Goal: Task Accomplishment & Management: Complete application form

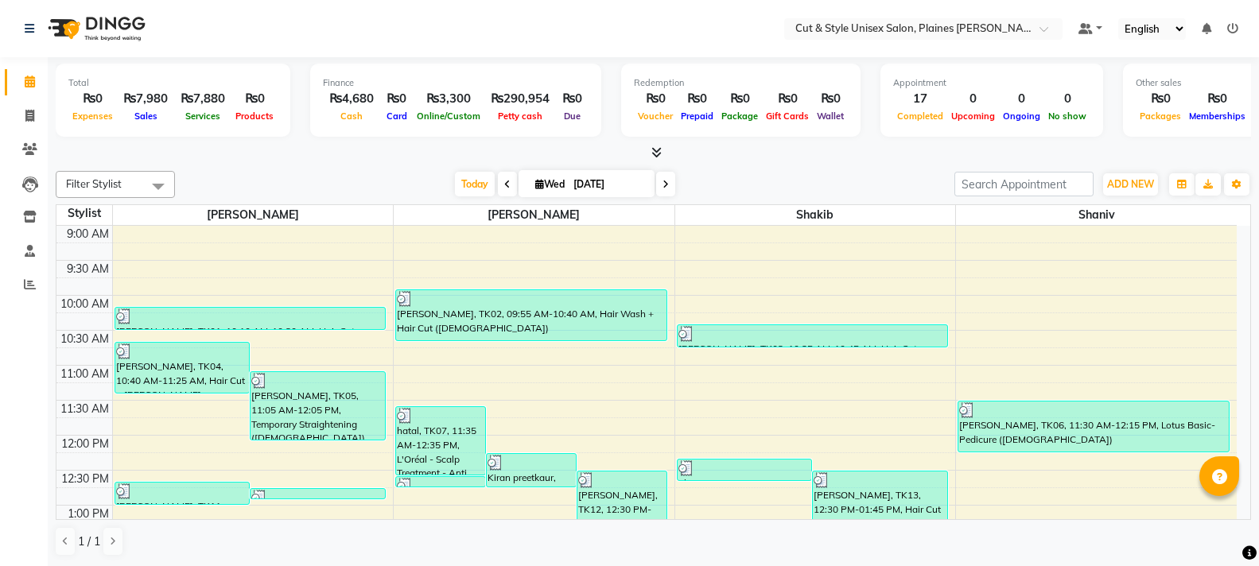
click at [1136, 197] on div "Filter Stylist Select All [PERSON_NAME] Shaniv [DATE] [DATE] Toggle Dropdown Ad…" at bounding box center [654, 184] width 1196 height 27
drag, startPoint x: 1134, startPoint y: 191, endPoint x: 1116, endPoint y: 201, distance: 20.3
click at [1132, 191] on button "ADD NEW Toggle Dropdown" at bounding box center [1130, 184] width 55 height 22
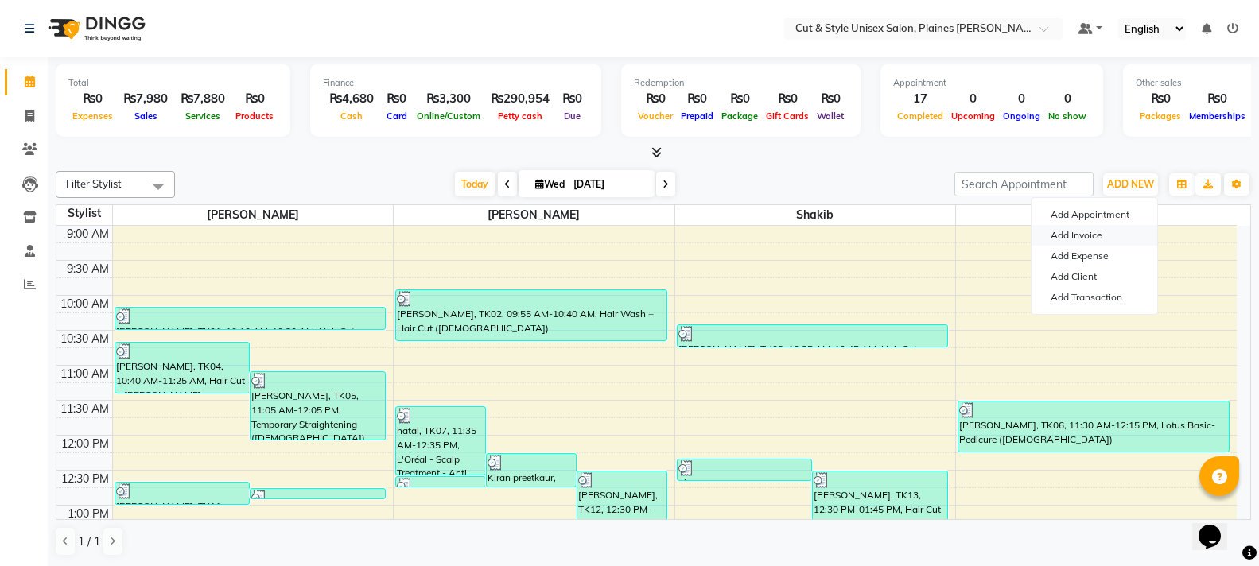
click at [1096, 234] on link "Add Invoice" at bounding box center [1095, 235] width 126 height 21
select select "service"
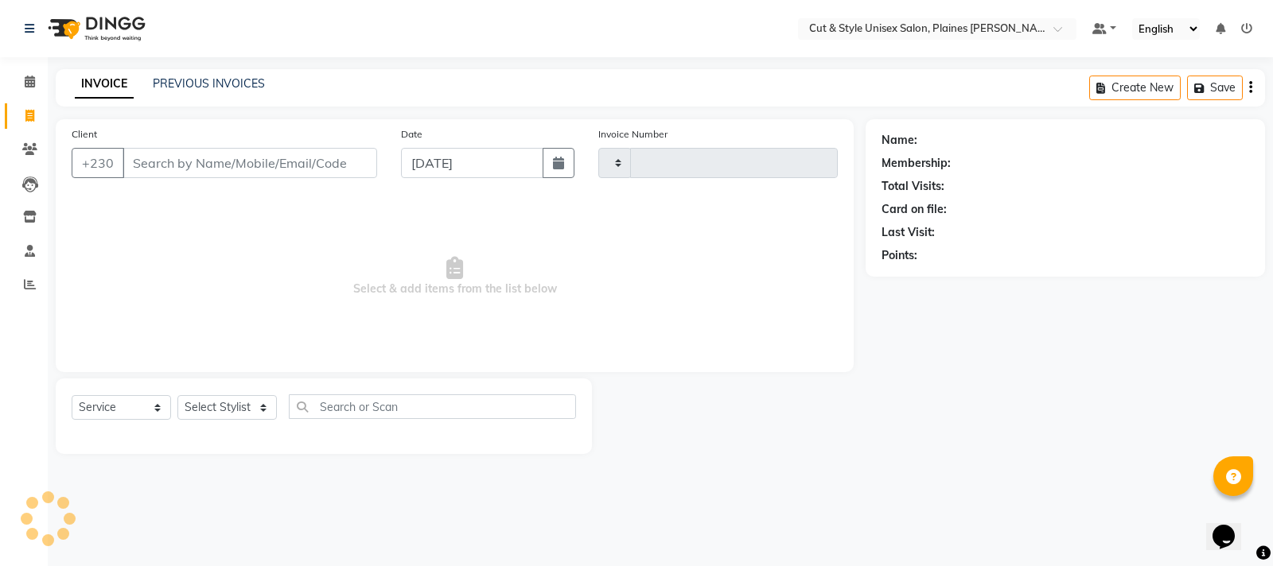
type input "3647"
select select "7731"
click at [226, 146] on div "Client +230" at bounding box center [224, 158] width 329 height 65
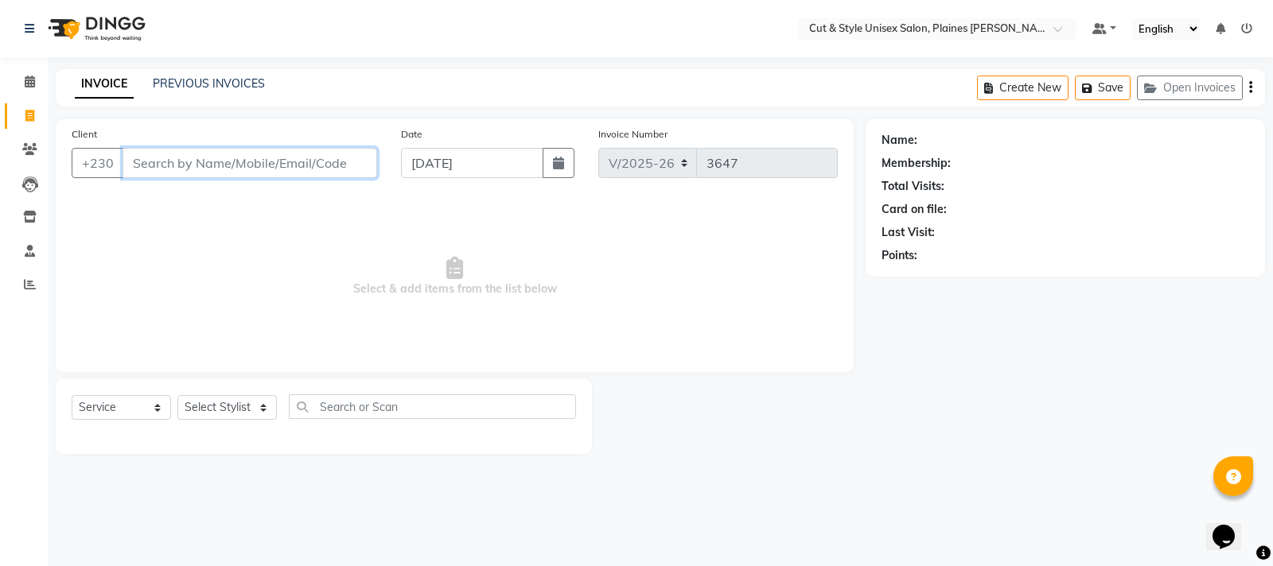
click at [225, 169] on input "Client" at bounding box center [250, 163] width 255 height 30
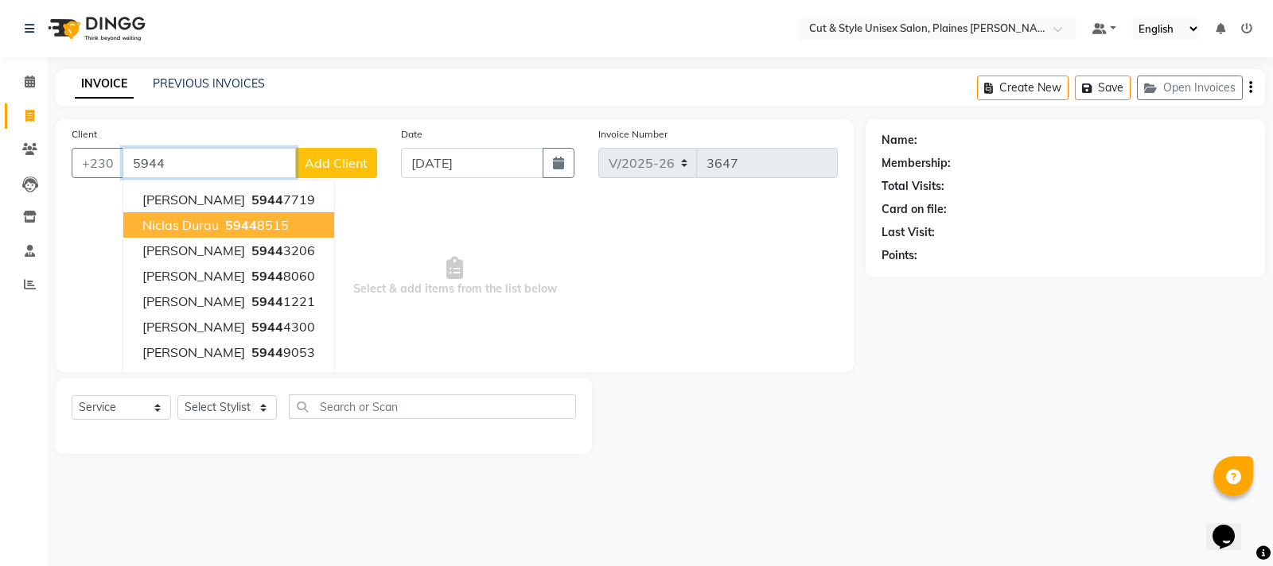
click at [220, 220] on button "Niclas Durau 5944 8515" at bounding box center [228, 224] width 211 height 25
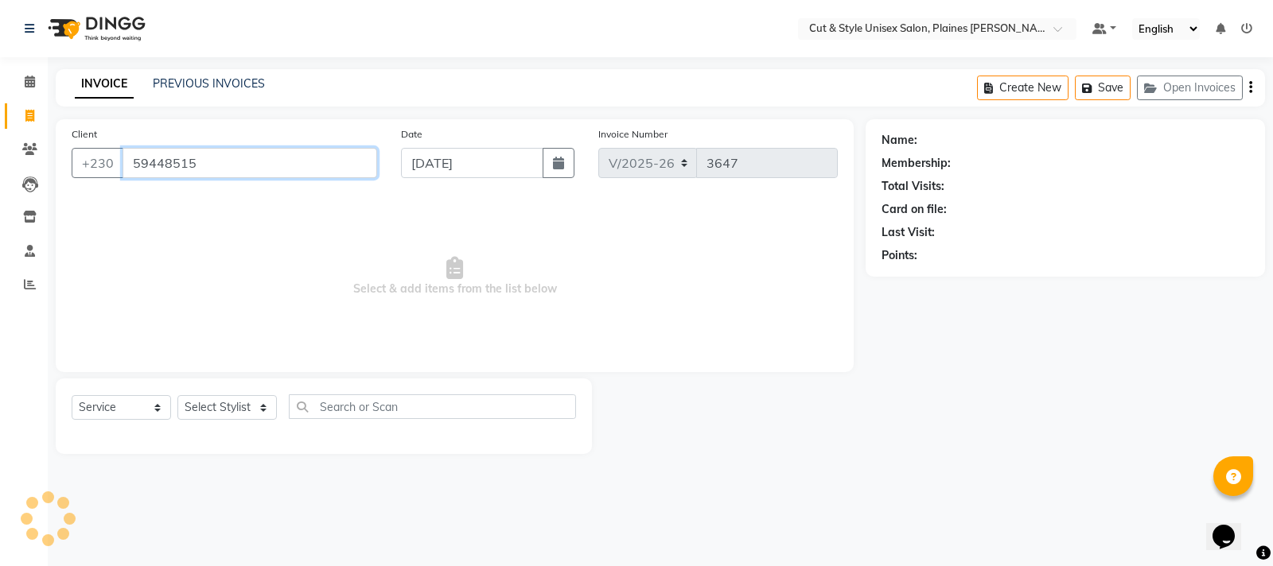
type input "59448515"
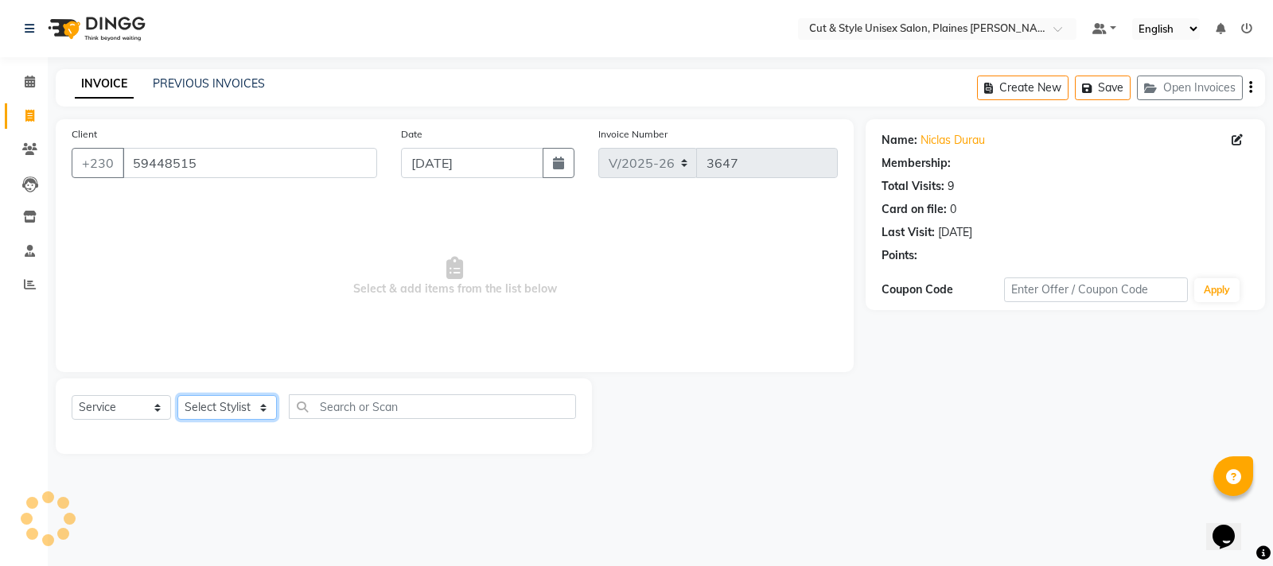
click at [227, 415] on select "Select Stylist [PERSON_NAME] Manager [PERSON_NAME]" at bounding box center [226, 407] width 99 height 25
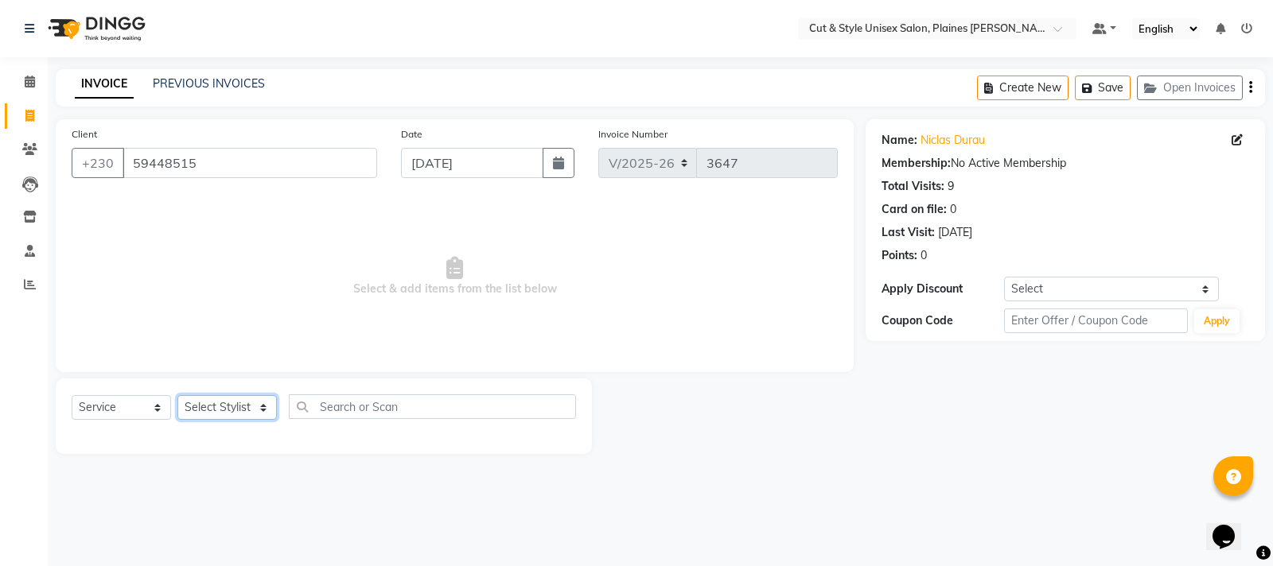
select select "68910"
click at [177, 395] on select "Select Stylist [PERSON_NAME] Manager [PERSON_NAME]" at bounding box center [226, 407] width 99 height 25
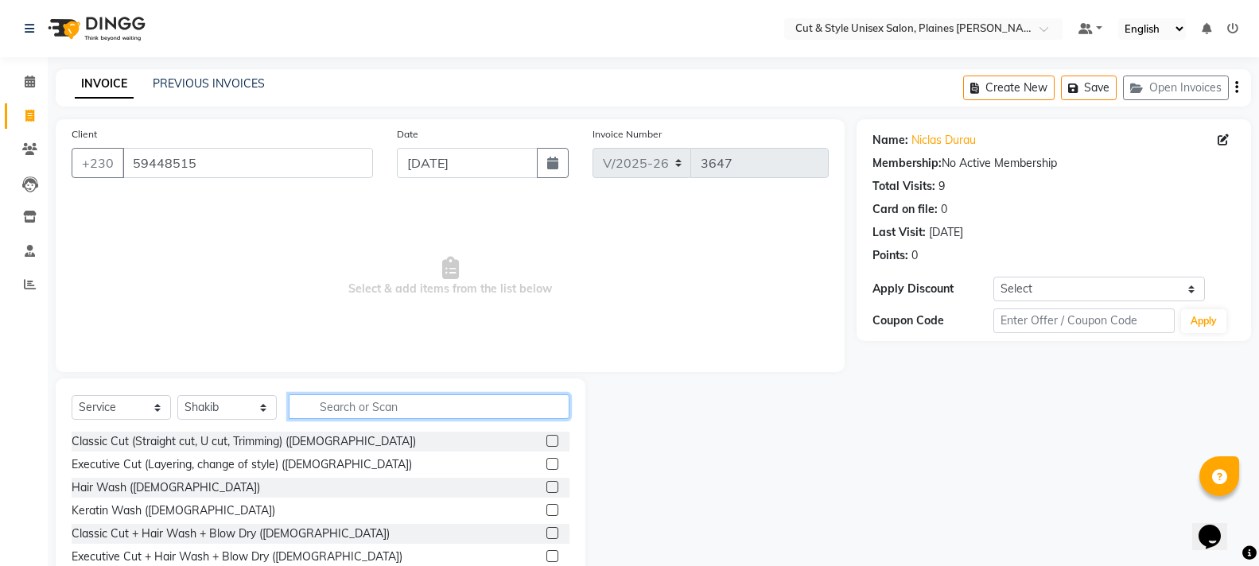
click at [344, 404] on input "text" at bounding box center [429, 407] width 281 height 25
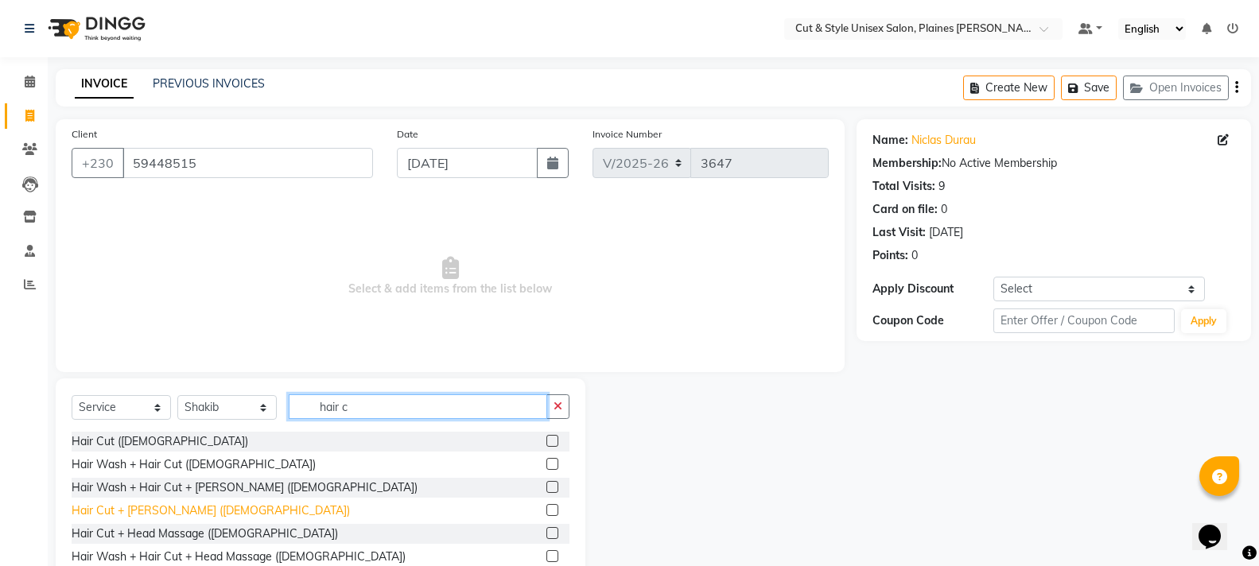
type input "hair c"
click at [177, 511] on div "Hair Cut + [PERSON_NAME] ([DEMOGRAPHIC_DATA])" at bounding box center [211, 511] width 278 height 17
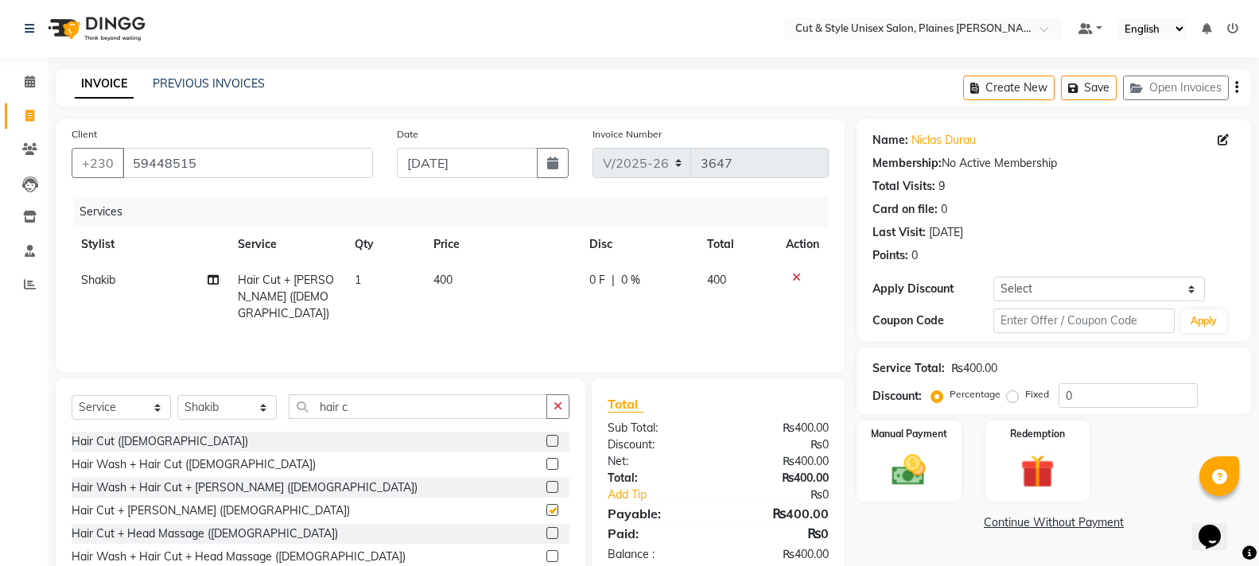
checkbox input "false"
click at [903, 465] on img at bounding box center [909, 470] width 56 height 41
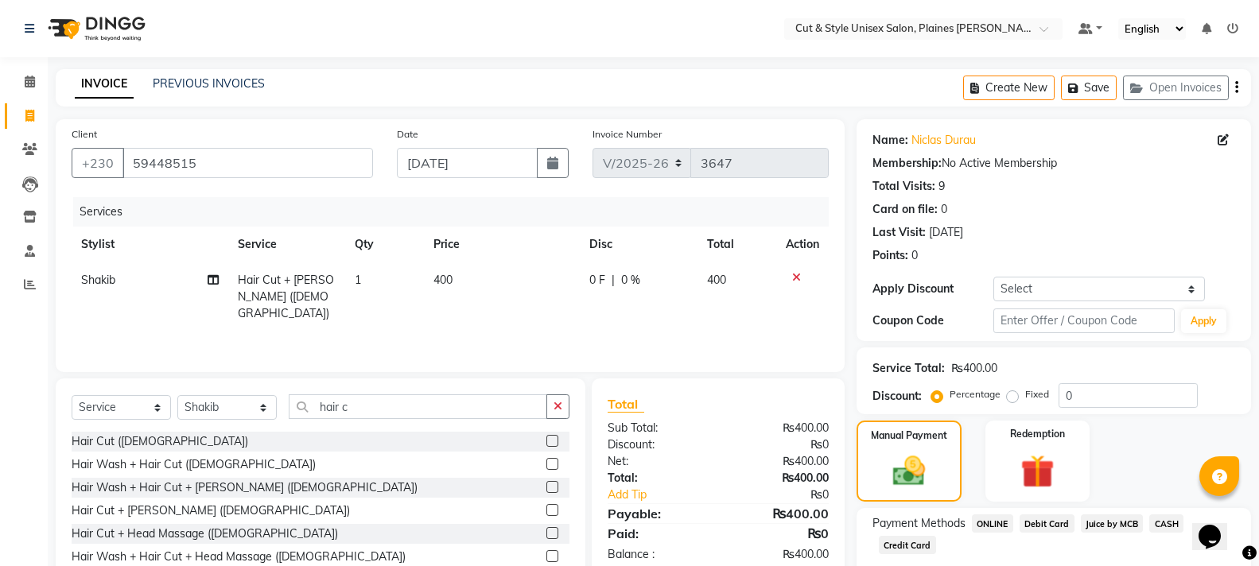
scroll to position [94, 0]
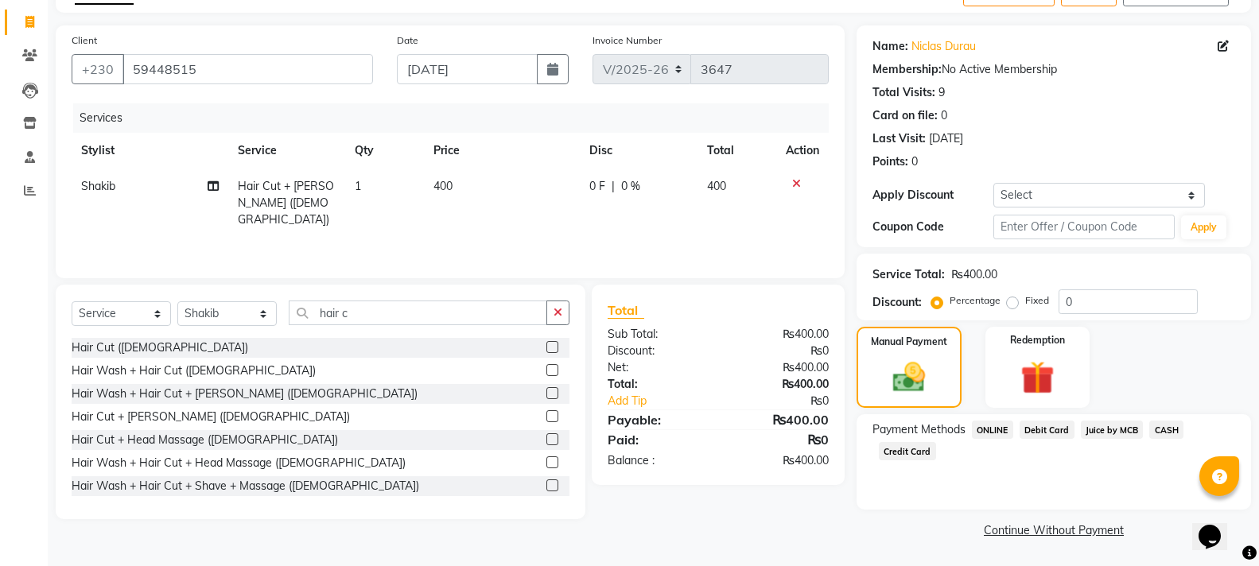
click at [1096, 426] on span "Juice by MCB" at bounding box center [1112, 430] width 63 height 18
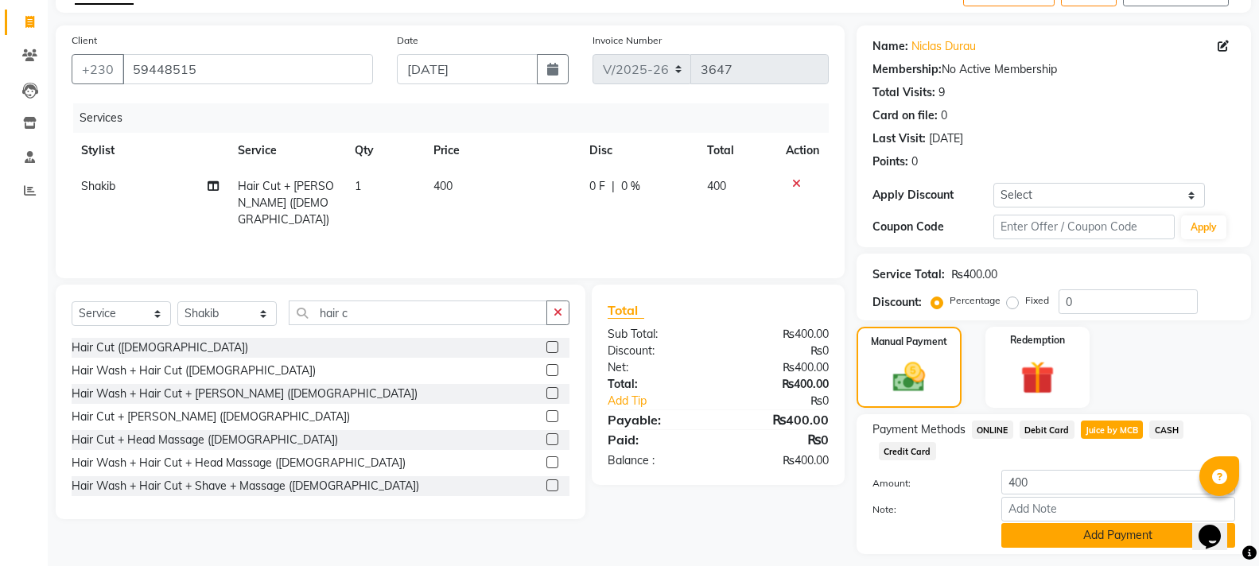
click at [1112, 536] on button "Add Payment" at bounding box center [1119, 535] width 234 height 25
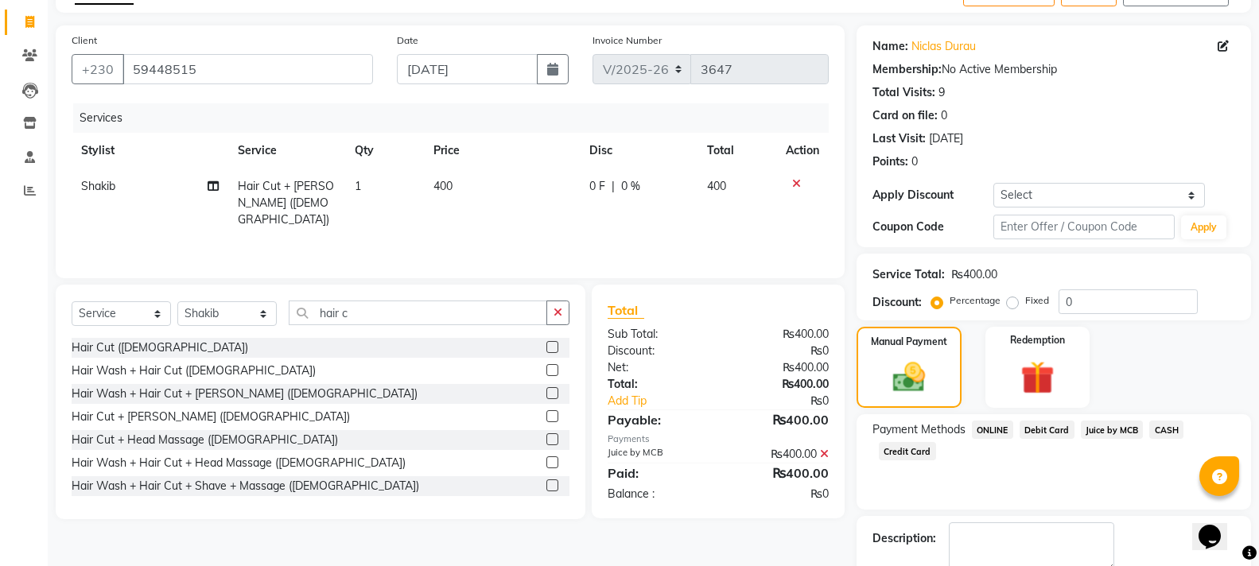
scroll to position [184, 0]
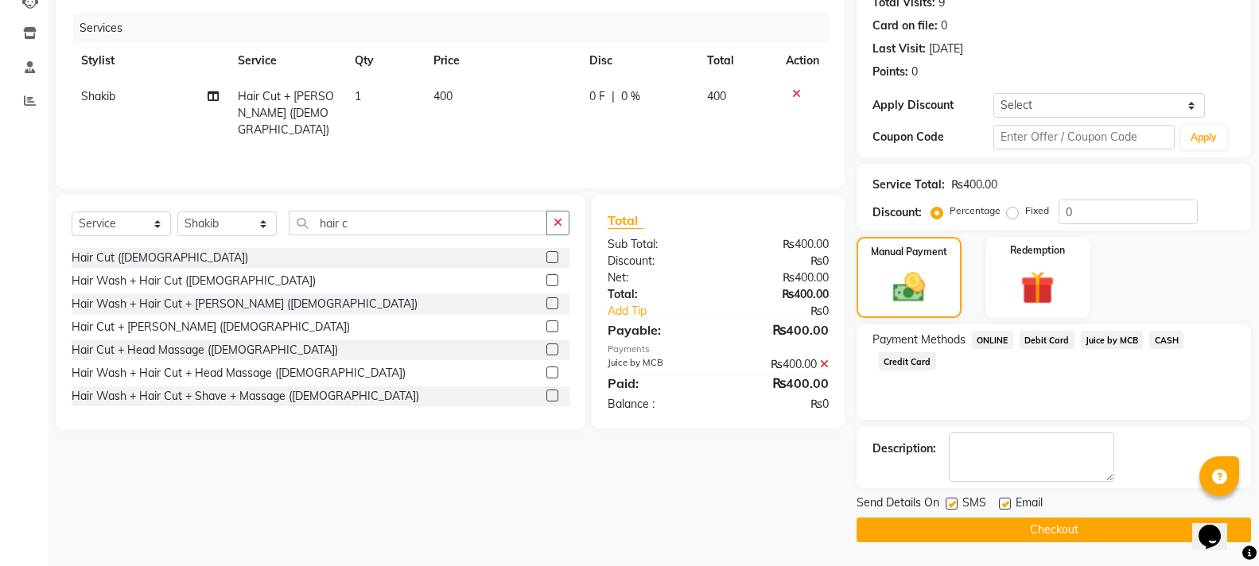
click at [1035, 539] on button "Checkout" at bounding box center [1054, 530] width 395 height 25
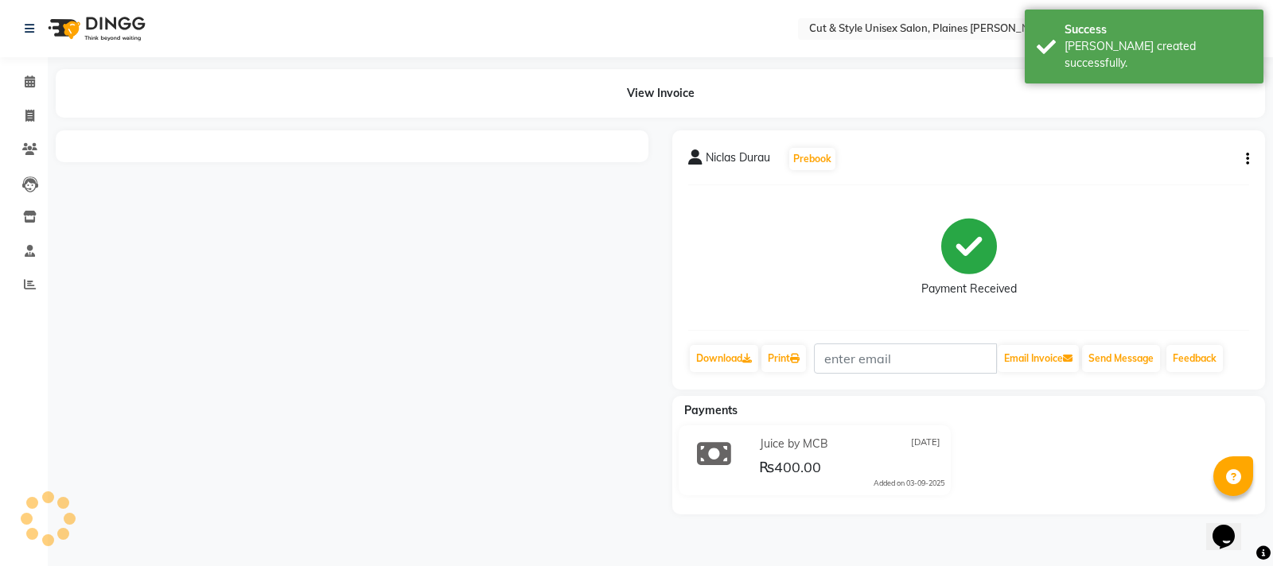
click at [75, 35] on img at bounding box center [95, 28] width 109 height 45
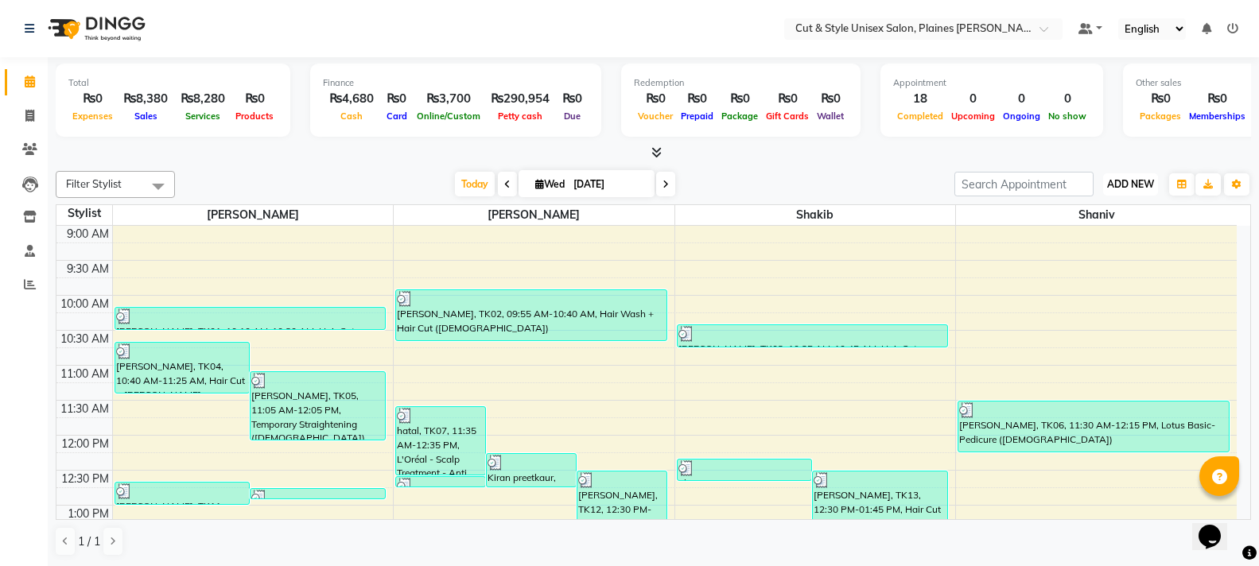
click at [1128, 186] on span "ADD NEW" at bounding box center [1130, 184] width 47 height 12
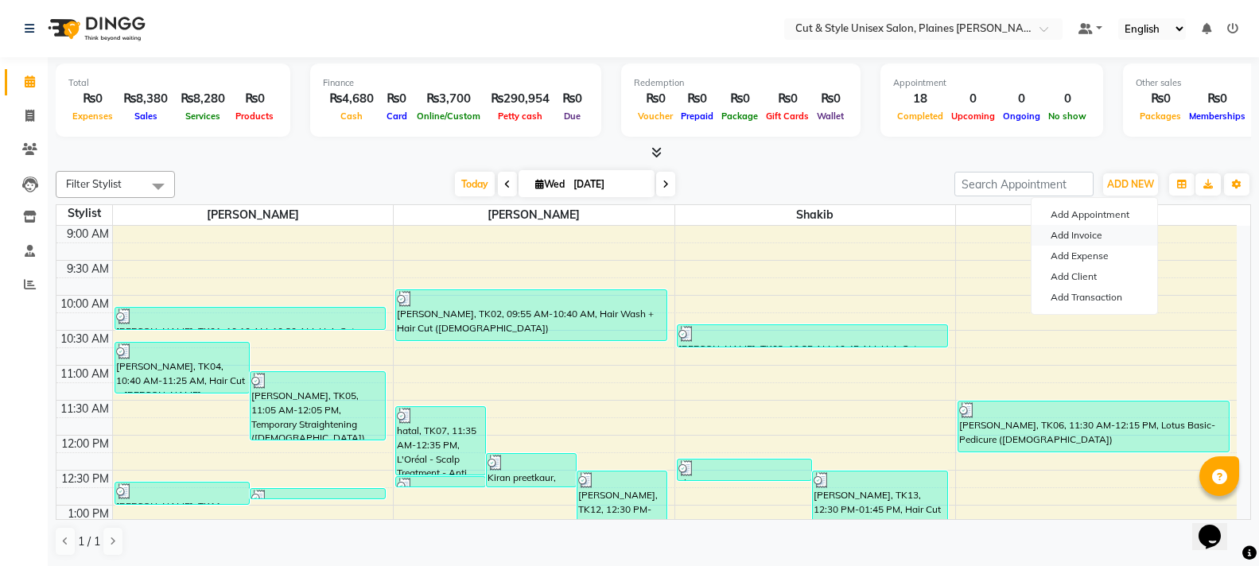
click at [1072, 228] on link "Add Invoice" at bounding box center [1095, 235] width 126 height 21
select select "service"
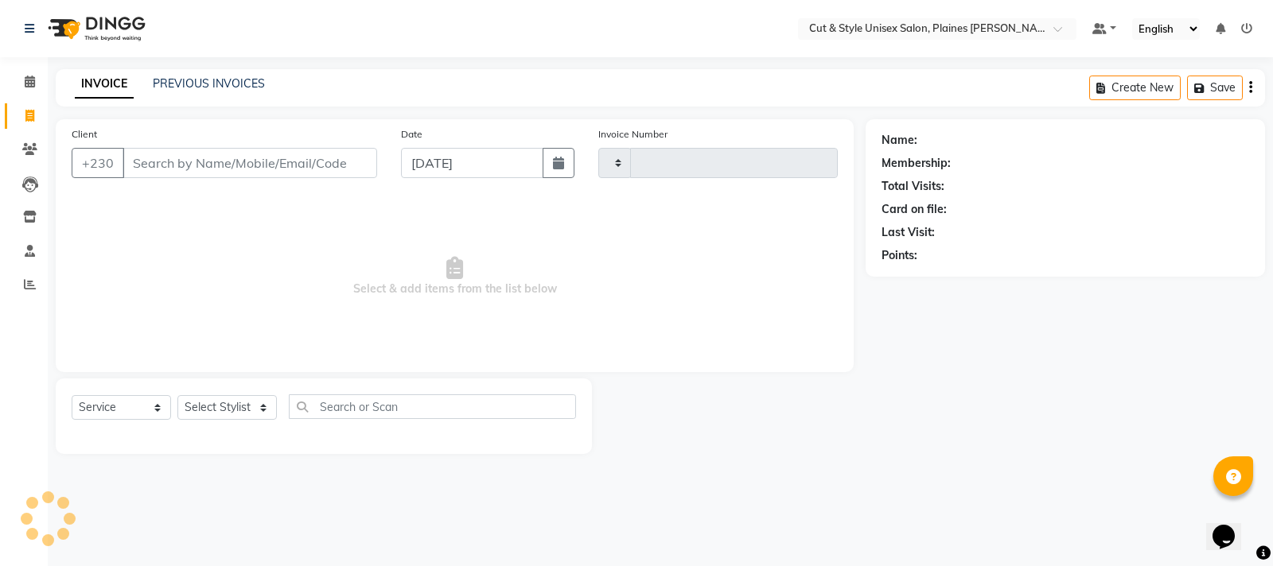
type input "3648"
select select "7731"
click at [278, 144] on div "Client +230" at bounding box center [224, 158] width 329 height 65
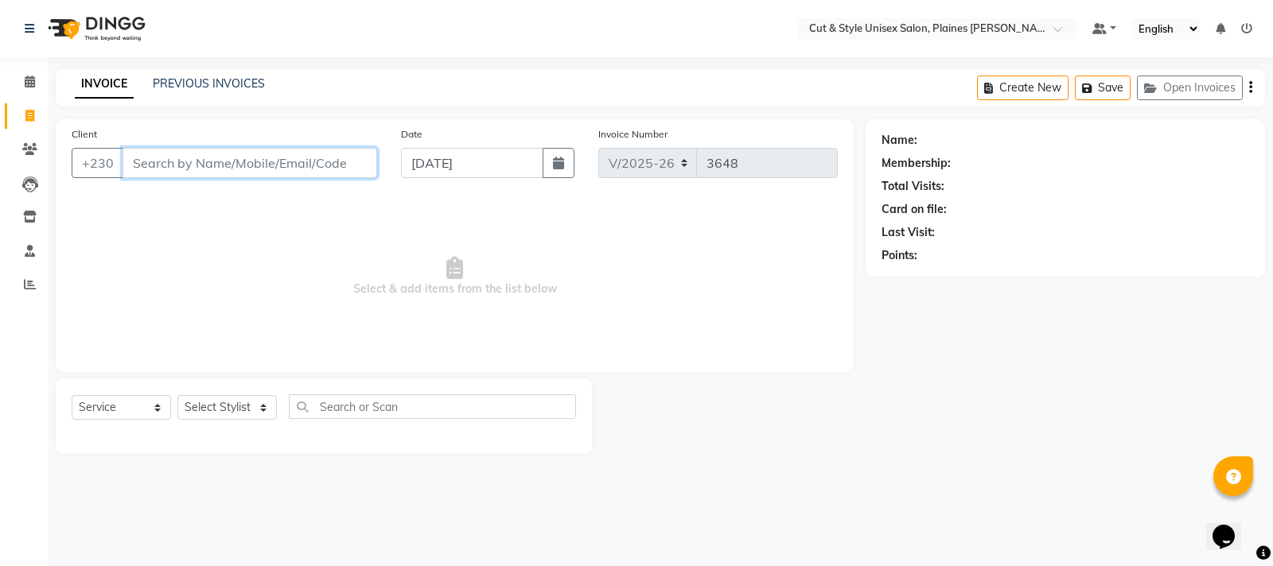
click at [208, 168] on input "Client" at bounding box center [250, 163] width 255 height 30
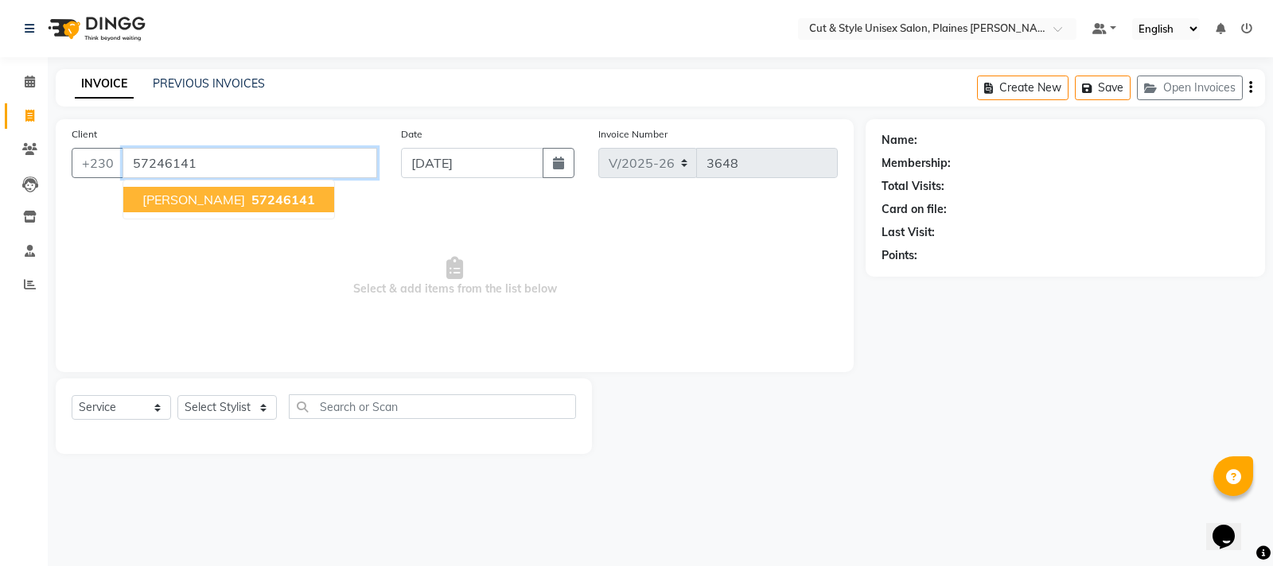
type input "57246141"
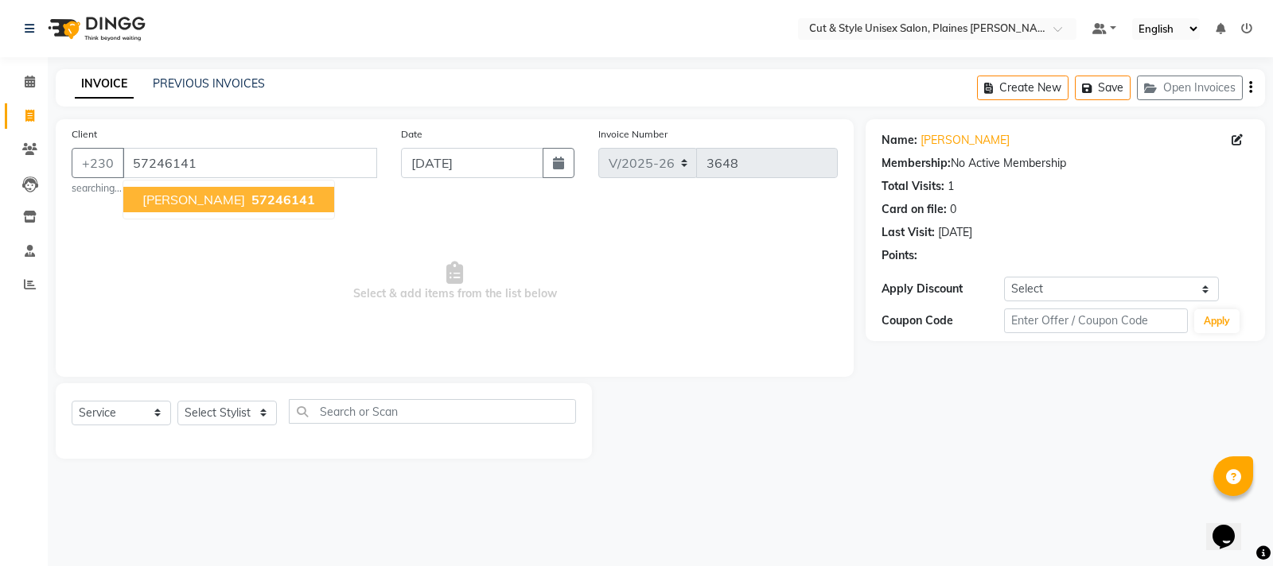
click at [214, 204] on span "[PERSON_NAME]" at bounding box center [193, 200] width 103 height 16
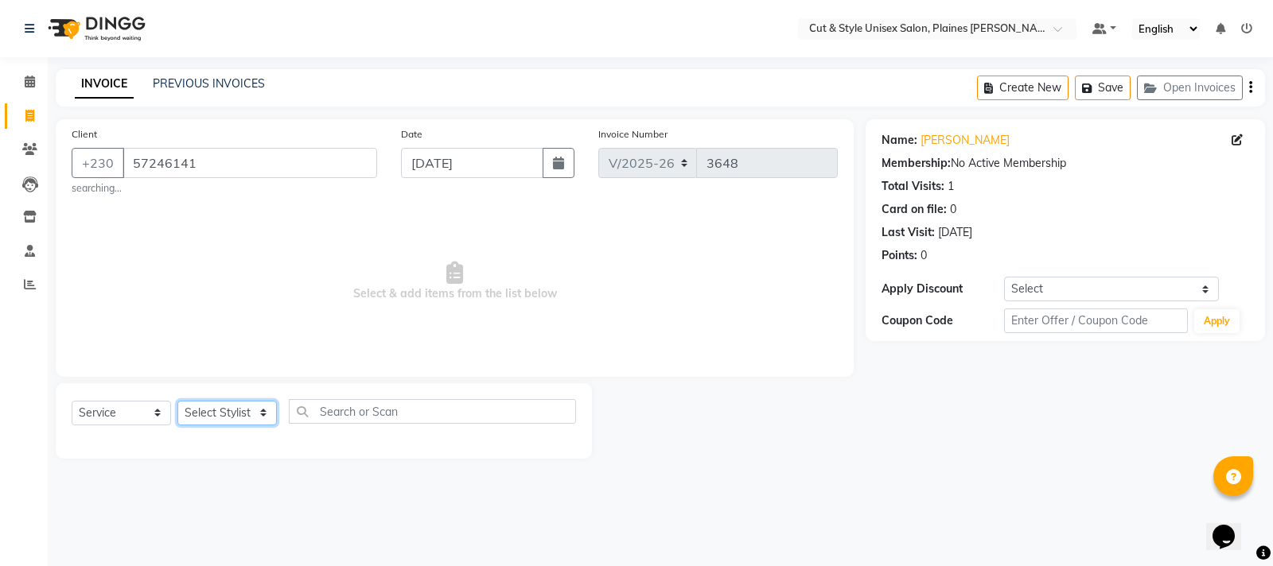
click at [245, 408] on select "Select Stylist [PERSON_NAME] Manager [PERSON_NAME]" at bounding box center [226, 413] width 99 height 25
select select "68908"
click at [177, 401] on select "Select Stylist [PERSON_NAME] Manager [PERSON_NAME]" at bounding box center [226, 413] width 99 height 25
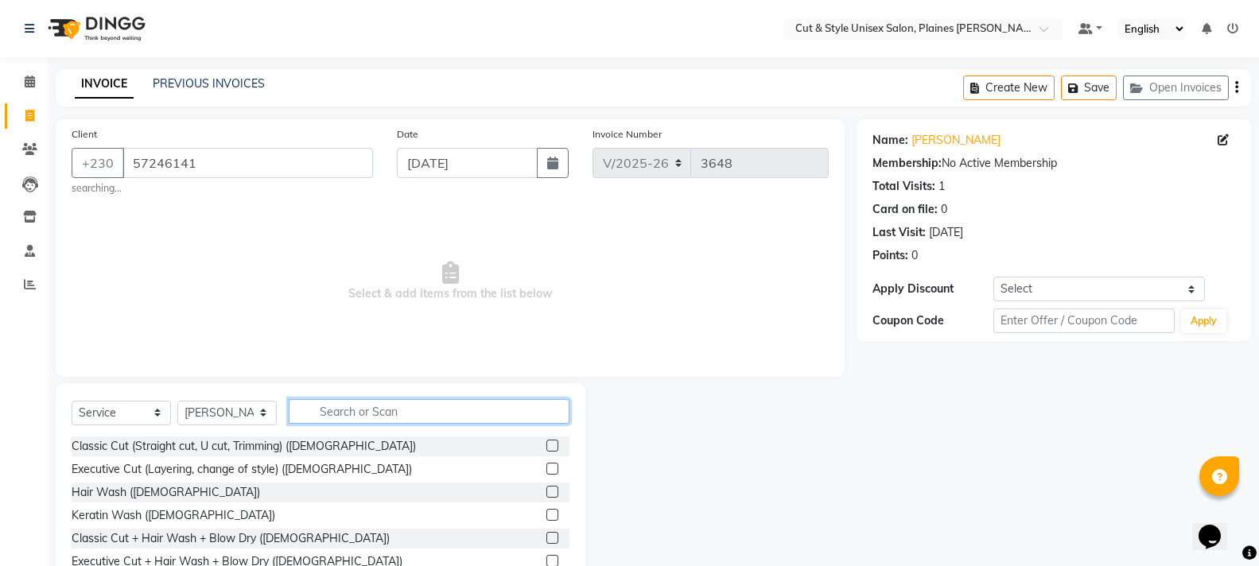
click at [378, 413] on input "text" at bounding box center [429, 411] width 281 height 25
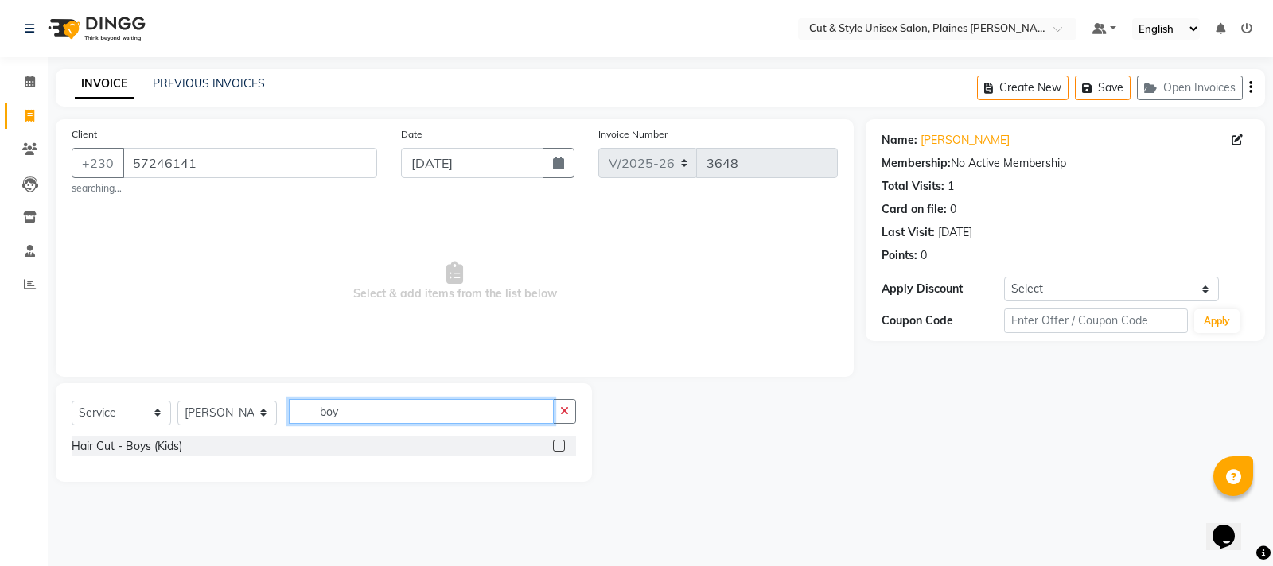
type input "boy"
click at [558, 442] on label at bounding box center [559, 446] width 12 height 12
click at [558, 442] on input "checkbox" at bounding box center [558, 447] width 10 height 10
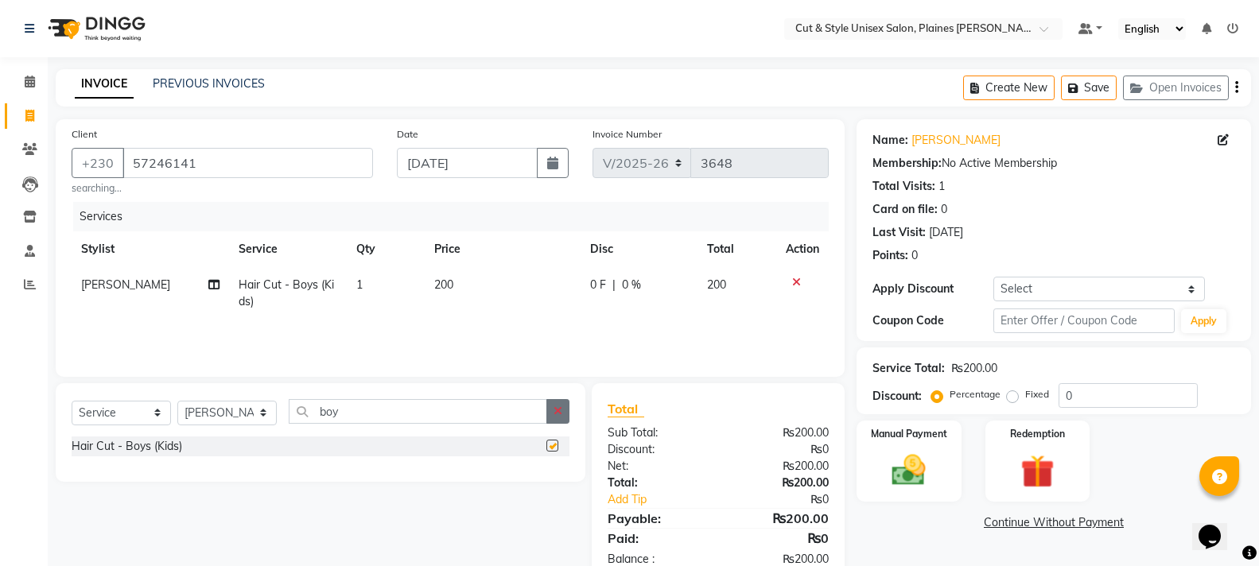
checkbox input "false"
drag, startPoint x: 566, startPoint y: 417, endPoint x: 554, endPoint y: 417, distance: 12.7
click at [566, 417] on button "button" at bounding box center [558, 411] width 23 height 25
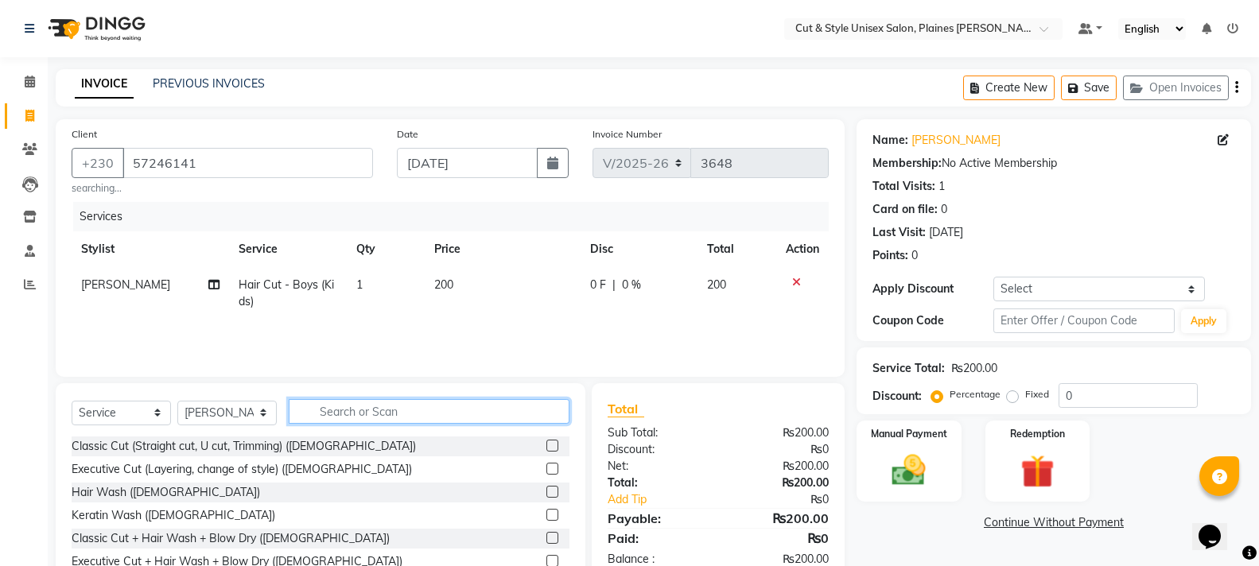
click at [380, 406] on input "text" at bounding box center [429, 411] width 281 height 25
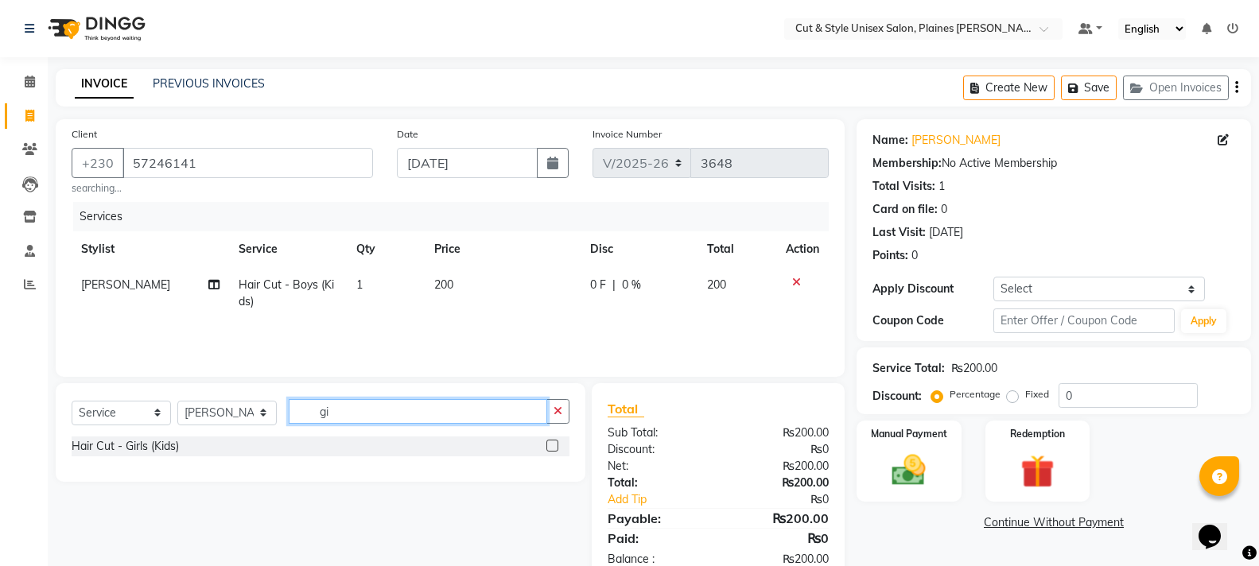
type input "gi"
click at [556, 446] on label at bounding box center [553, 446] width 12 height 12
click at [556, 446] on input "checkbox" at bounding box center [552, 447] width 10 height 10
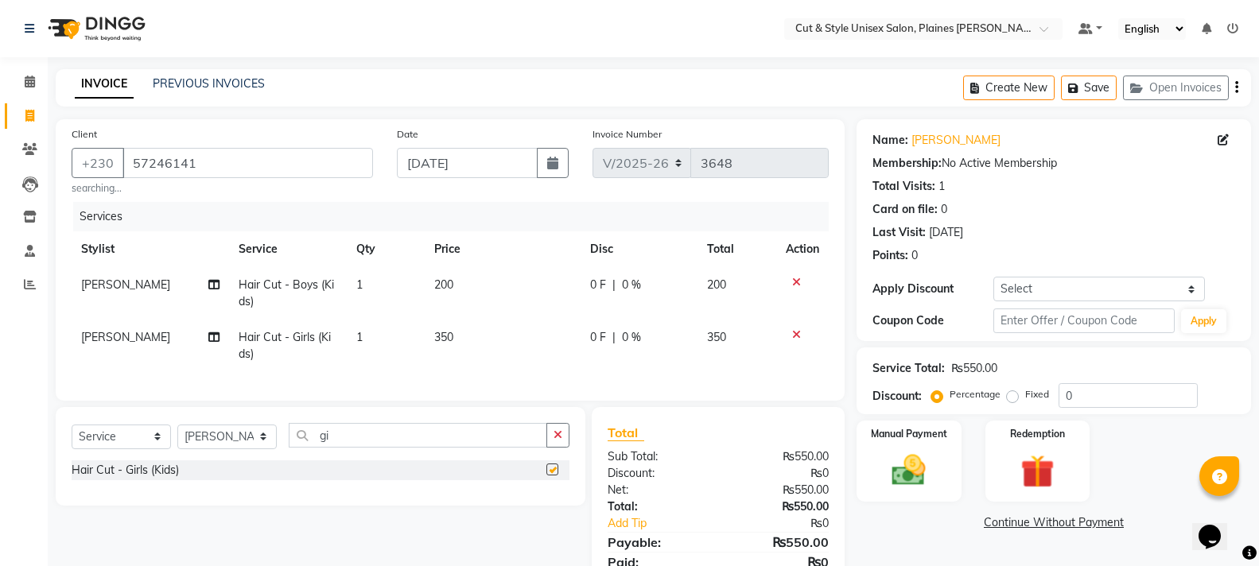
checkbox input "false"
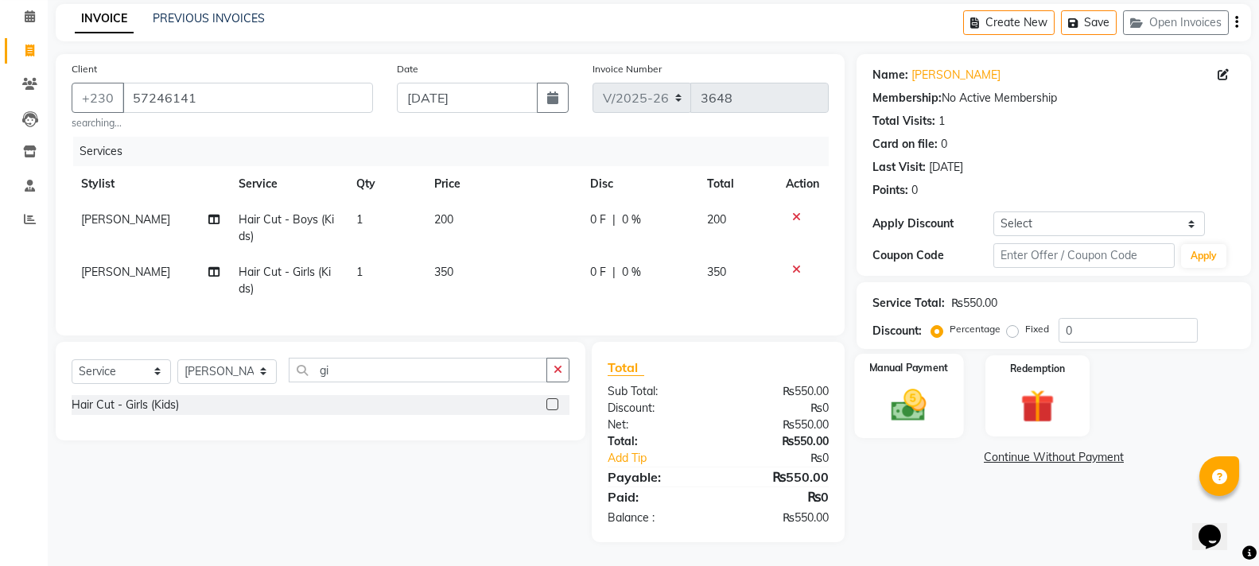
click at [918, 389] on img at bounding box center [909, 405] width 56 height 41
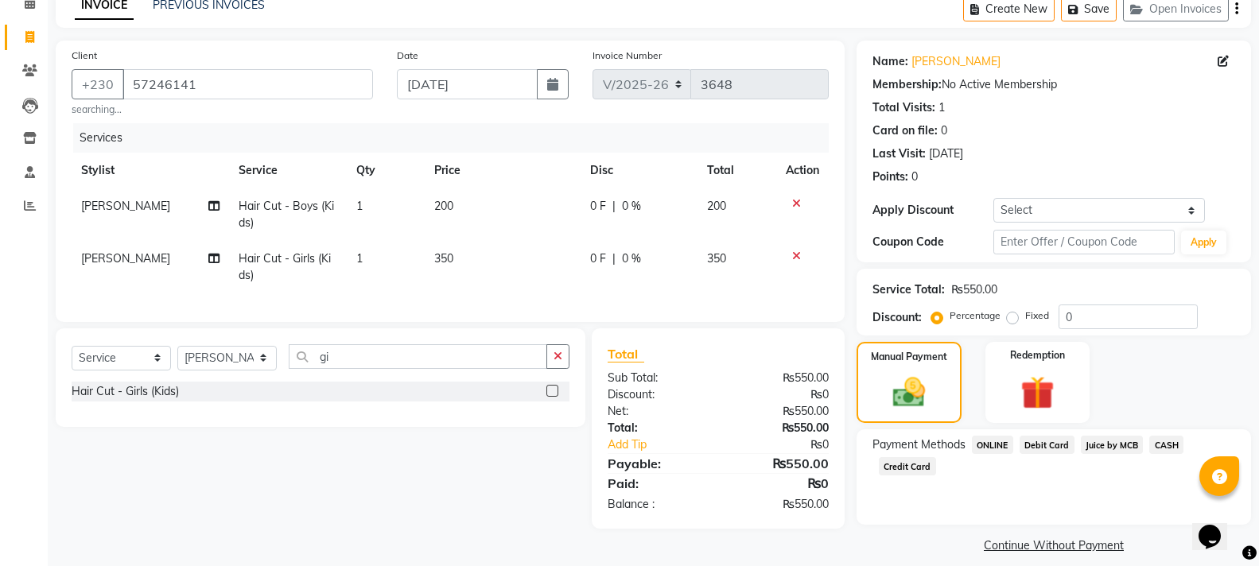
click at [1165, 442] on span "CASH" at bounding box center [1167, 445] width 34 height 18
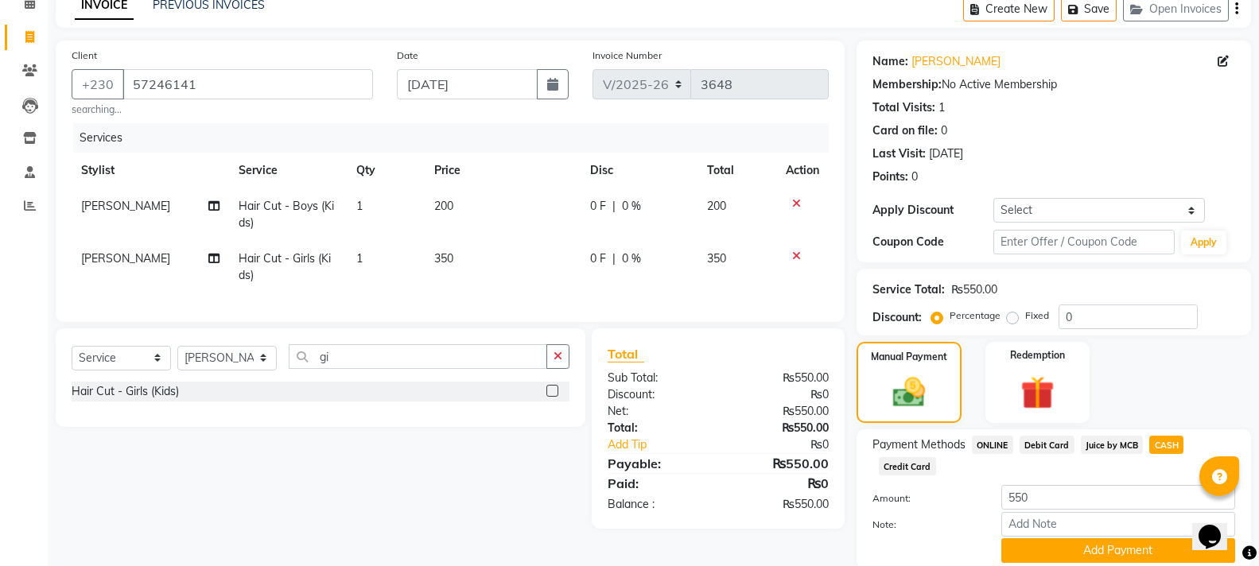
scroll to position [138, 0]
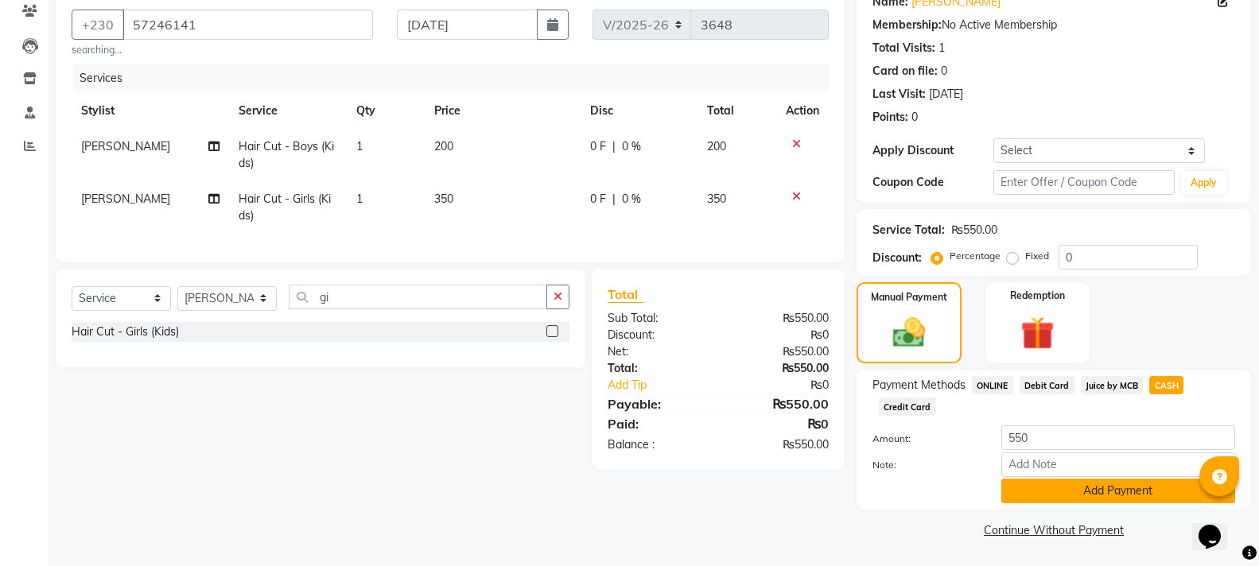
click at [1138, 484] on button "Add Payment" at bounding box center [1119, 491] width 234 height 25
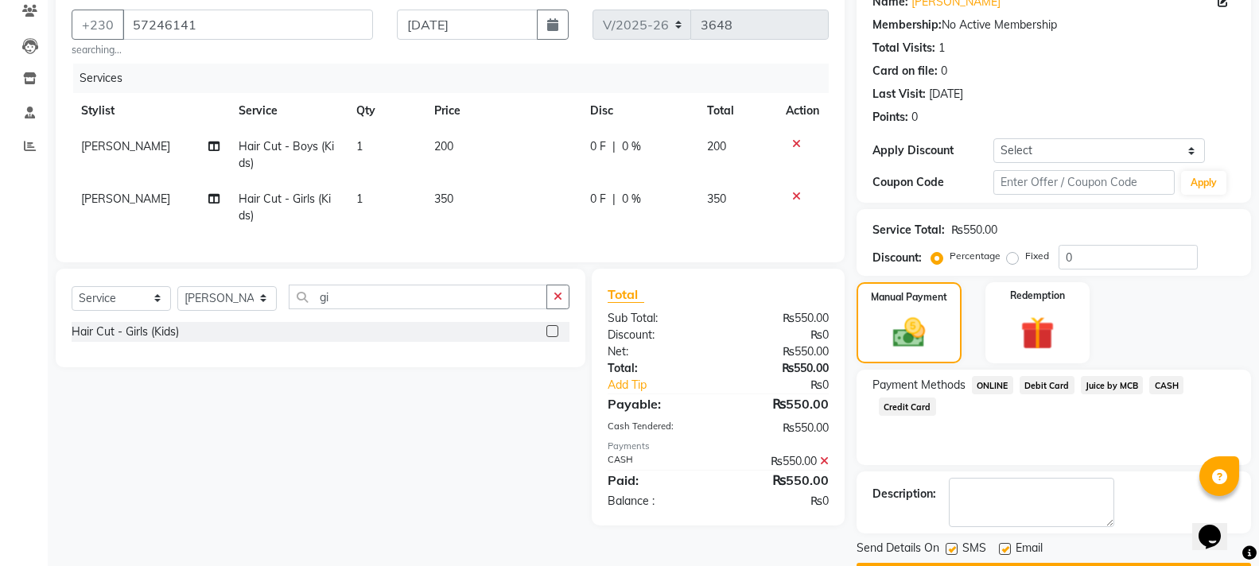
scroll to position [184, 0]
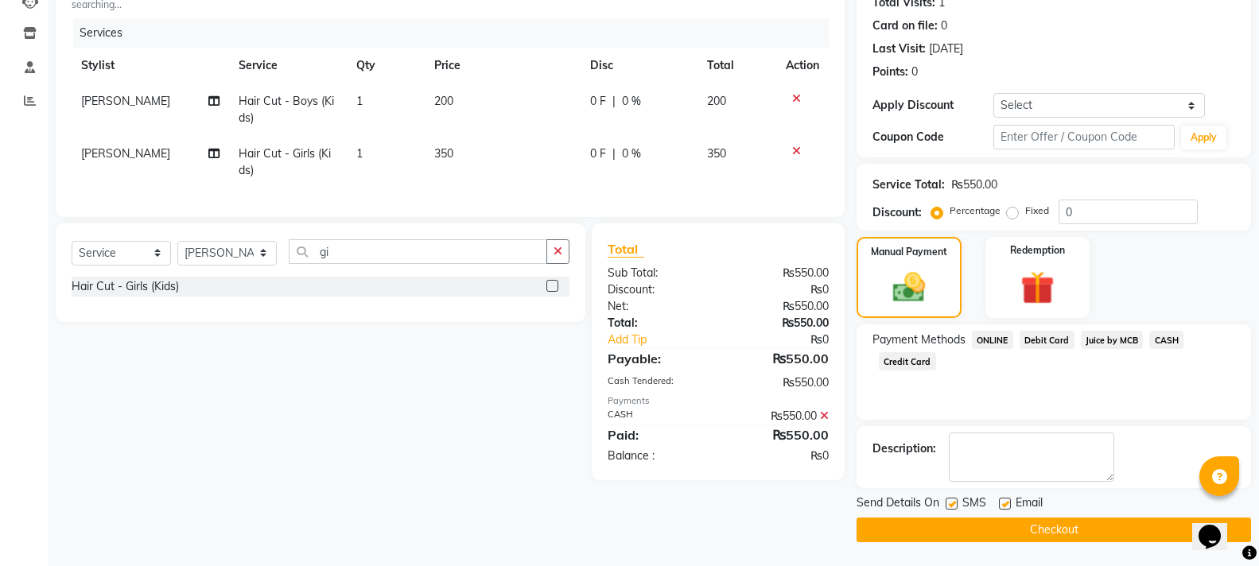
click at [1052, 529] on button "Checkout" at bounding box center [1054, 530] width 395 height 25
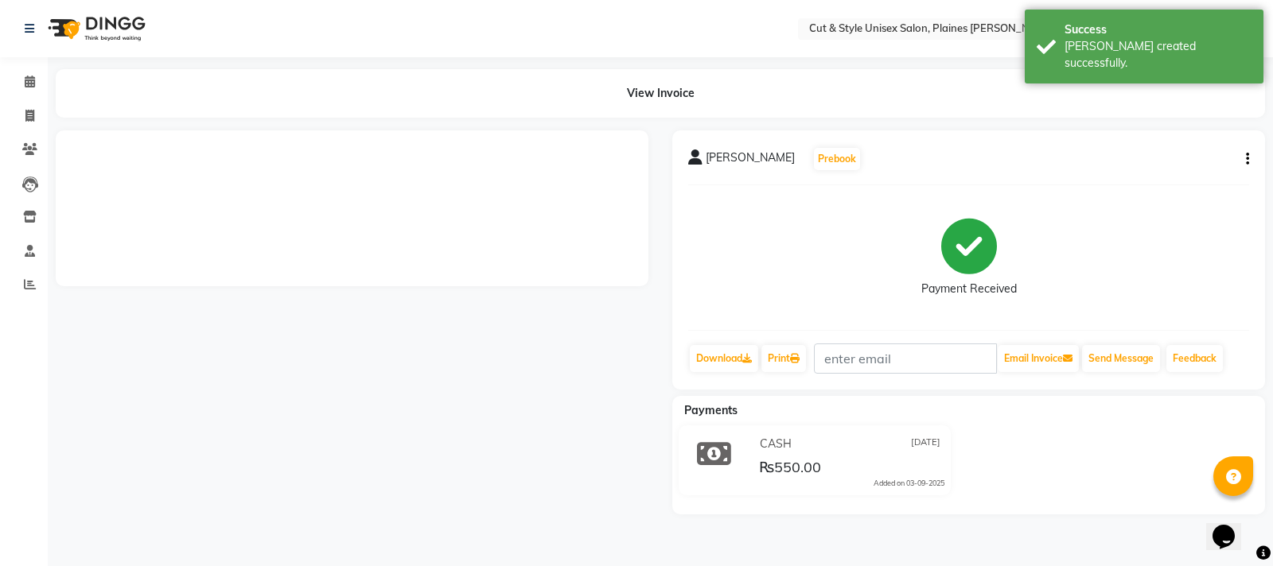
click at [63, 26] on img at bounding box center [95, 28] width 109 height 45
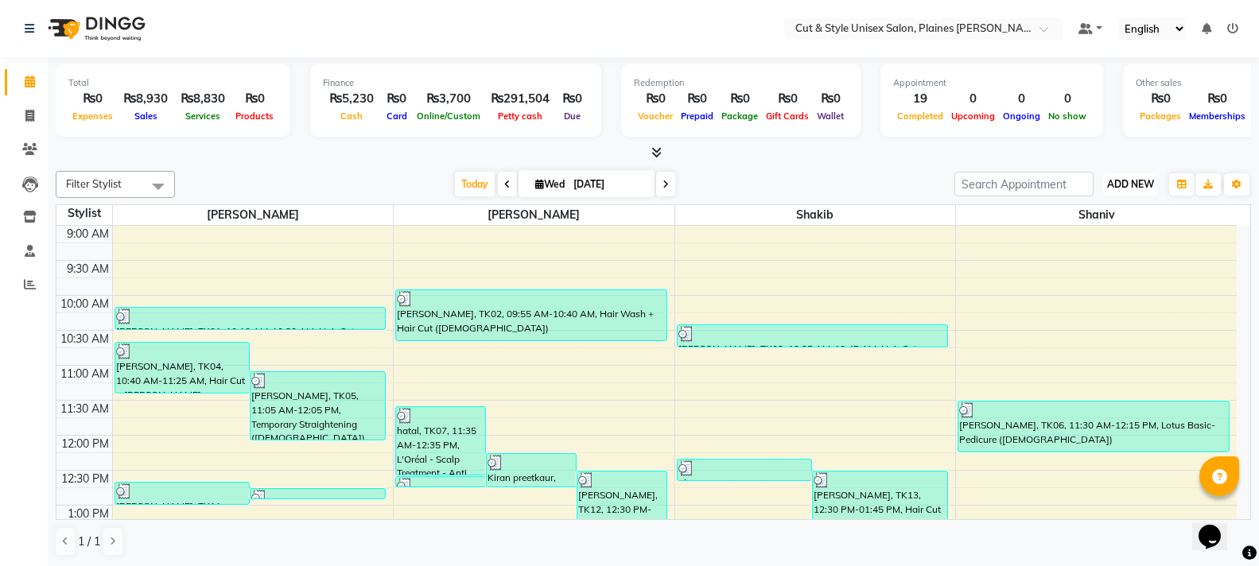
click at [1132, 185] on span "ADD NEW" at bounding box center [1130, 184] width 47 height 12
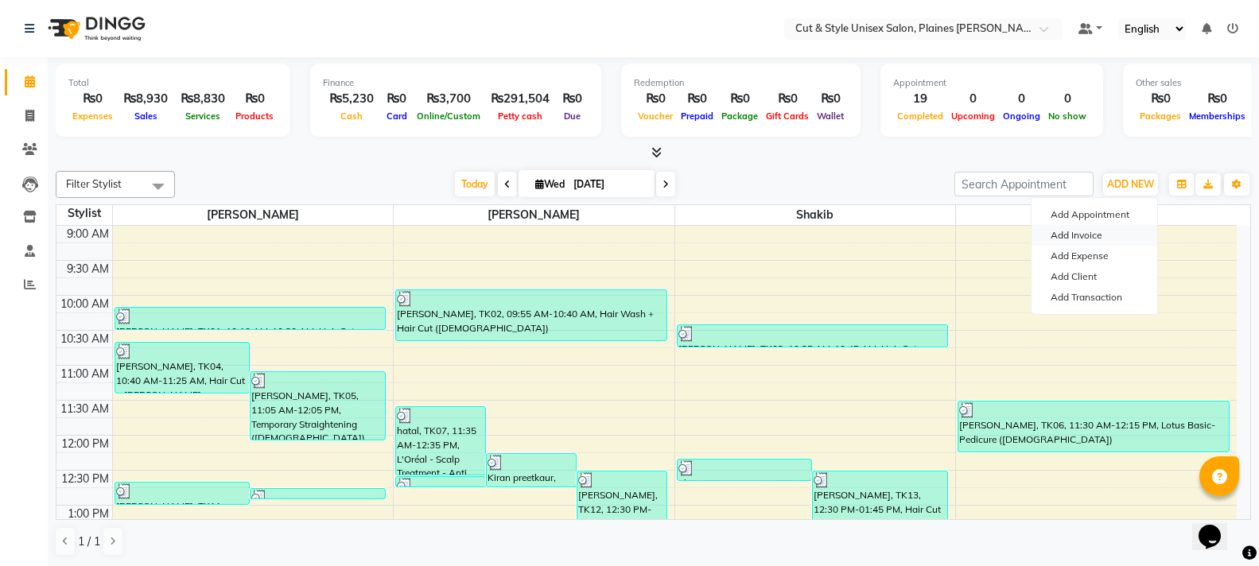
click at [1071, 228] on link "Add Invoice" at bounding box center [1095, 235] width 126 height 21
select select "service"
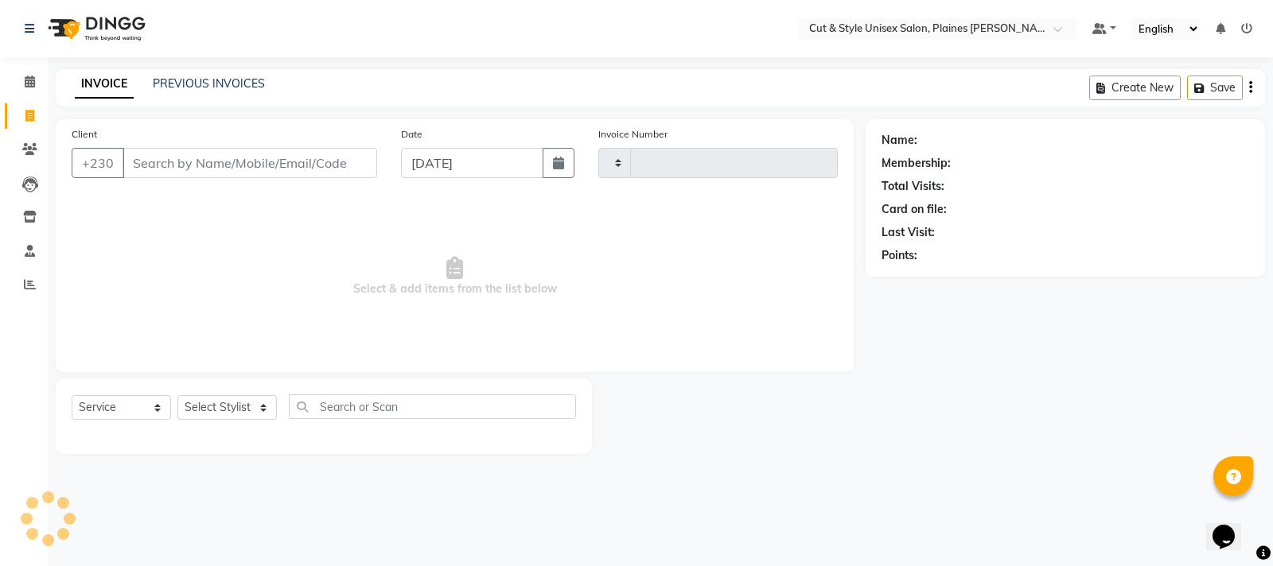
type input "3649"
select select "7731"
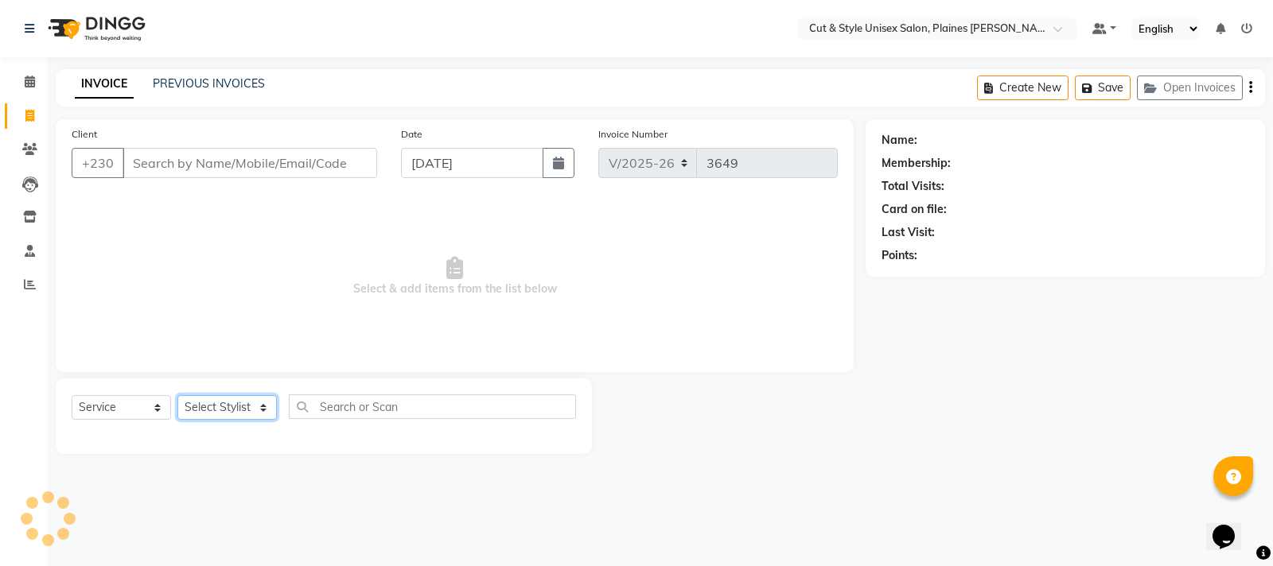
click at [193, 405] on select "Select Stylist [PERSON_NAME] Manager [PERSON_NAME]" at bounding box center [226, 407] width 99 height 25
select select "68909"
click at [177, 395] on select "Select Stylist [PERSON_NAME] Manager [PERSON_NAME]" at bounding box center [226, 407] width 99 height 25
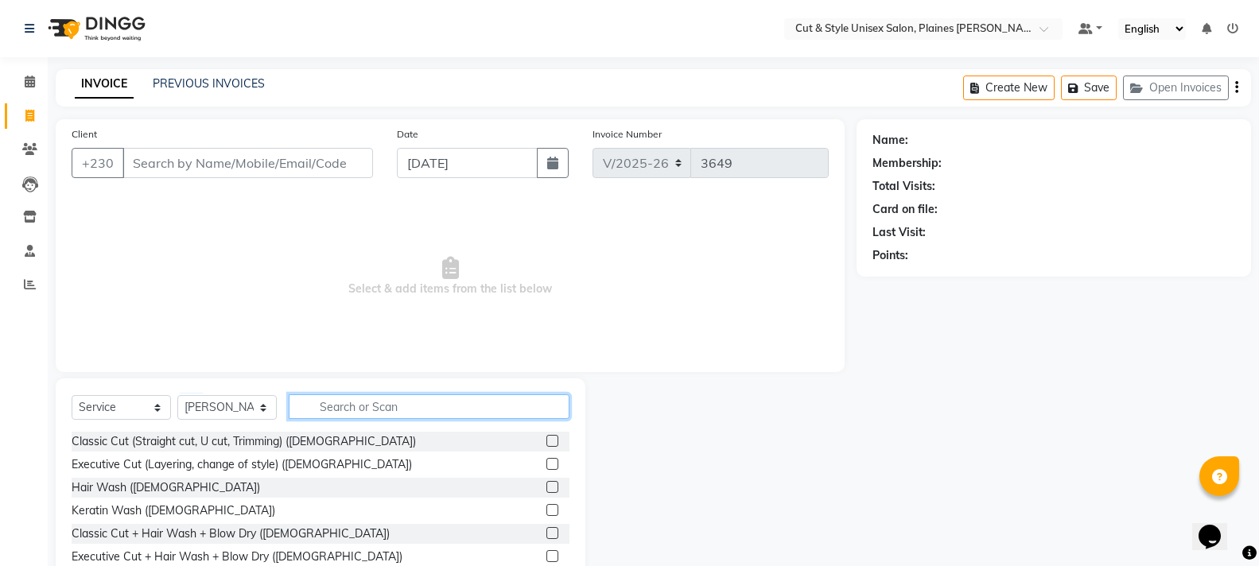
click at [366, 400] on input "text" at bounding box center [429, 407] width 281 height 25
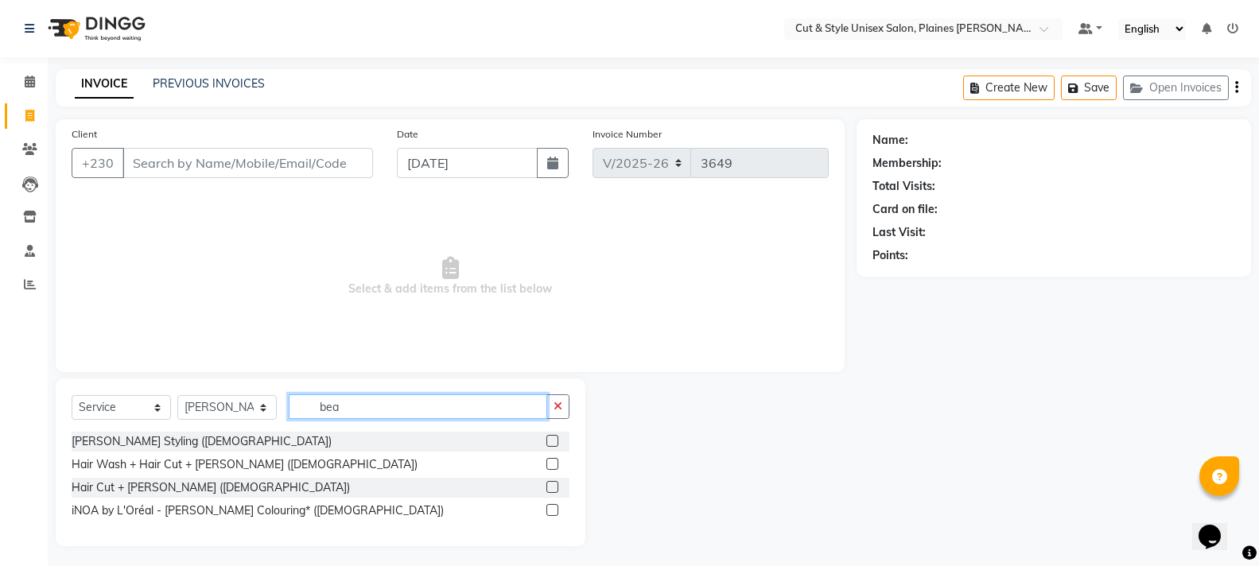
type input "bea"
click at [554, 445] on label at bounding box center [553, 441] width 12 height 12
click at [554, 445] on input "checkbox" at bounding box center [552, 442] width 10 height 10
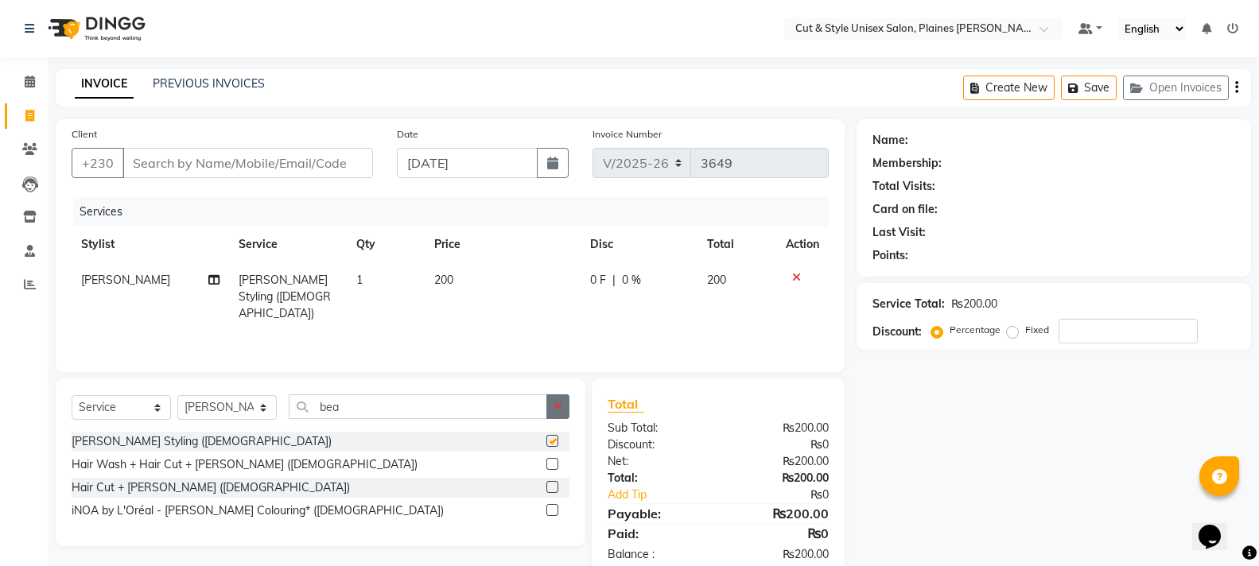
checkbox input "false"
click at [562, 411] on icon "button" at bounding box center [558, 406] width 9 height 11
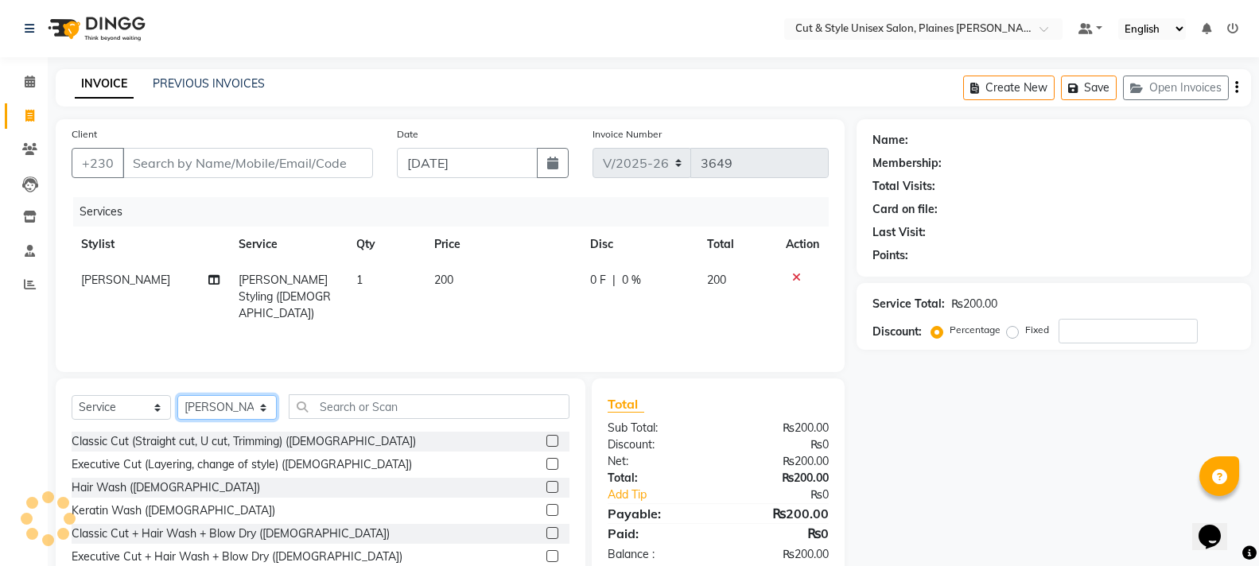
click at [248, 414] on select "Select Stylist [PERSON_NAME] Manager [PERSON_NAME]" at bounding box center [226, 407] width 99 height 25
select select "68911"
click at [177, 395] on select "Select Stylist [PERSON_NAME] Manager [PERSON_NAME]" at bounding box center [226, 407] width 99 height 25
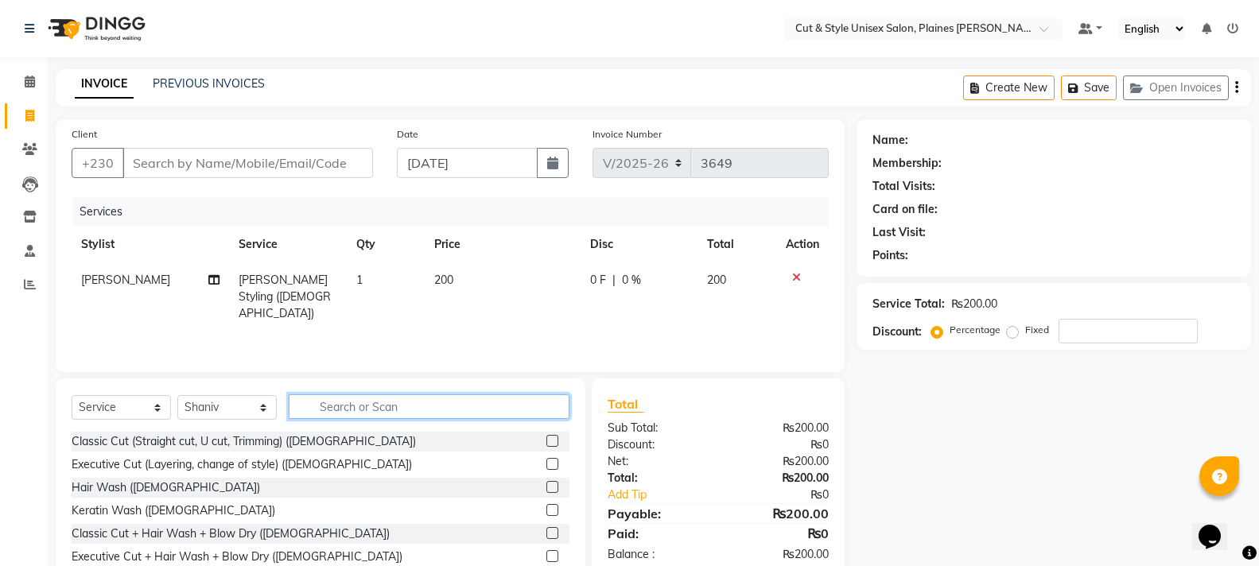
click at [375, 403] on input "text" at bounding box center [429, 407] width 281 height 25
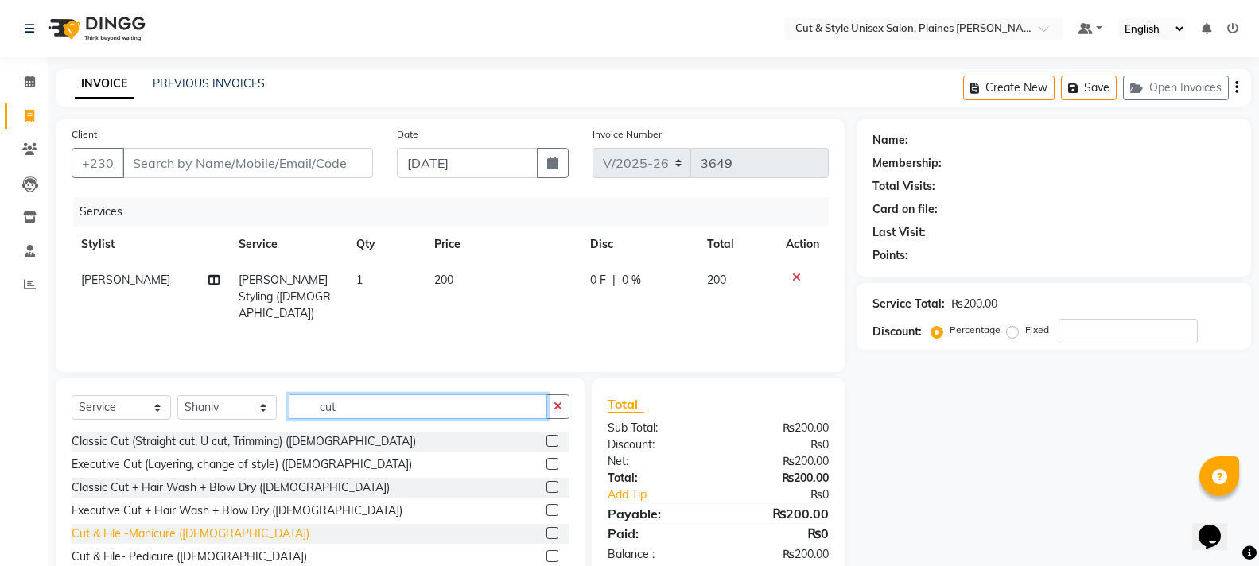
type input "cut"
click at [185, 538] on div "Cut & File -Manicure ([DEMOGRAPHIC_DATA])" at bounding box center [191, 534] width 238 height 17
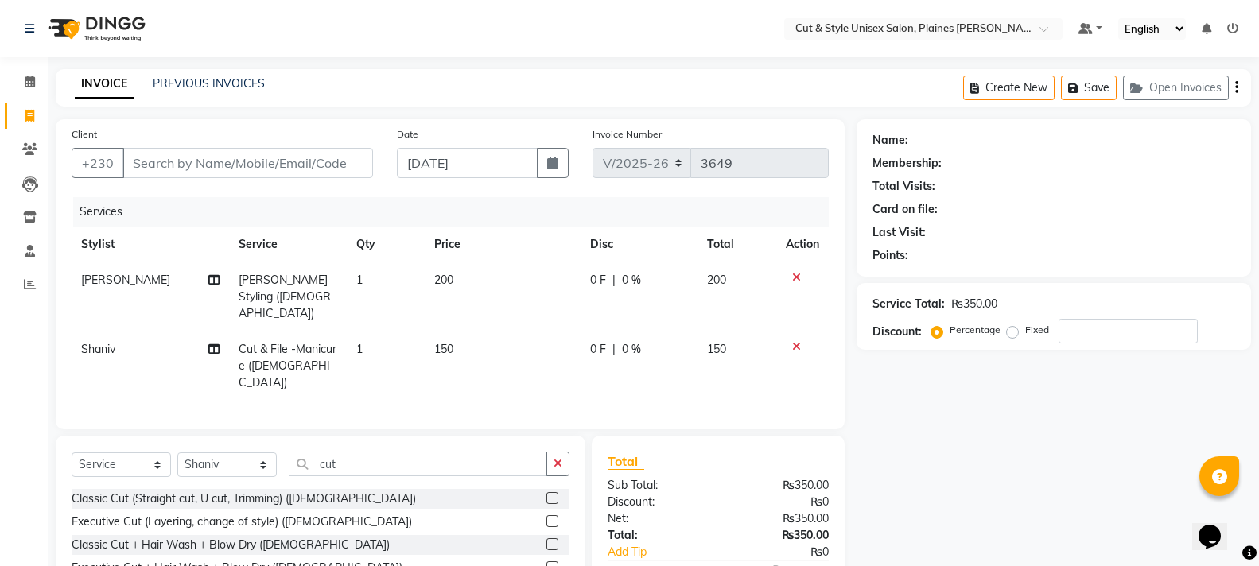
checkbox input "false"
click at [227, 163] on input "Client" at bounding box center [248, 163] width 251 height 30
type input "5"
type input "0"
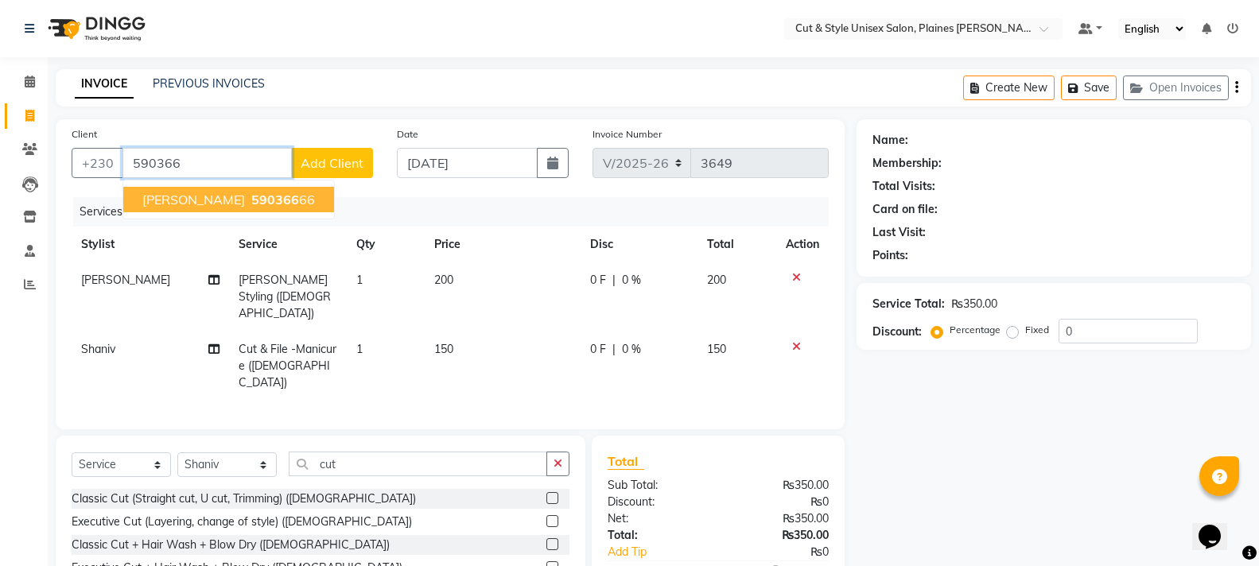
drag, startPoint x: 235, startPoint y: 199, endPoint x: 243, endPoint y: 199, distance: 8.8
click at [238, 199] on span "[PERSON_NAME]" at bounding box center [193, 200] width 103 height 16
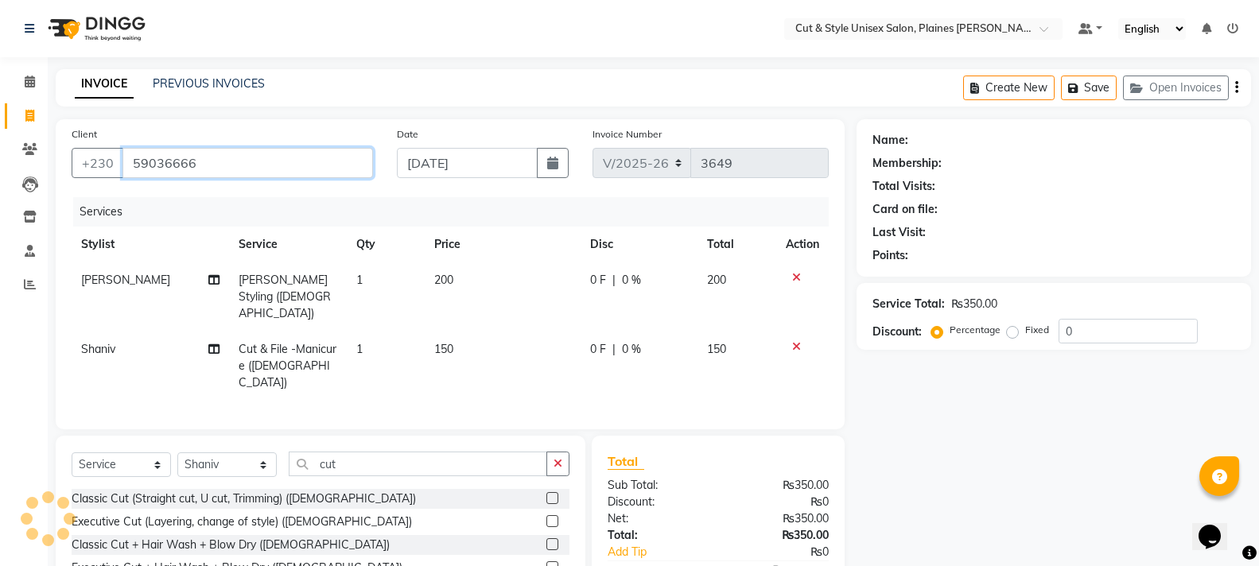
type input "59036666"
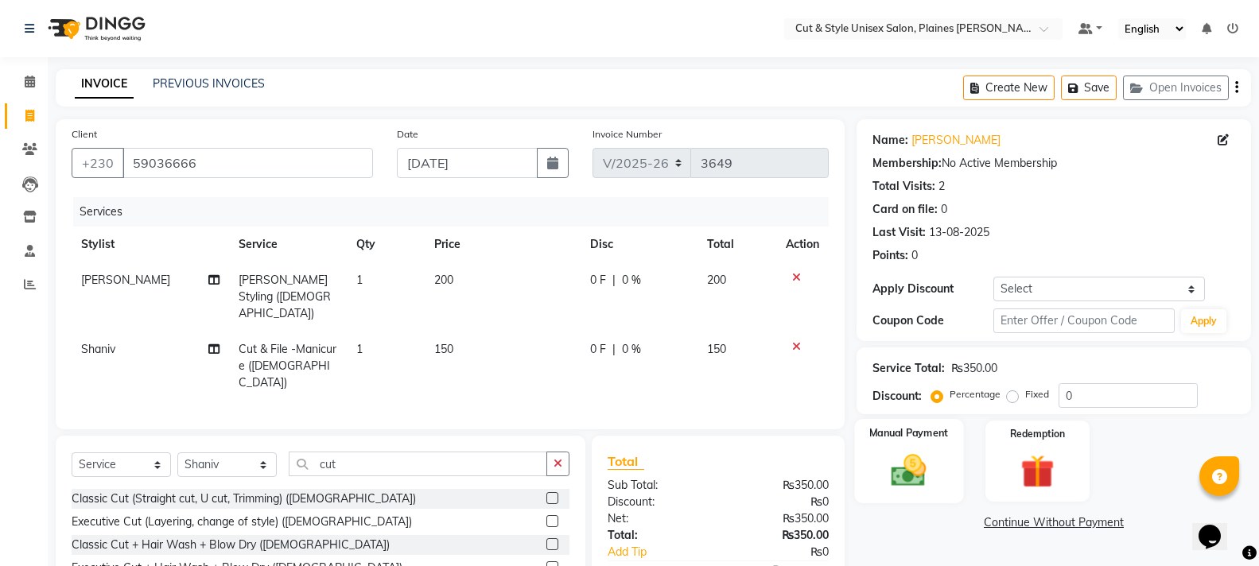
click at [912, 464] on img at bounding box center [909, 470] width 56 height 41
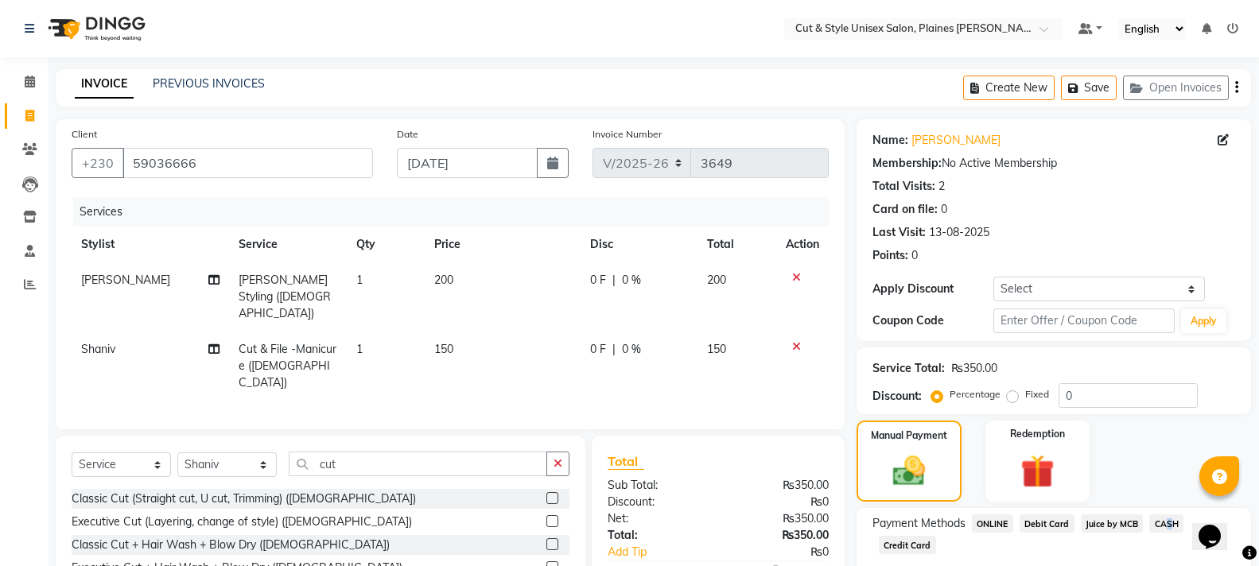
click at [1164, 519] on span "CASH" at bounding box center [1167, 524] width 34 height 18
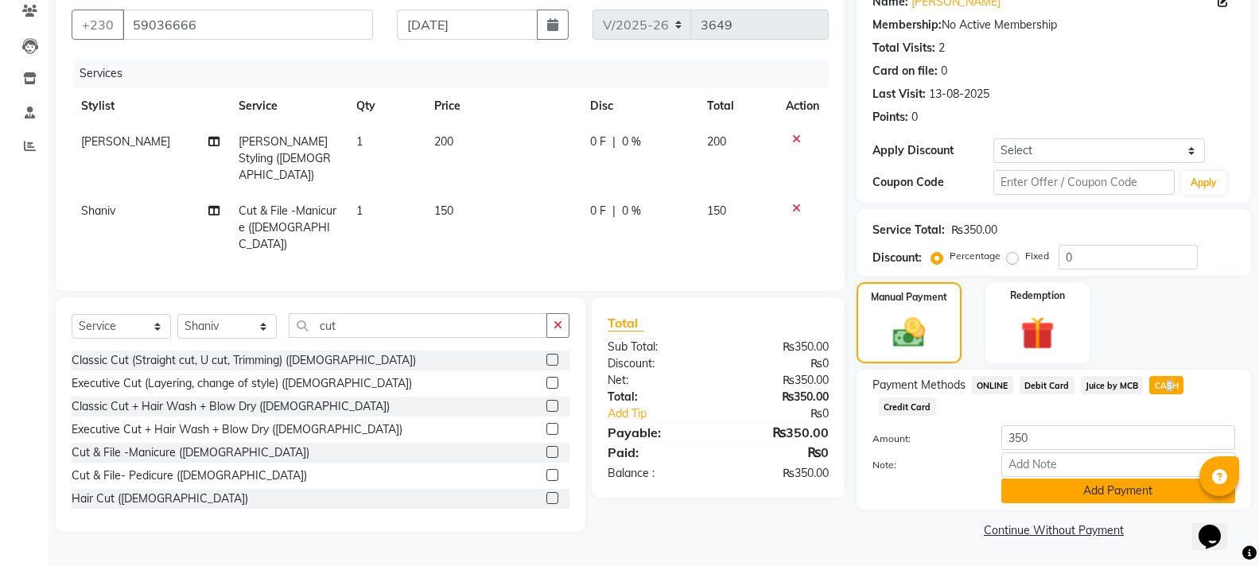
click at [1109, 489] on button "Add Payment" at bounding box center [1119, 491] width 234 height 25
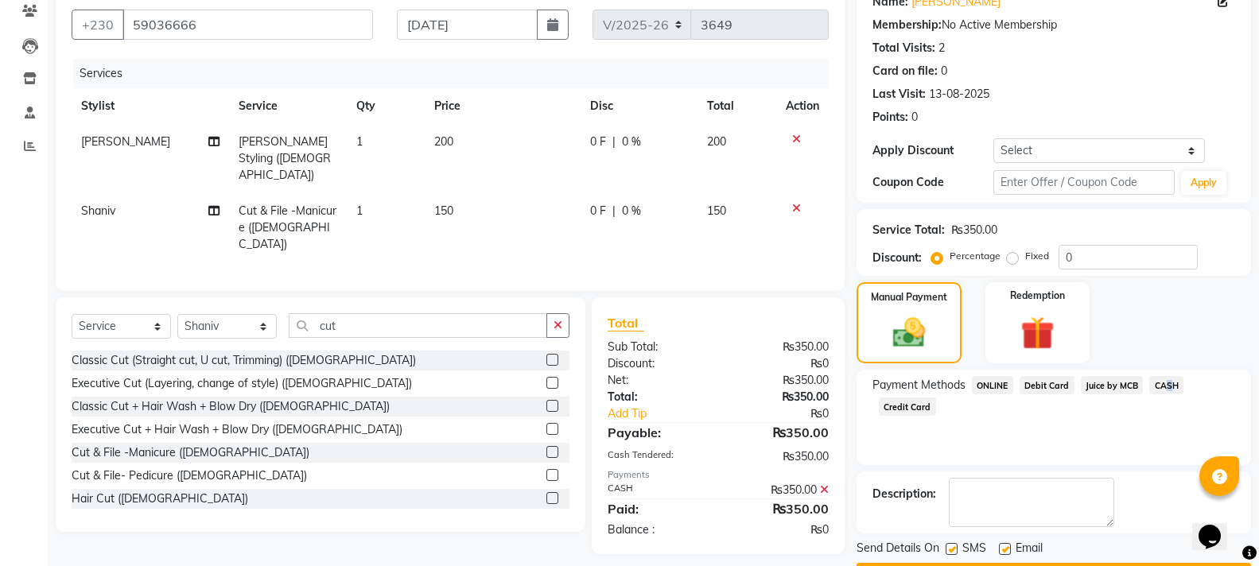
scroll to position [184, 0]
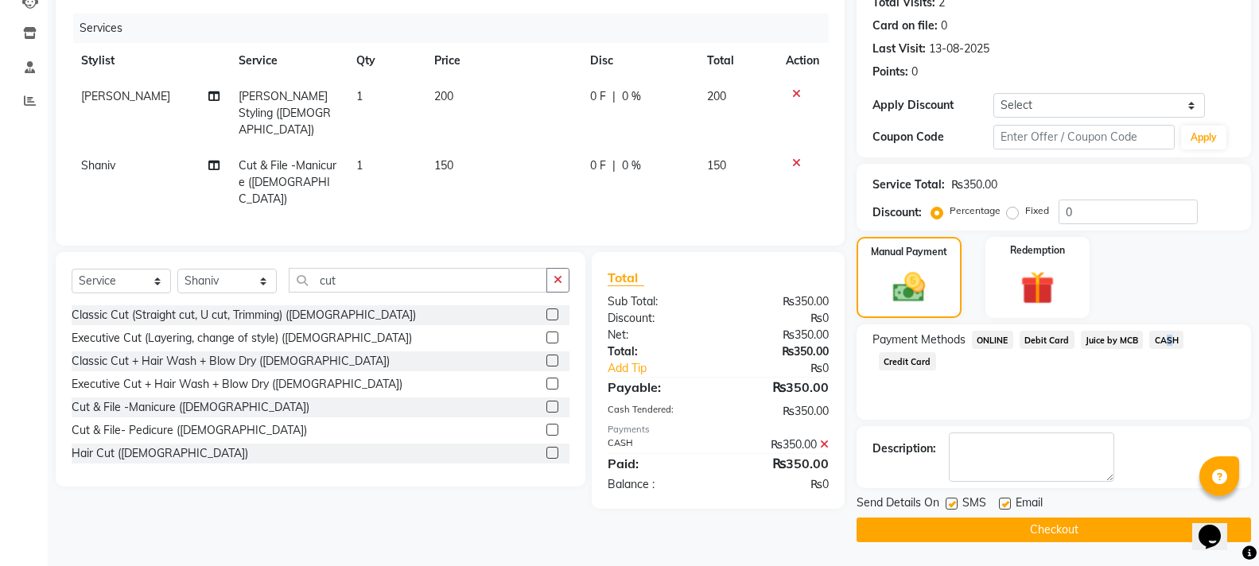
click at [1057, 533] on button "Checkout" at bounding box center [1054, 530] width 395 height 25
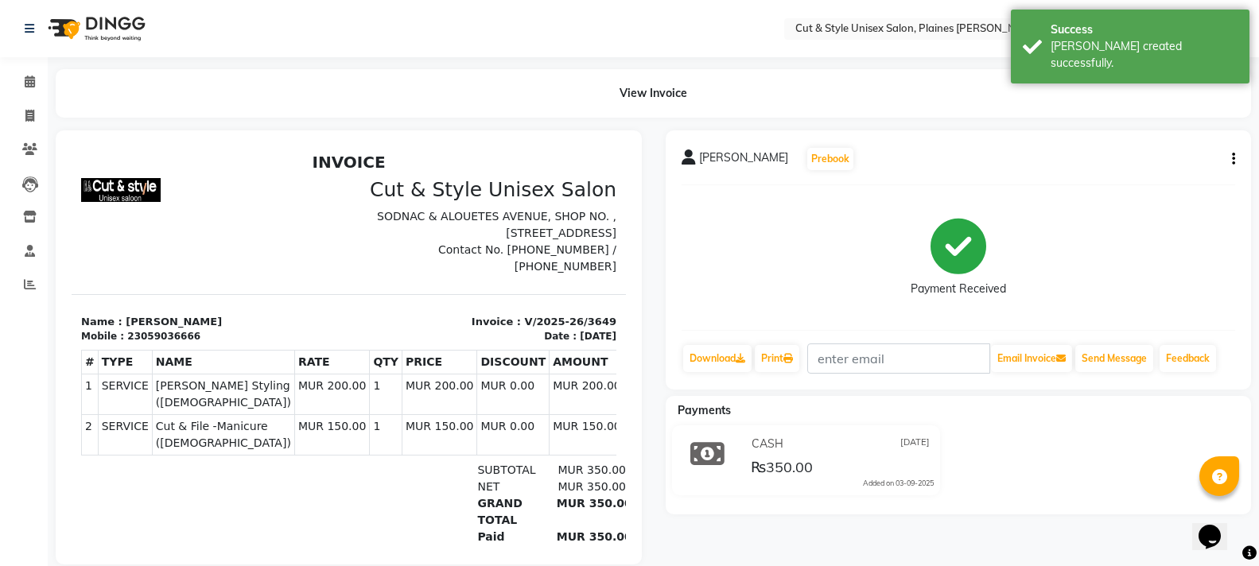
click at [68, 25] on img at bounding box center [95, 28] width 109 height 45
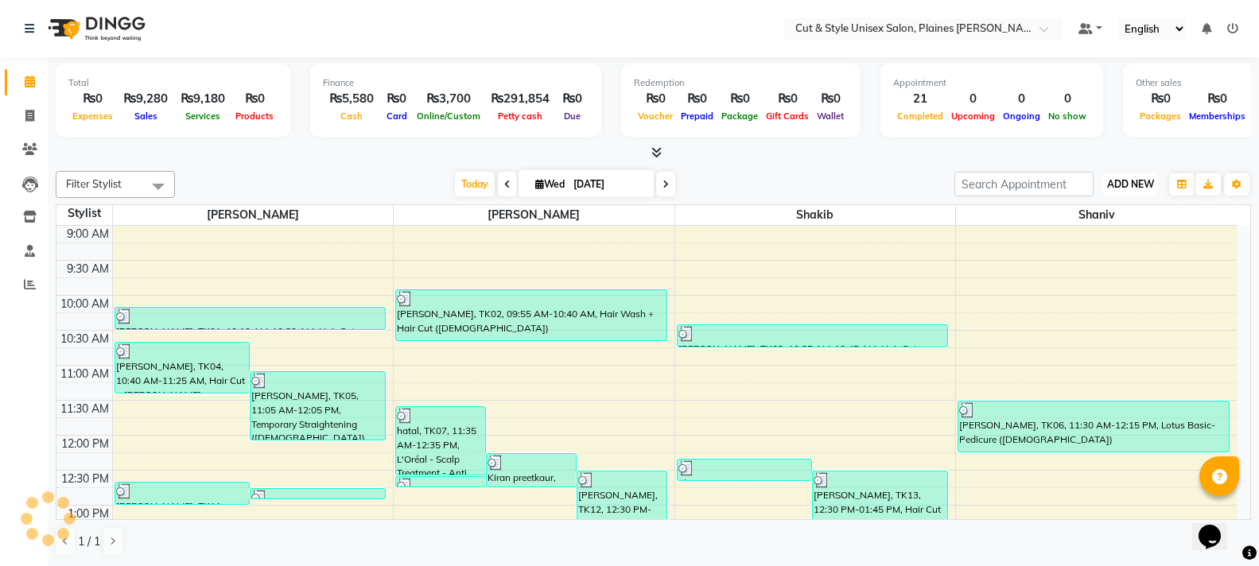
drag, startPoint x: 1130, startPoint y: 182, endPoint x: 1122, endPoint y: 214, distance: 33.0
click at [1130, 182] on span "ADD NEW" at bounding box center [1130, 184] width 47 height 12
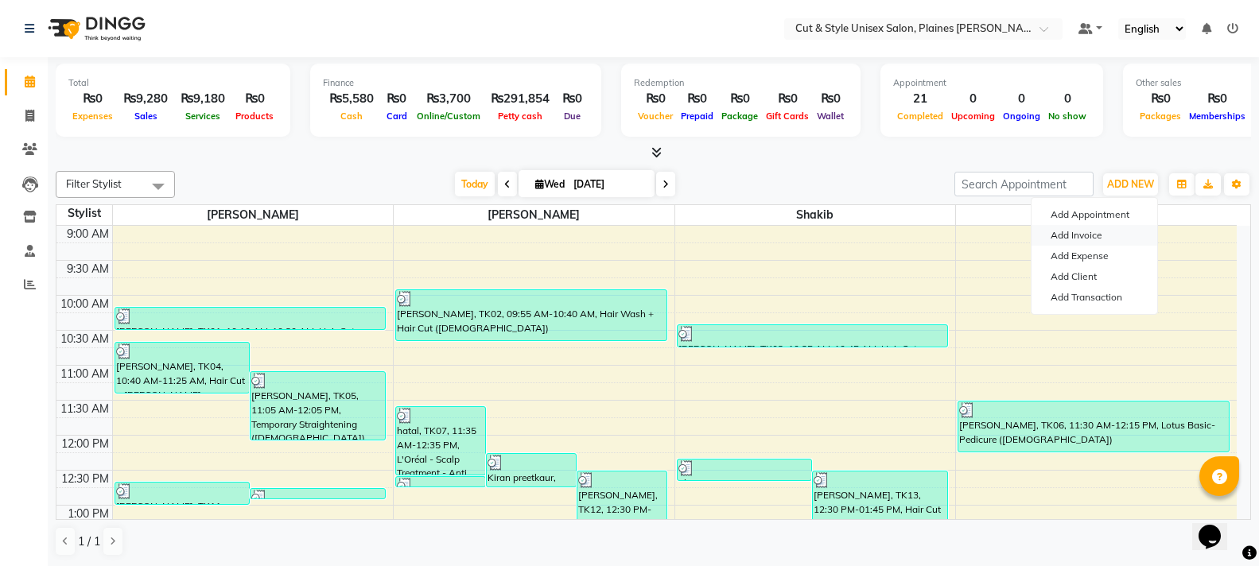
click at [1115, 231] on link "Add Invoice" at bounding box center [1095, 235] width 126 height 21
select select "service"
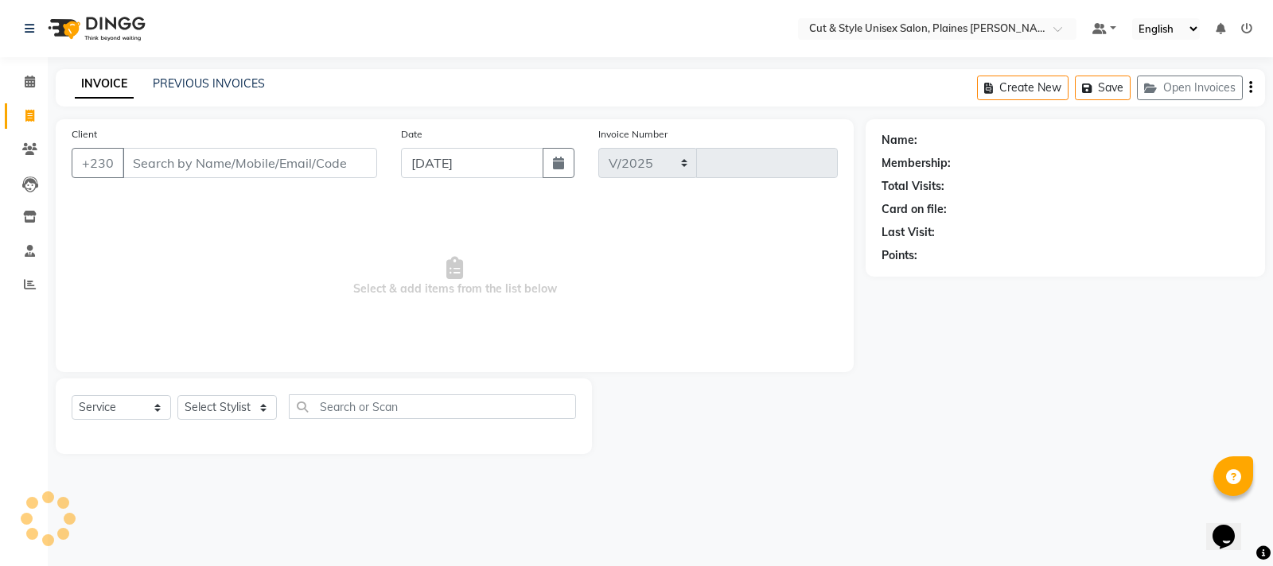
select select "7731"
type input "3650"
click at [168, 158] on input "Client" at bounding box center [250, 163] width 255 height 30
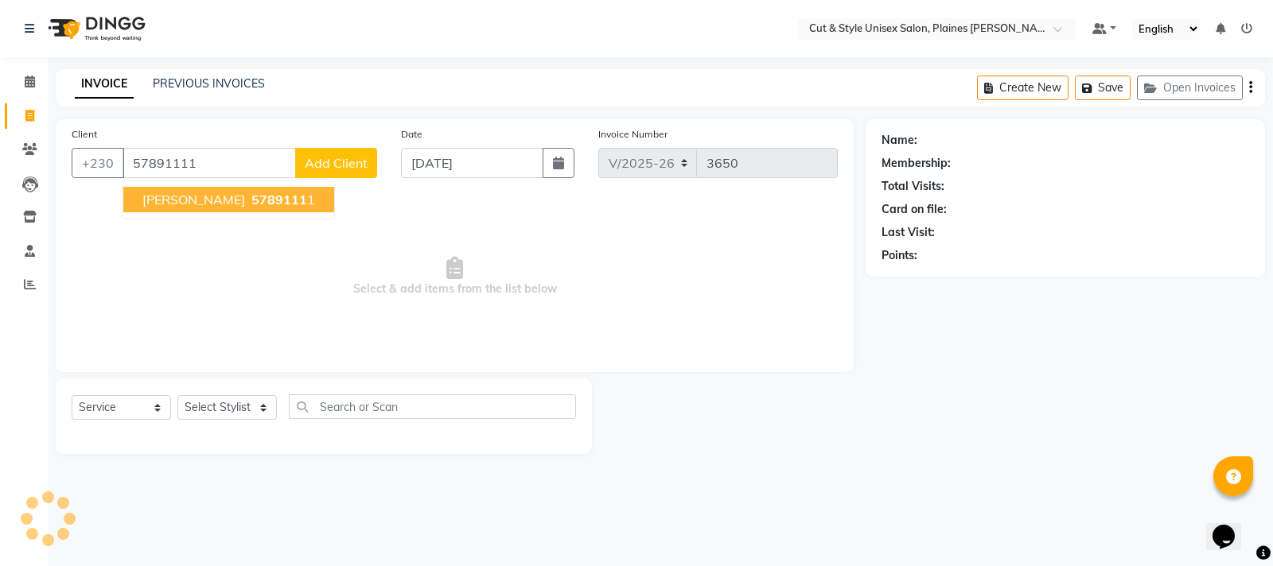
type input "57891111"
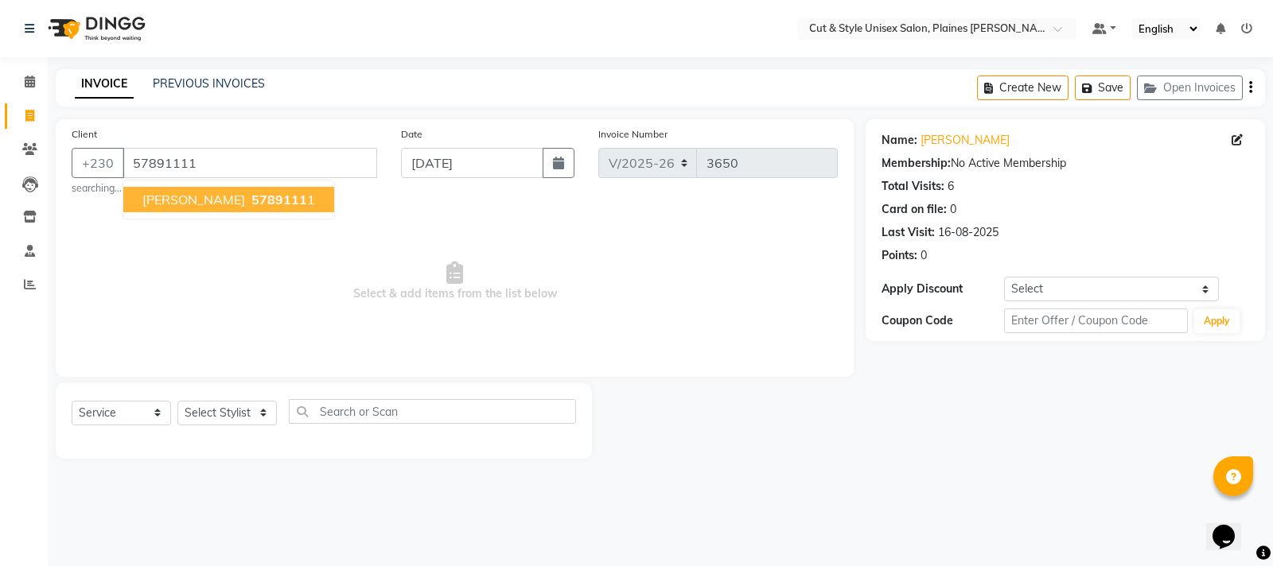
click at [211, 196] on button "[PERSON_NAME] 5789111 1" at bounding box center [228, 199] width 211 height 25
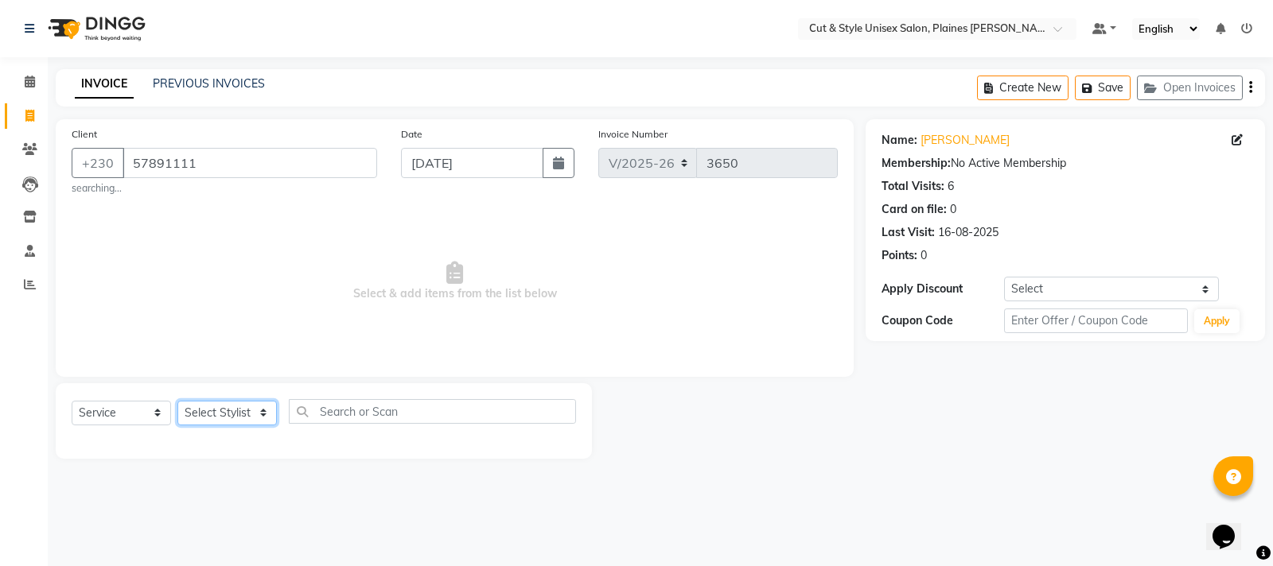
click at [209, 407] on select "Select Stylist [PERSON_NAME] Manager [PERSON_NAME]" at bounding box center [226, 413] width 99 height 25
select select "68908"
click at [177, 401] on select "Select Stylist [PERSON_NAME] Manager [PERSON_NAME]" at bounding box center [226, 413] width 99 height 25
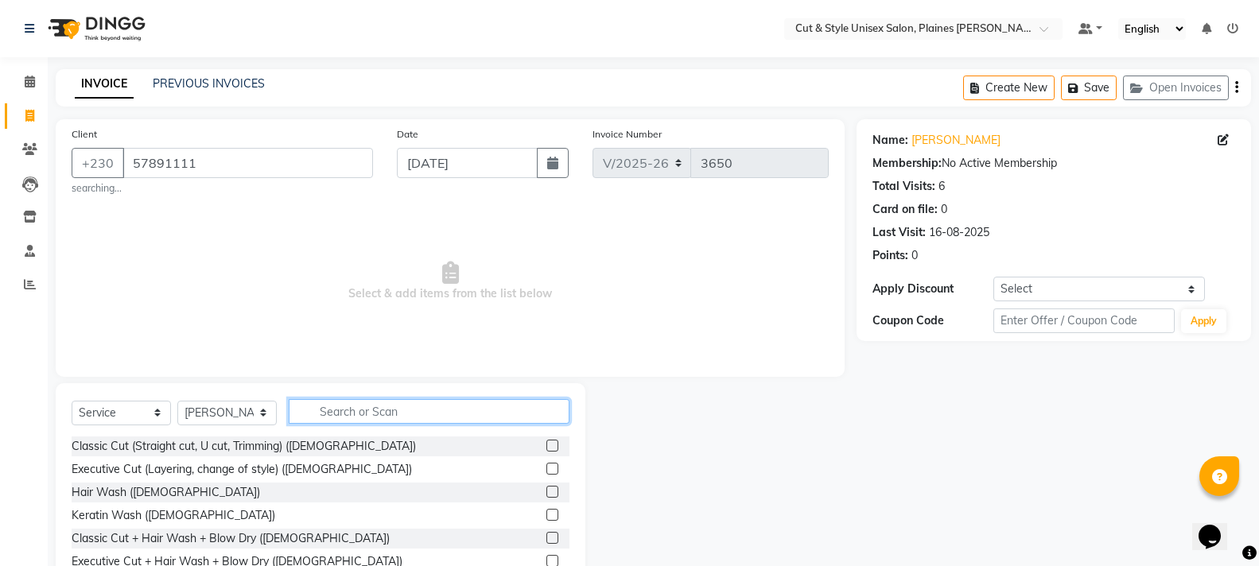
click at [381, 410] on input "text" at bounding box center [429, 411] width 281 height 25
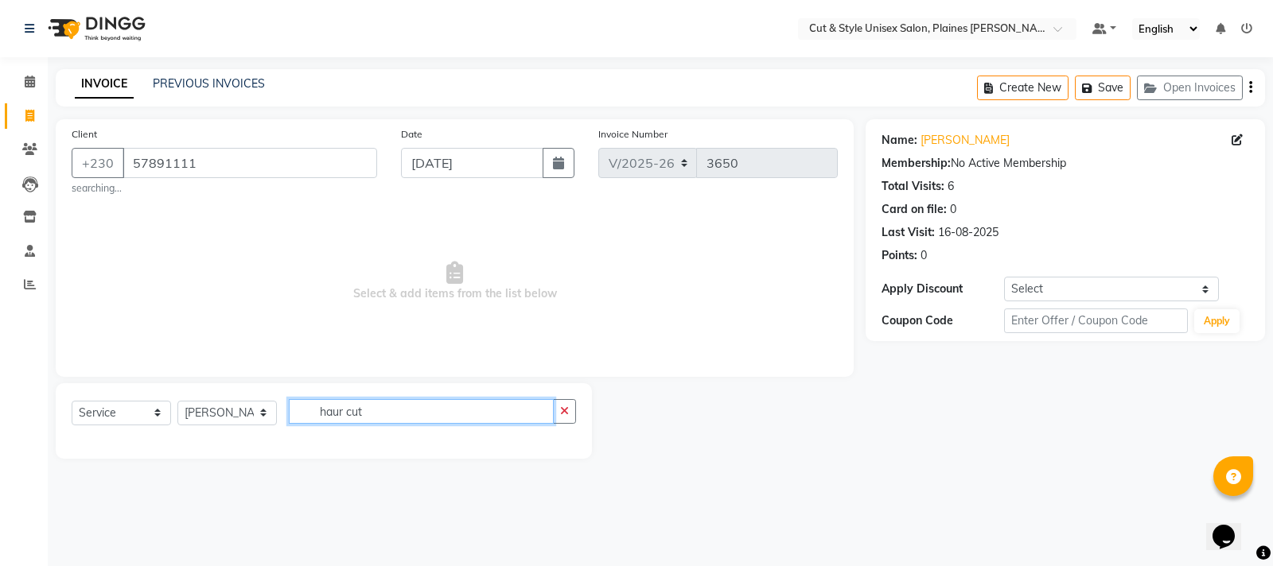
click at [387, 405] on input "haur cut" at bounding box center [421, 411] width 265 height 25
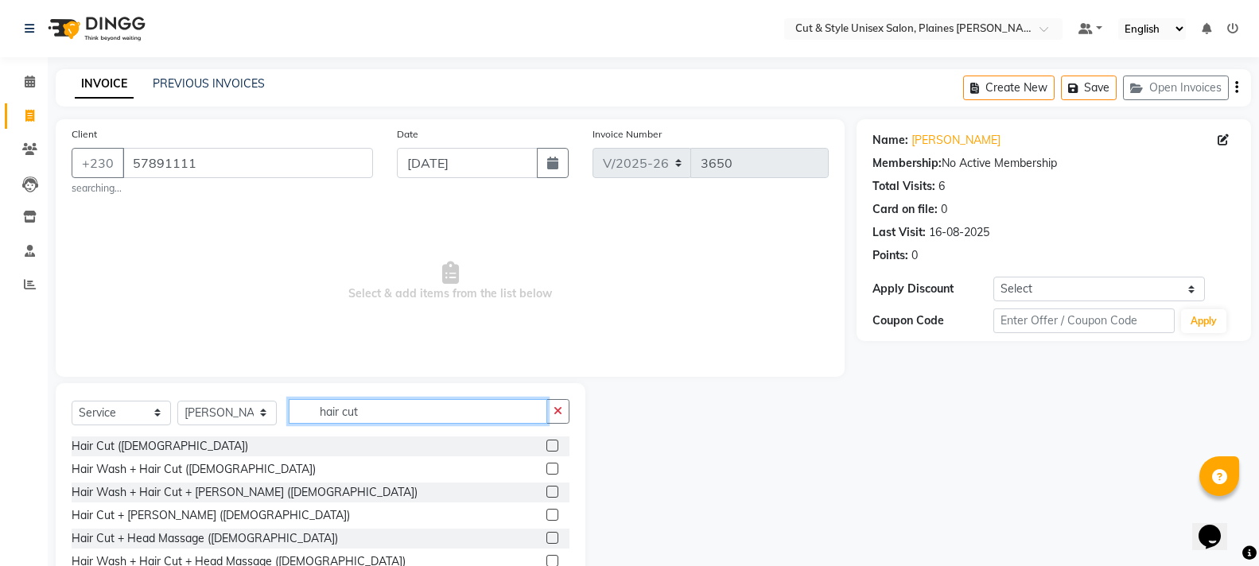
type input "hair cut"
click at [547, 445] on label at bounding box center [553, 446] width 12 height 12
click at [547, 445] on input "checkbox" at bounding box center [552, 447] width 10 height 10
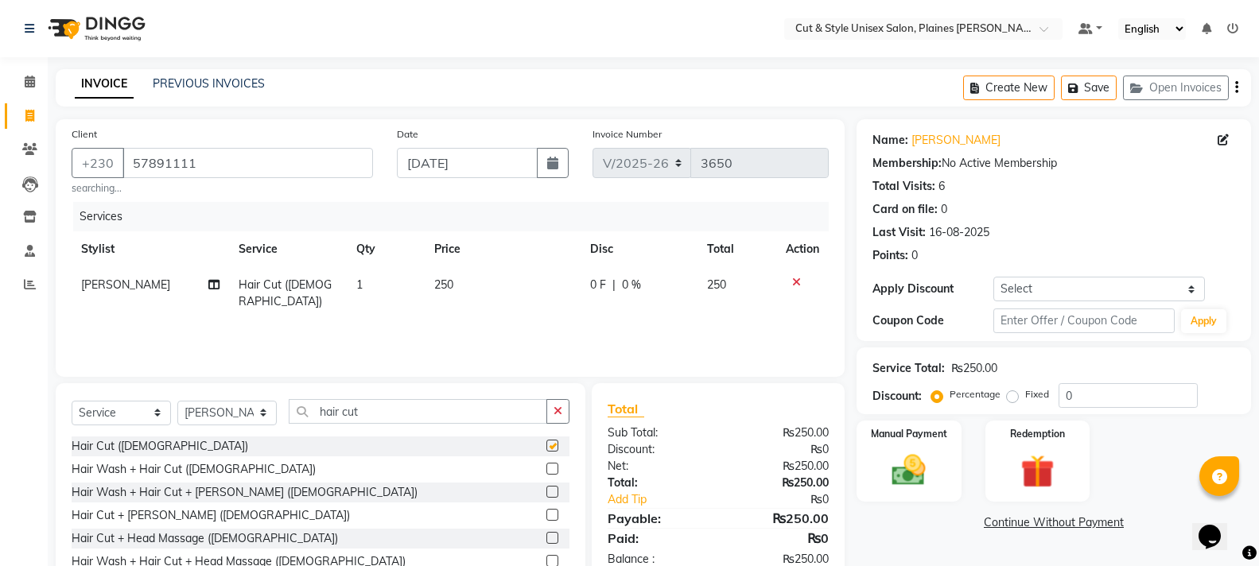
checkbox input "false"
click at [234, 408] on select "Select Stylist [PERSON_NAME] Manager [PERSON_NAME]" at bounding box center [226, 413] width 99 height 25
select select "68910"
click at [177, 401] on select "Select Stylist [PERSON_NAME] Manager [PERSON_NAME]" at bounding box center [226, 413] width 99 height 25
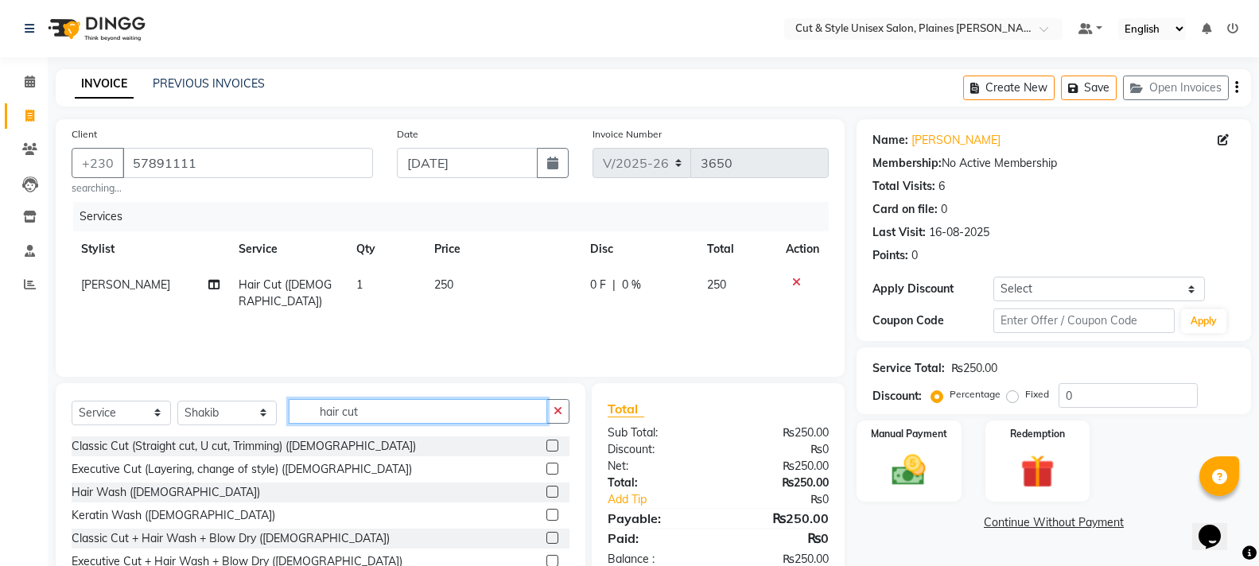
click at [391, 408] on input "hair cut" at bounding box center [418, 411] width 259 height 25
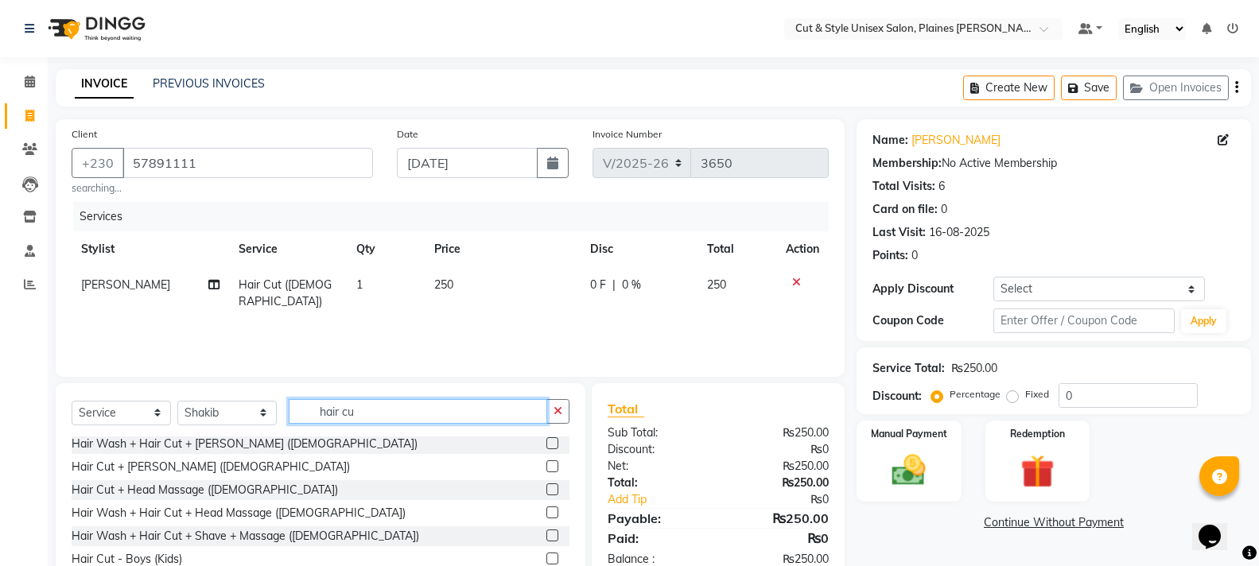
scroll to position [76, 0]
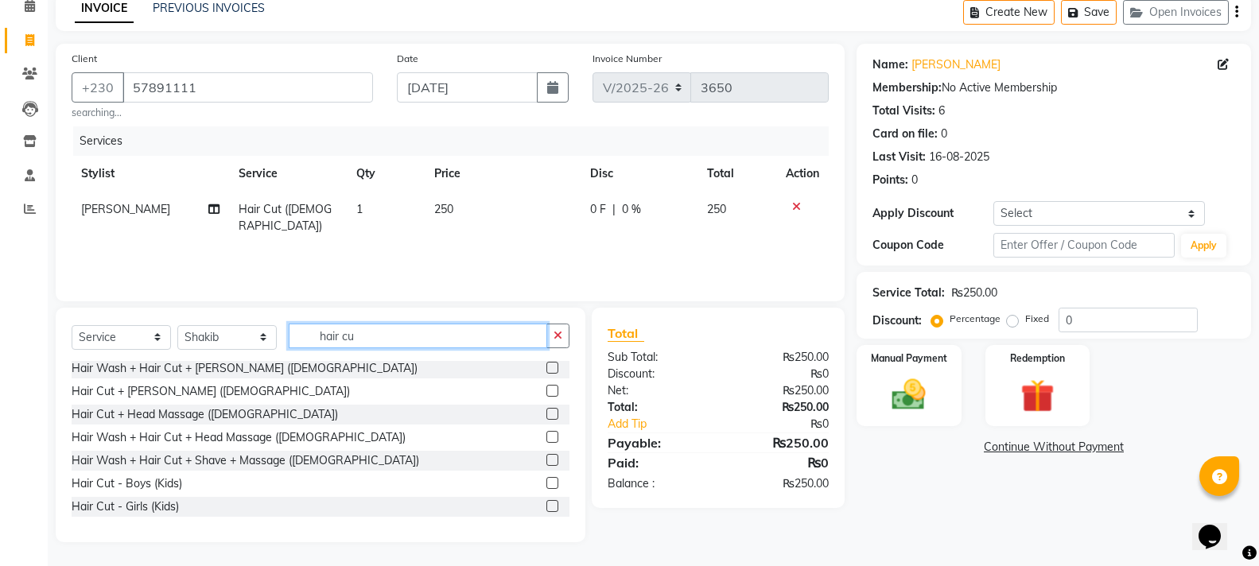
type input "hair cu"
click at [547, 484] on label at bounding box center [553, 483] width 12 height 12
click at [547, 484] on input "checkbox" at bounding box center [552, 484] width 10 height 10
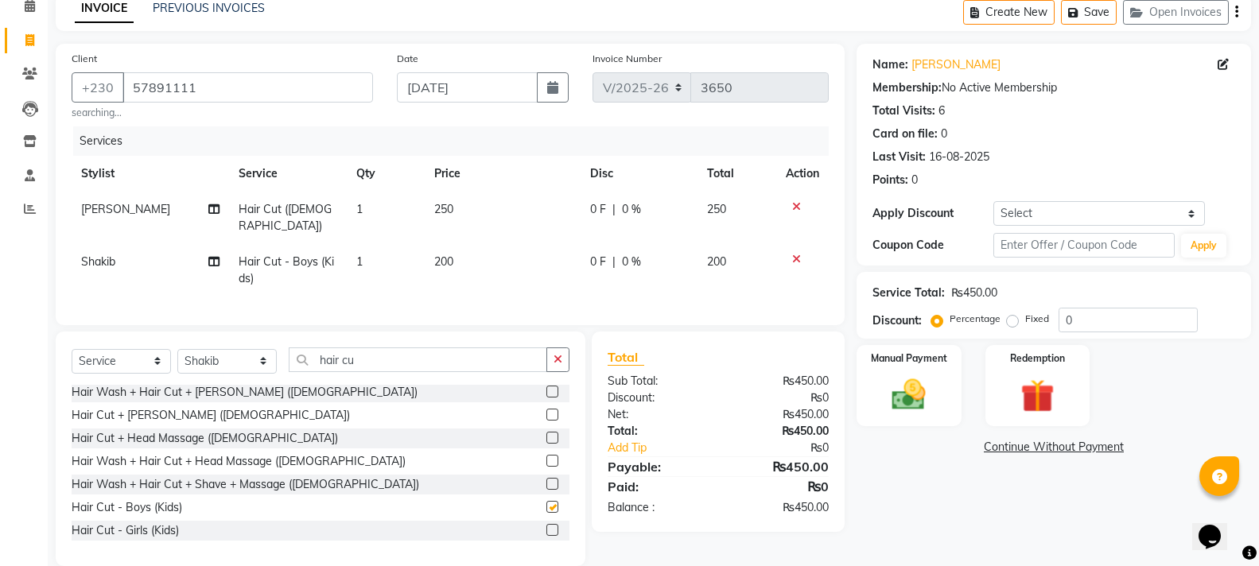
checkbox input "false"
click at [914, 398] on img at bounding box center [909, 395] width 56 height 41
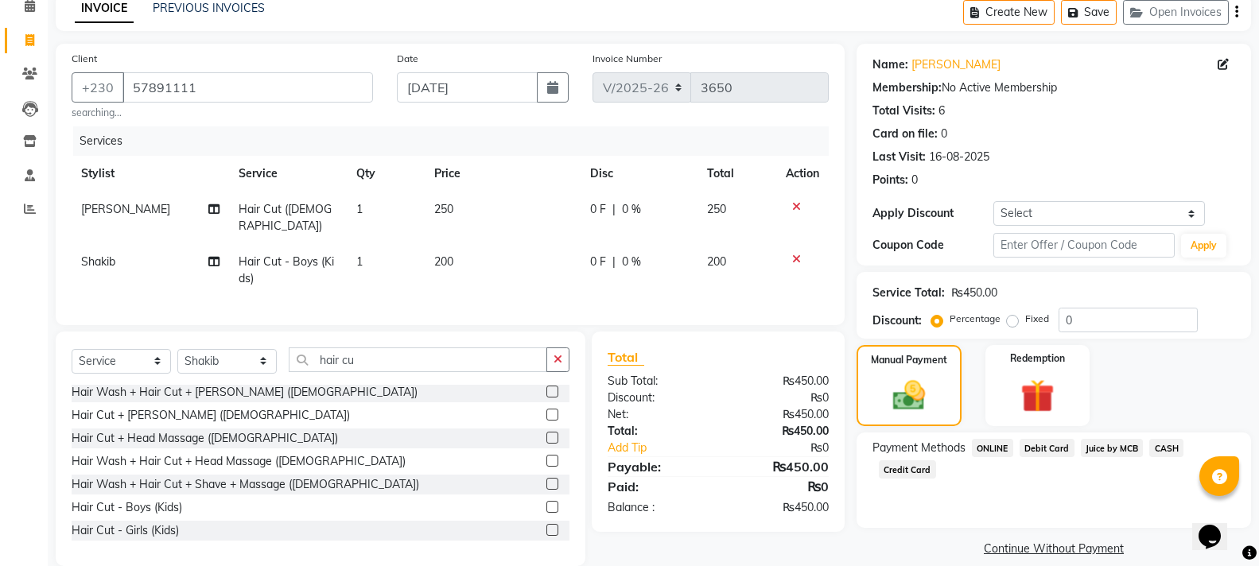
click at [1164, 447] on span "CASH" at bounding box center [1167, 448] width 34 height 18
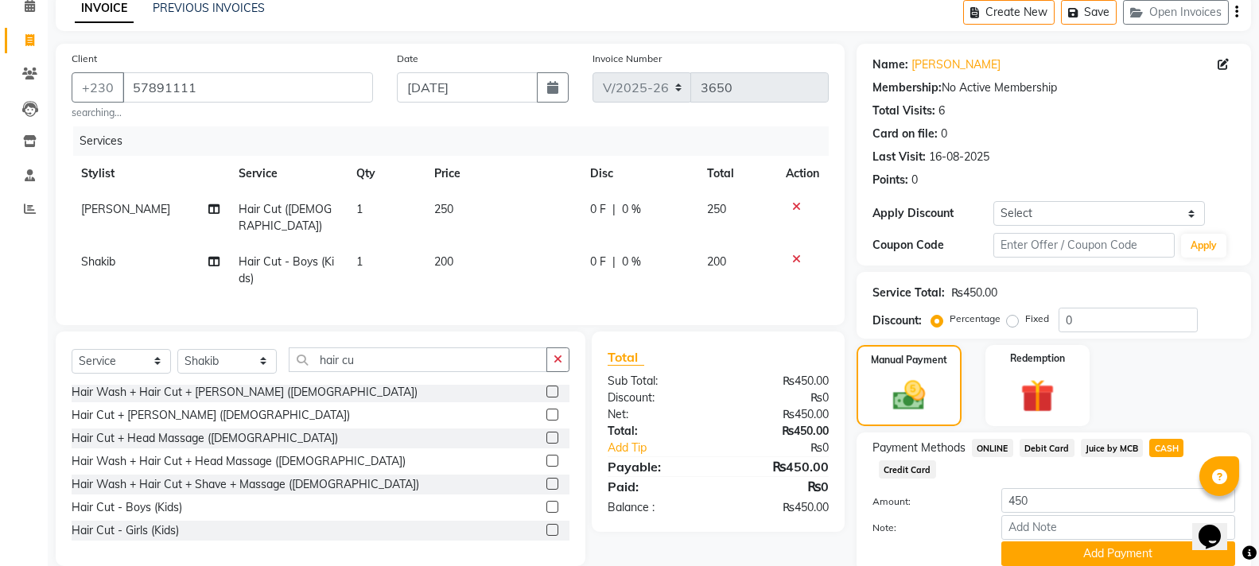
scroll to position [138, 0]
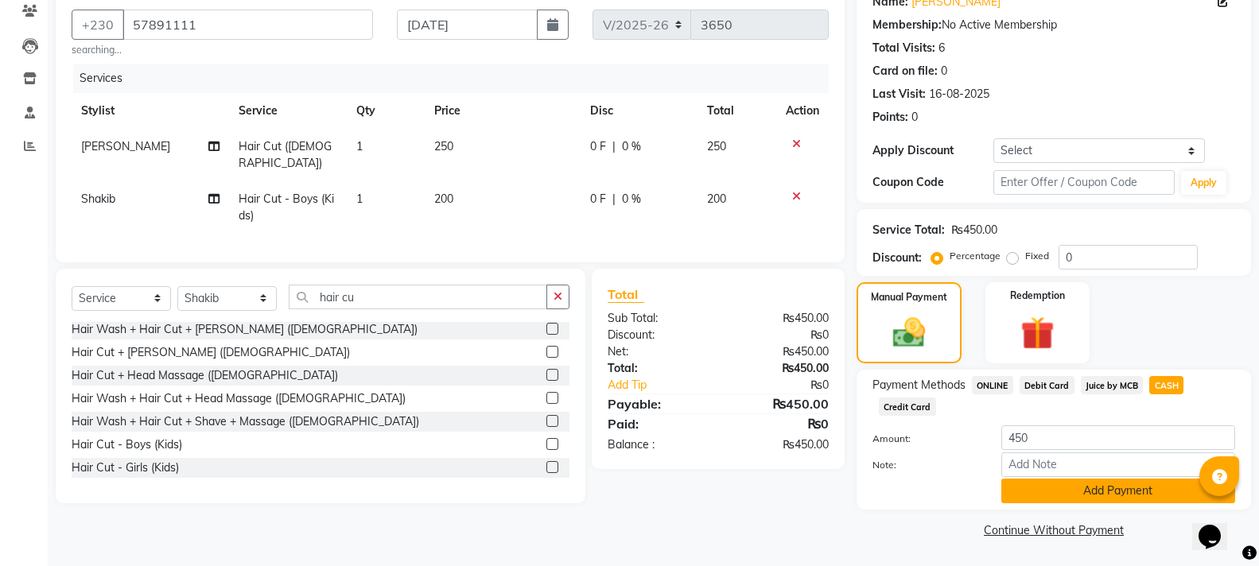
click at [1120, 488] on button "Add Payment" at bounding box center [1119, 491] width 234 height 25
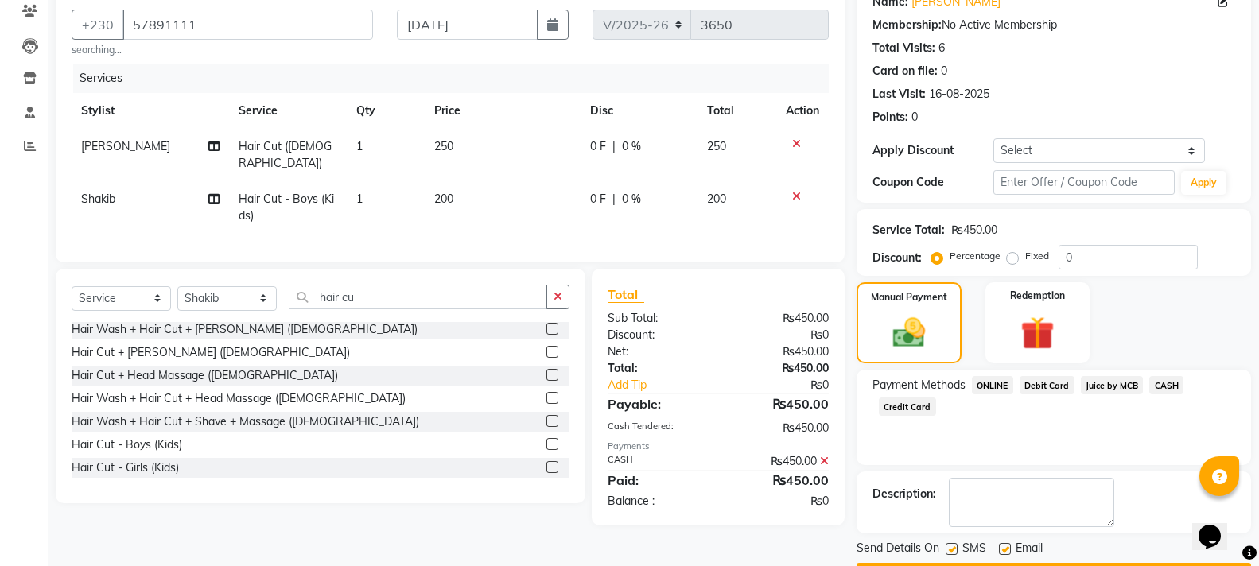
scroll to position [184, 0]
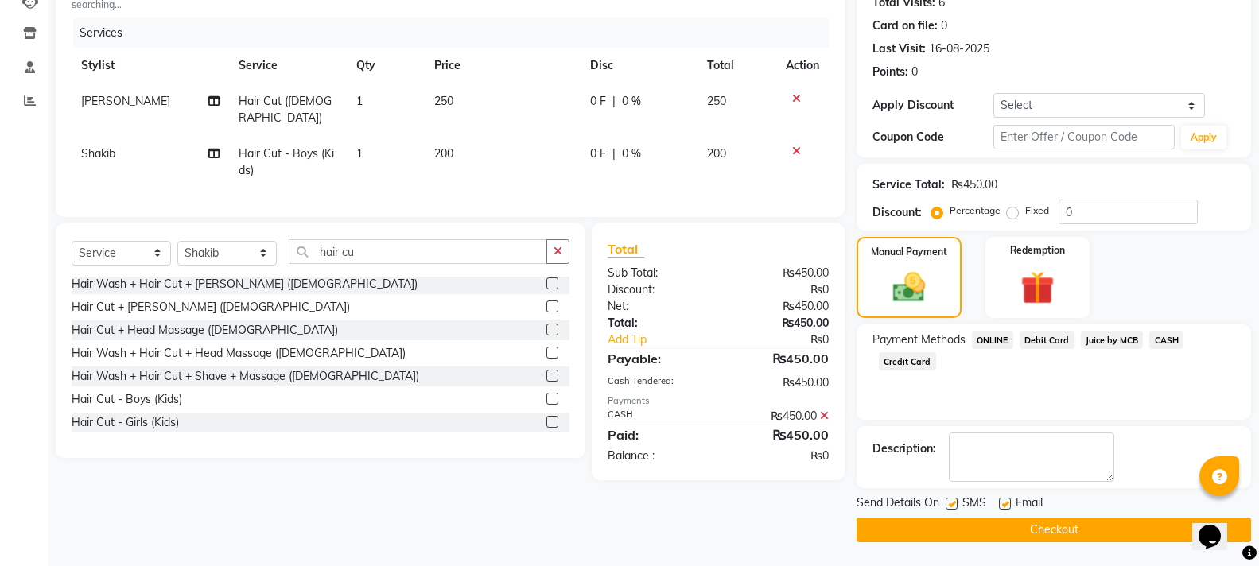
click at [1041, 528] on button "Checkout" at bounding box center [1054, 530] width 395 height 25
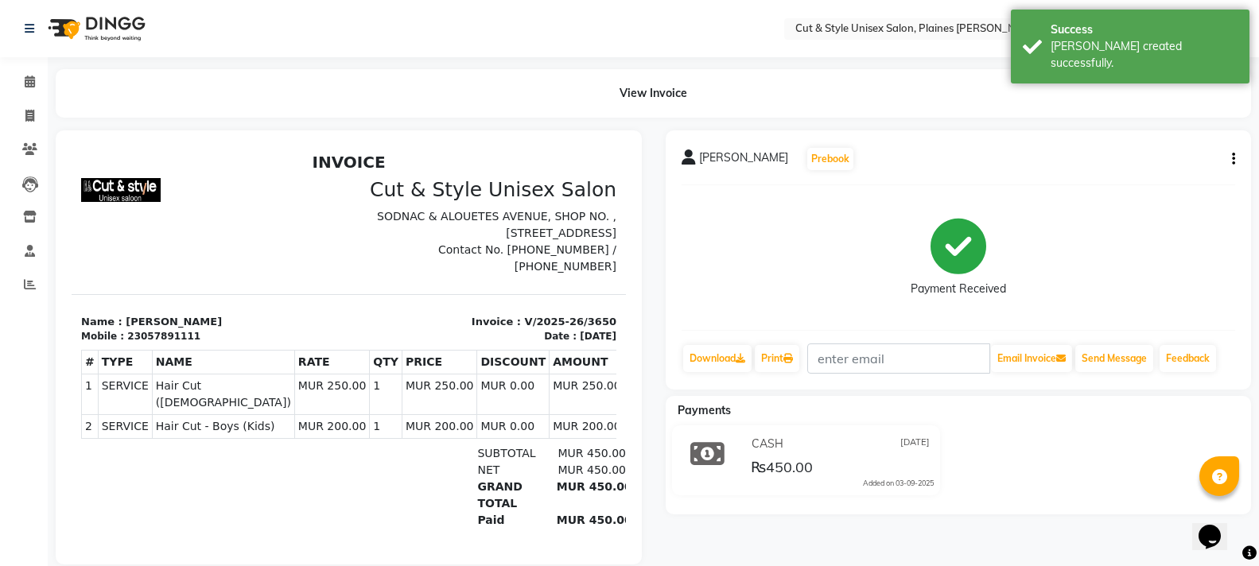
click at [106, 26] on img at bounding box center [95, 28] width 109 height 45
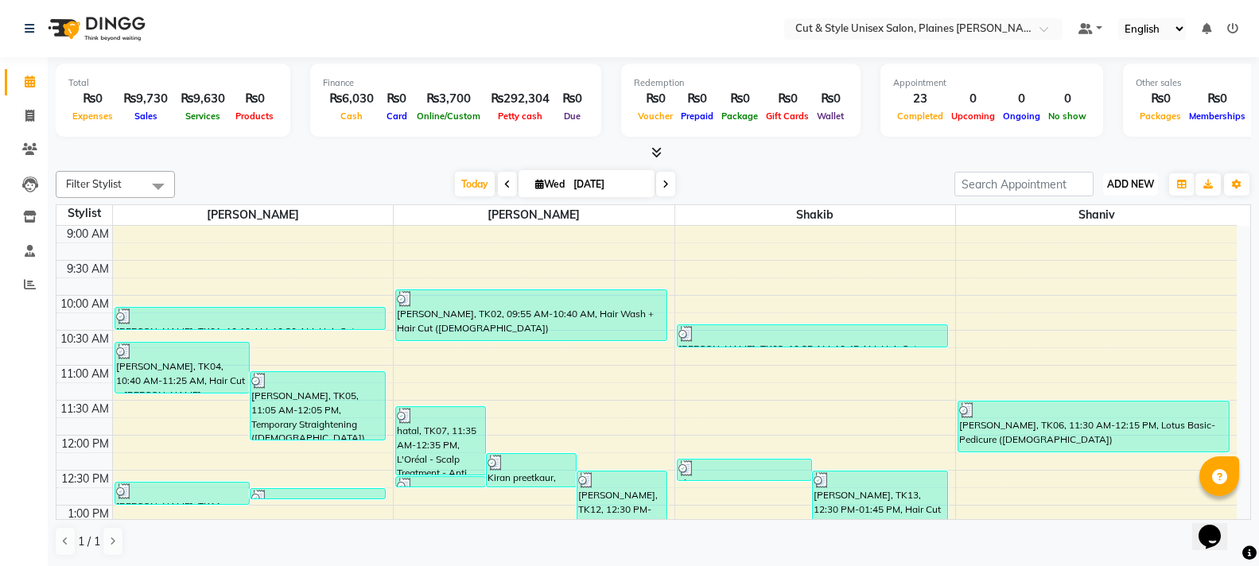
click at [1152, 185] on span "ADD NEW" at bounding box center [1130, 184] width 47 height 12
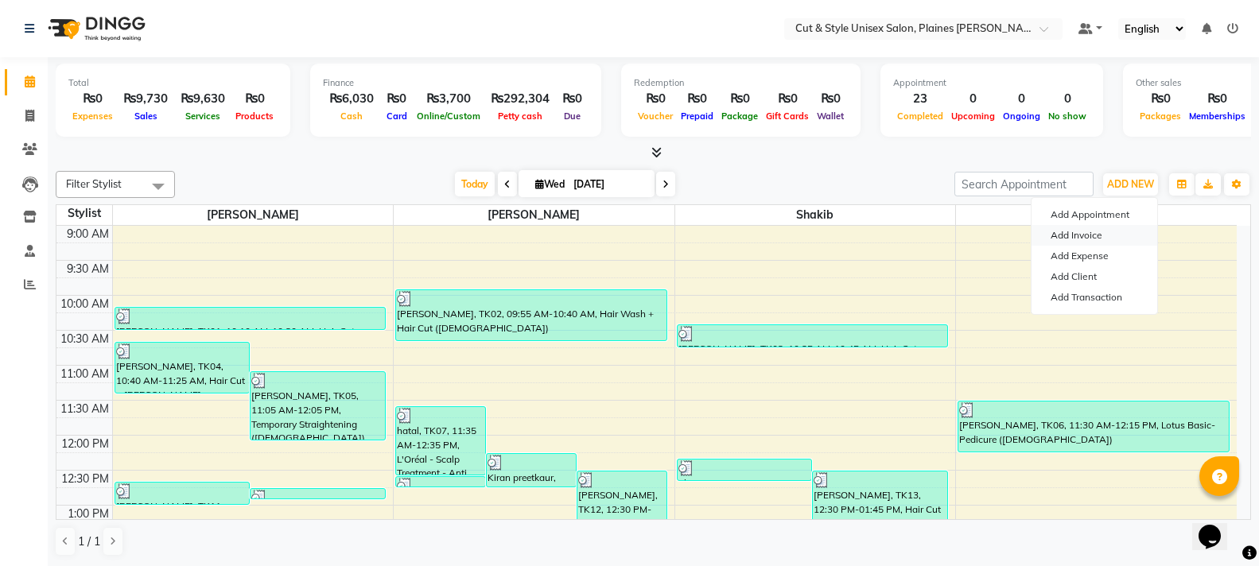
click at [1096, 237] on link "Add Invoice" at bounding box center [1095, 235] width 126 height 21
select select "service"
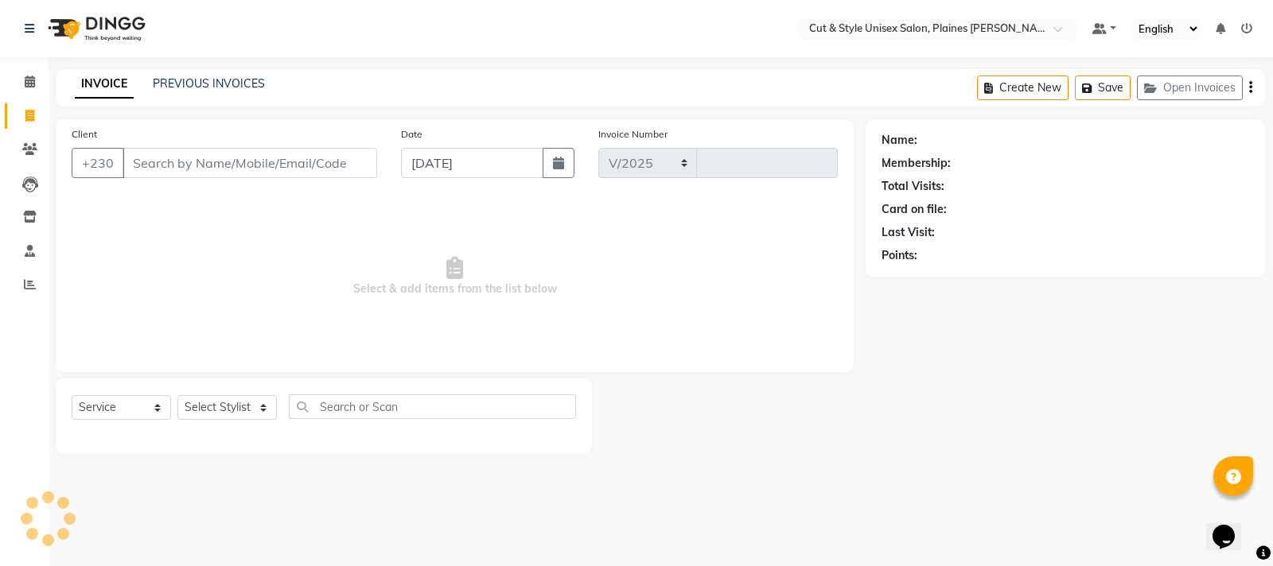
select select "7731"
type input "3651"
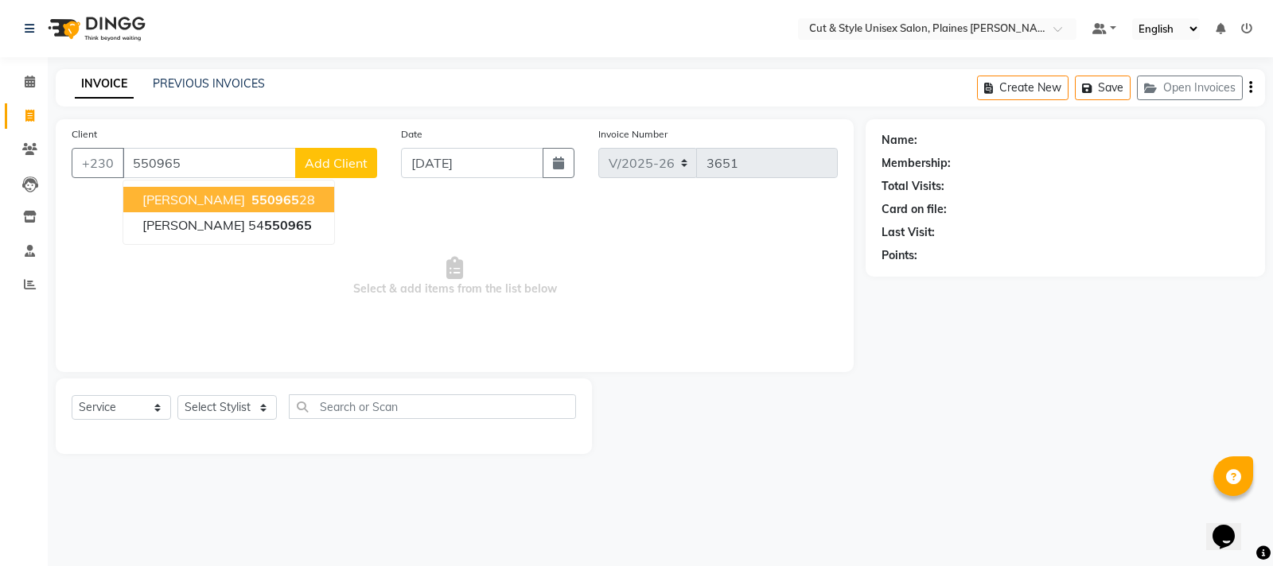
click at [296, 191] on button "[PERSON_NAME] 550965 28" at bounding box center [228, 199] width 211 height 25
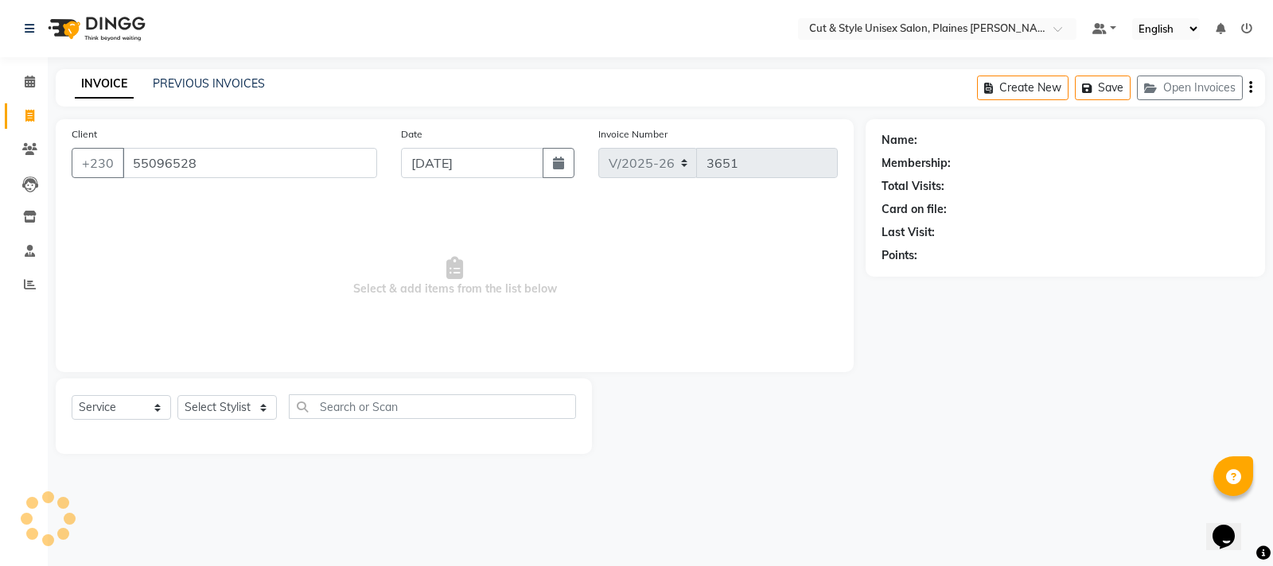
type input "55096528"
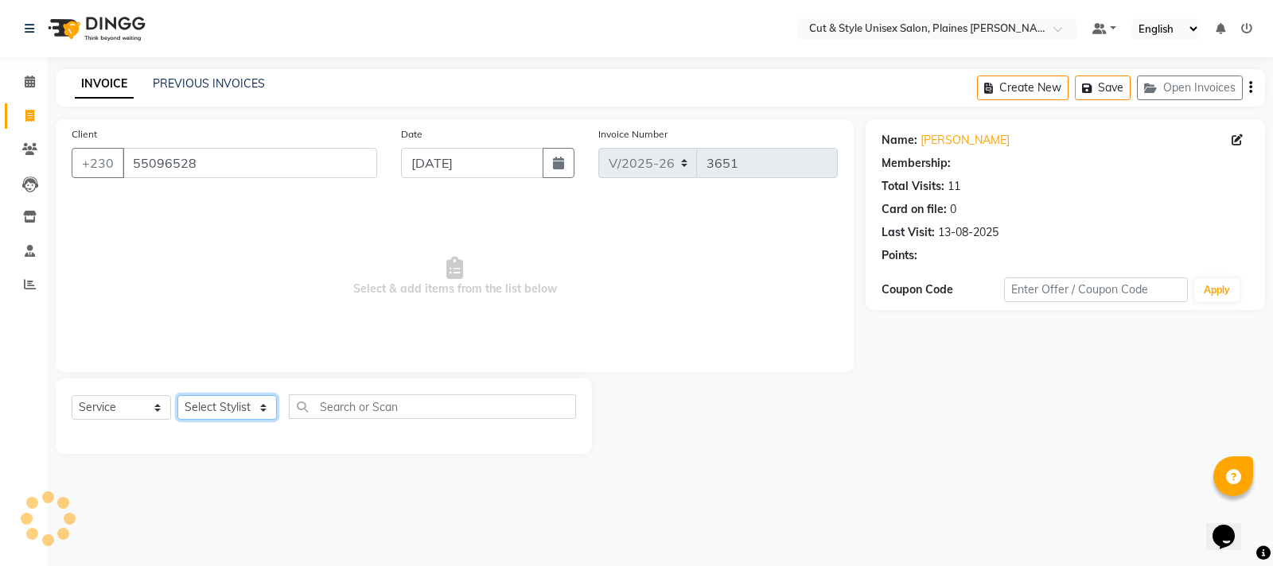
click at [269, 414] on select "Select Stylist [PERSON_NAME] Manager [PERSON_NAME]" at bounding box center [226, 407] width 99 height 25
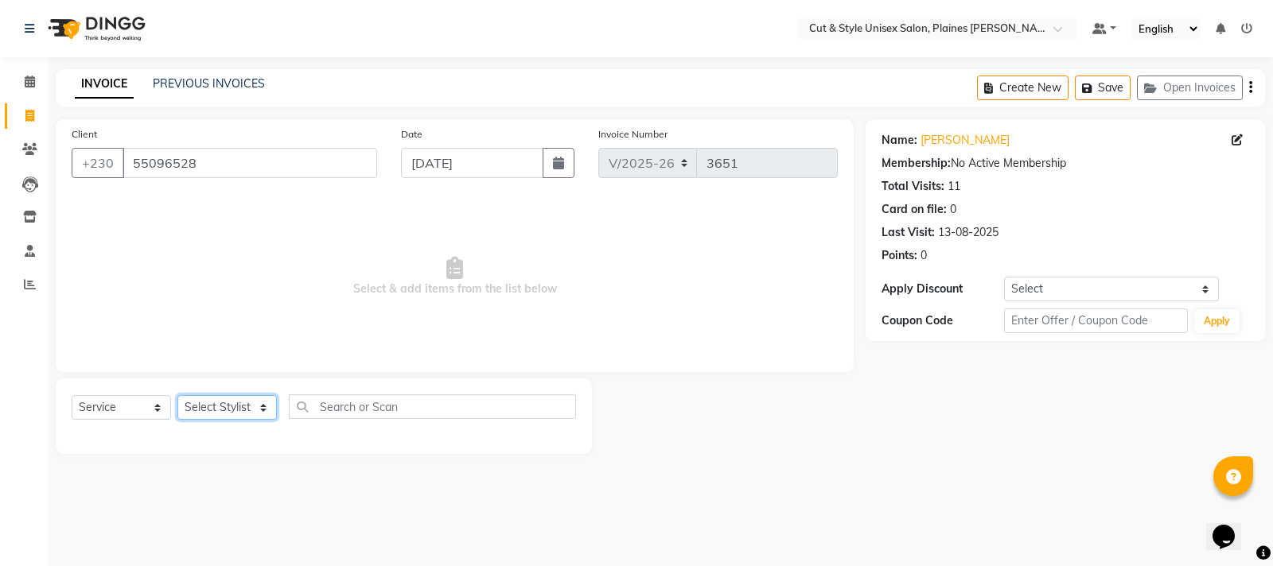
select select "68909"
click at [177, 395] on select "Select Stylist [PERSON_NAME] Manager [PERSON_NAME]" at bounding box center [226, 407] width 99 height 25
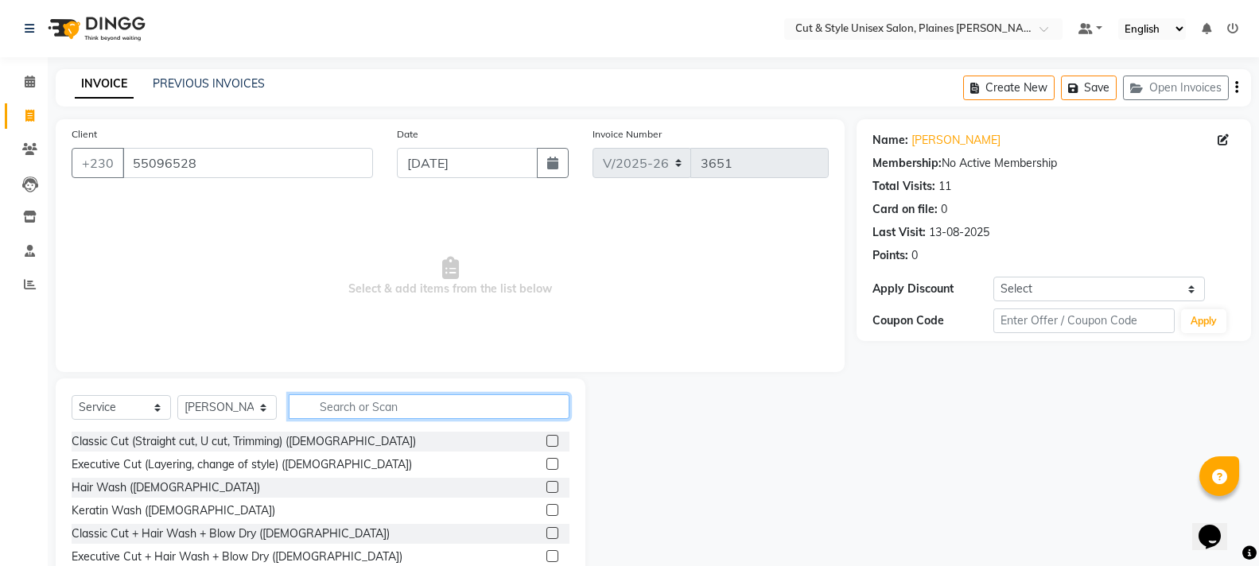
click at [330, 409] on input "text" at bounding box center [429, 407] width 281 height 25
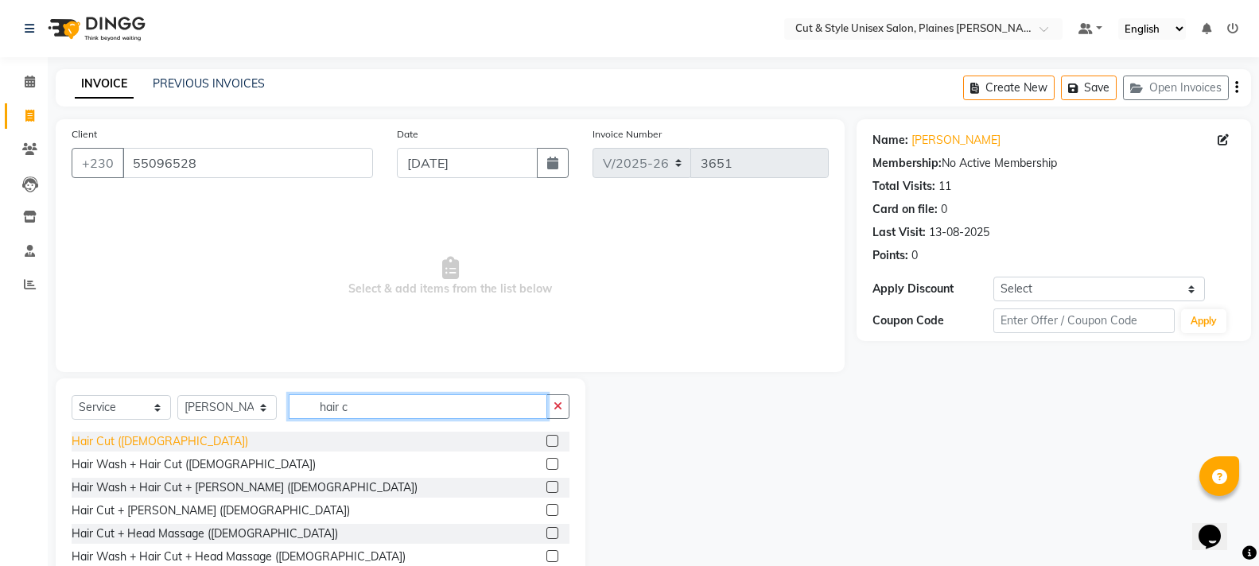
type input "hair c"
click at [117, 441] on div "Hair Cut ([DEMOGRAPHIC_DATA])" at bounding box center [160, 442] width 177 height 17
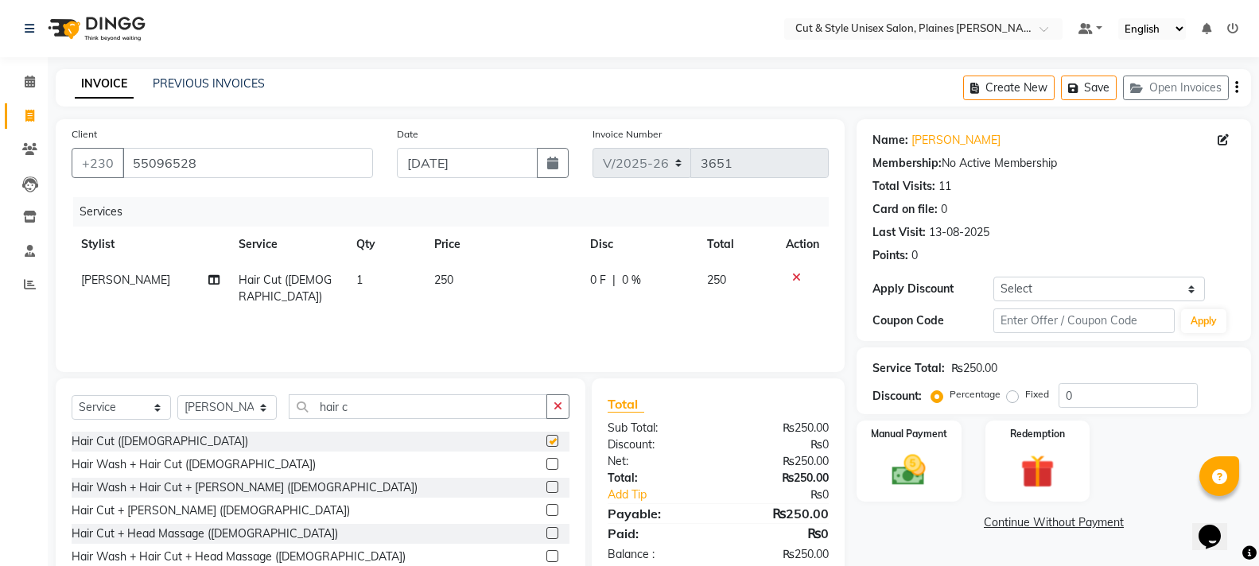
checkbox input "false"
click at [937, 484] on img at bounding box center [909, 470] width 56 height 41
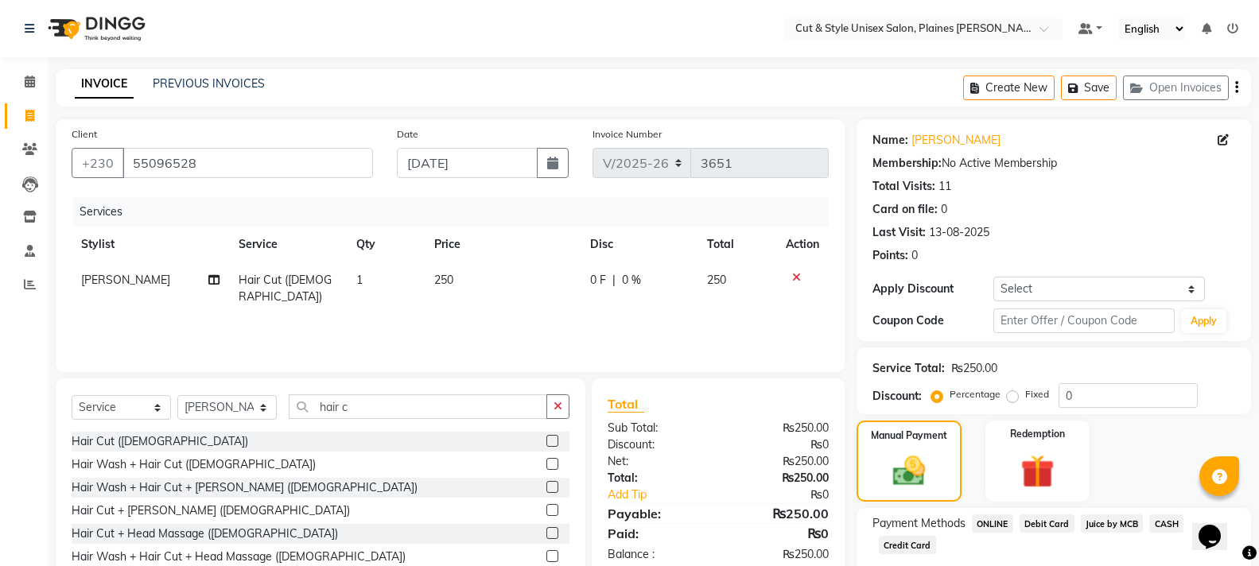
click at [1131, 523] on span "Juice by MCB" at bounding box center [1112, 524] width 63 height 18
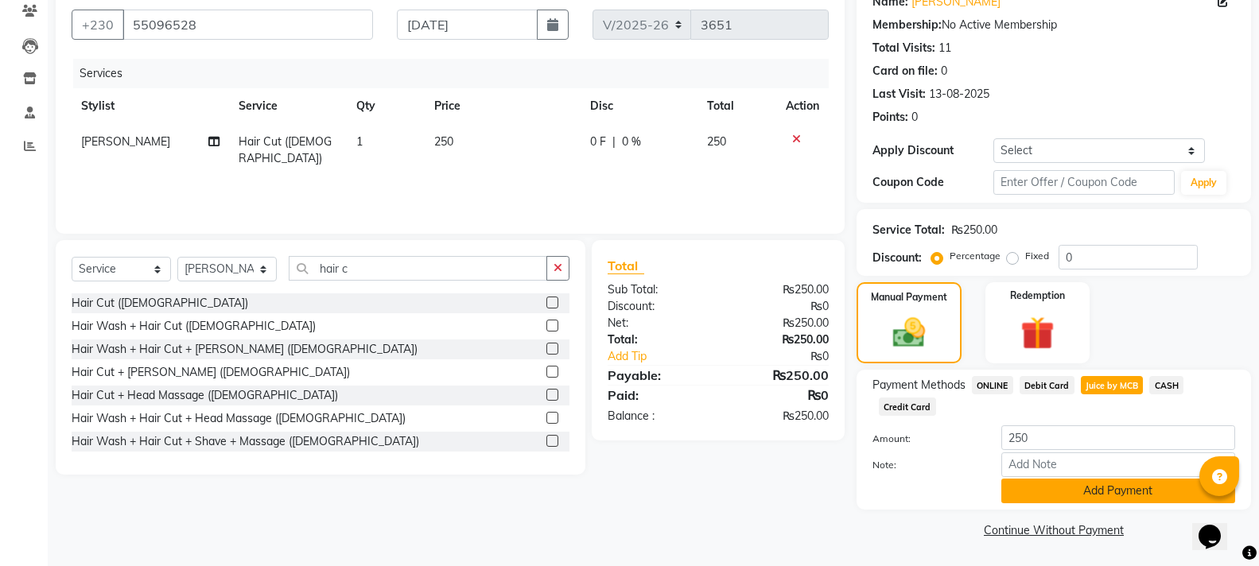
click at [1106, 498] on button "Add Payment" at bounding box center [1119, 491] width 234 height 25
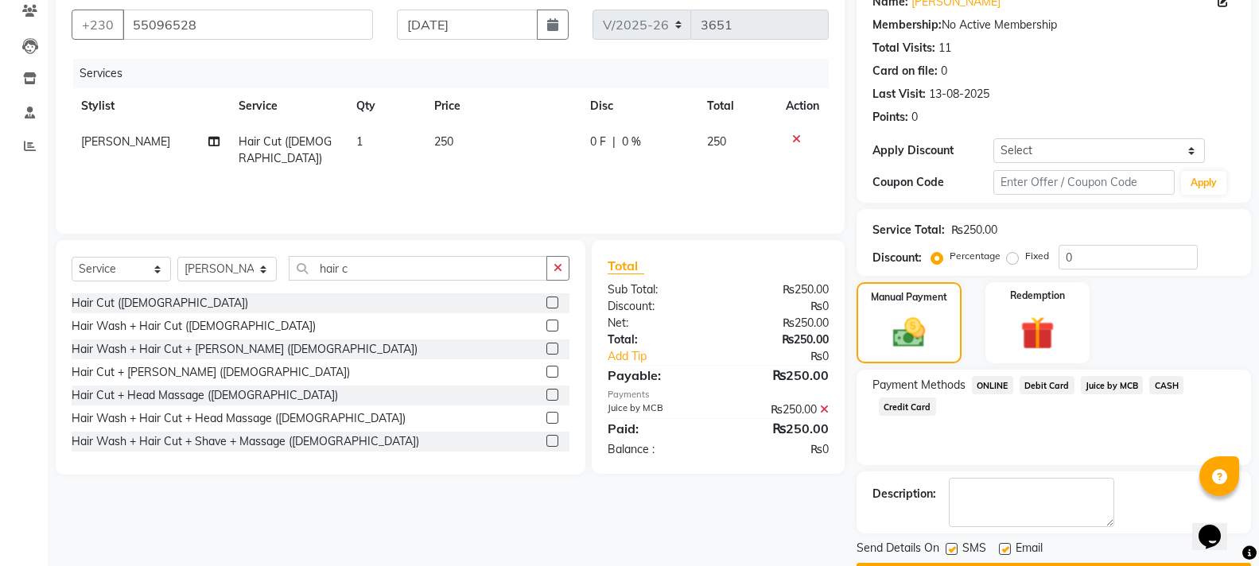
scroll to position [184, 0]
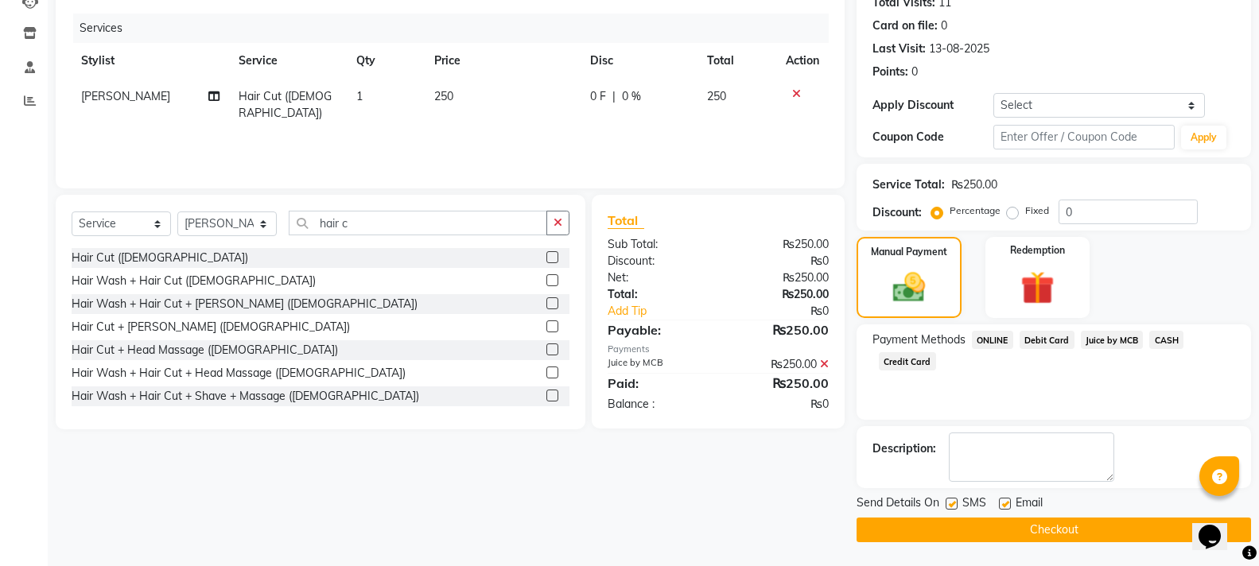
click at [1080, 531] on button "Checkout" at bounding box center [1054, 530] width 395 height 25
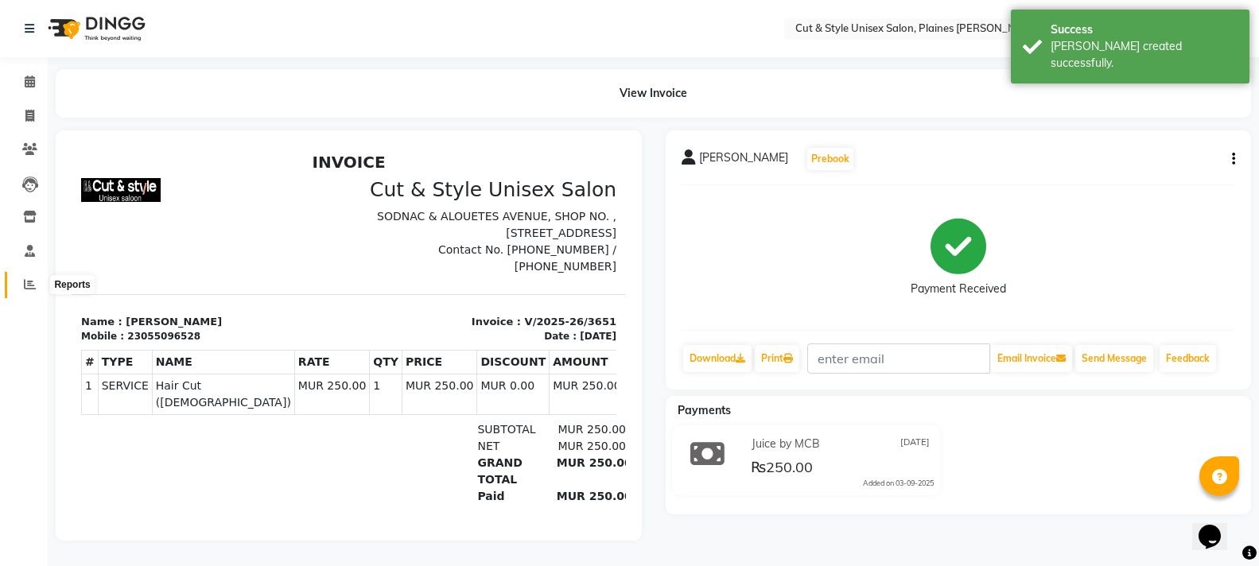
click at [29, 284] on icon at bounding box center [30, 284] width 12 height 12
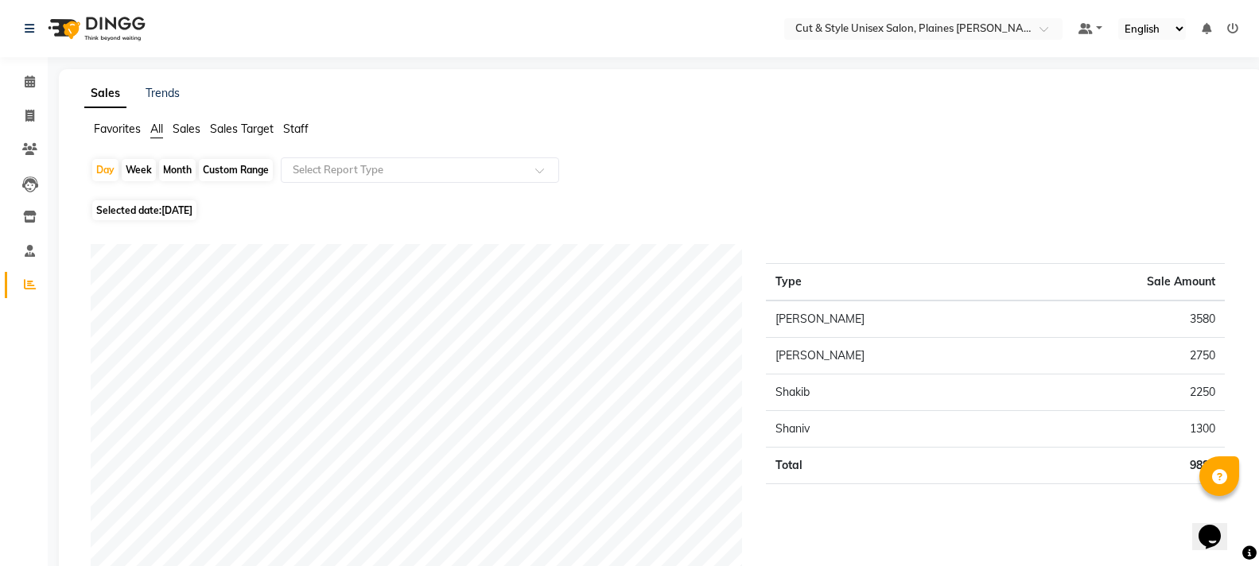
click at [64, 23] on img at bounding box center [95, 28] width 109 height 45
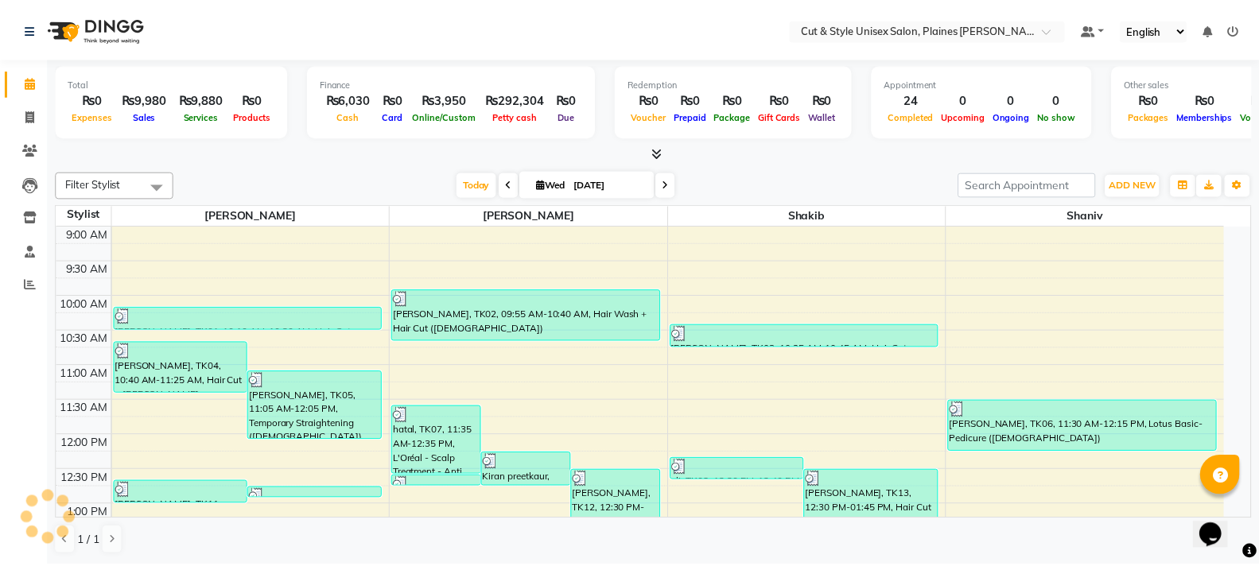
scroll to position [421, 0]
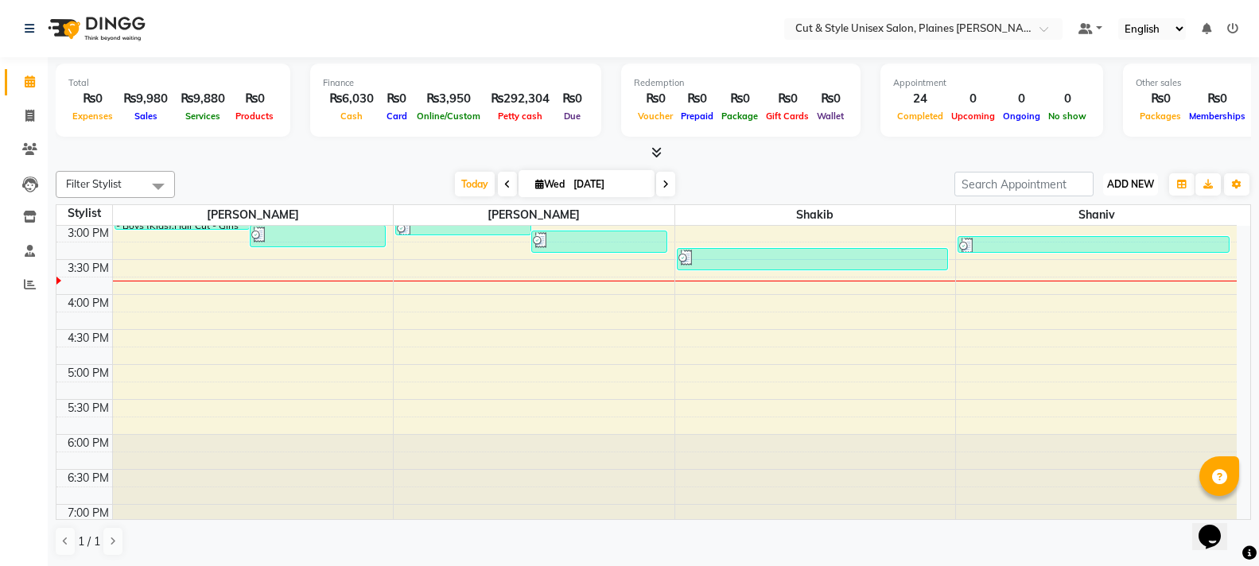
drag, startPoint x: 1126, startPoint y: 184, endPoint x: 1111, endPoint y: 194, distance: 17.7
click at [1124, 183] on span "ADD NEW" at bounding box center [1130, 184] width 47 height 12
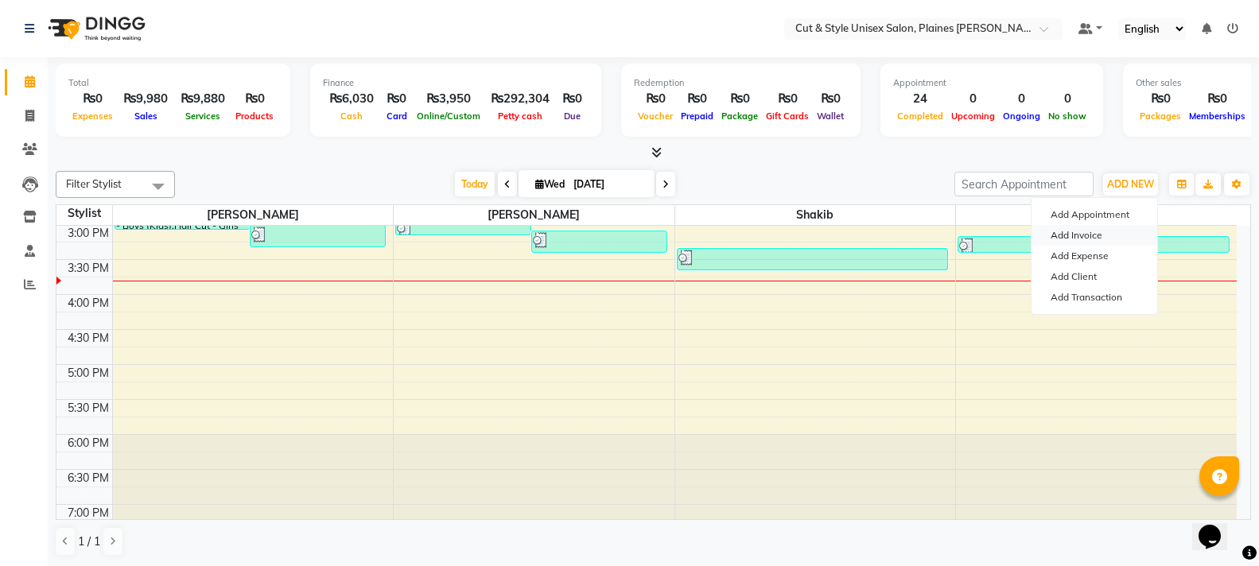
click at [1092, 231] on link "Add Invoice" at bounding box center [1095, 235] width 126 height 21
select select "service"
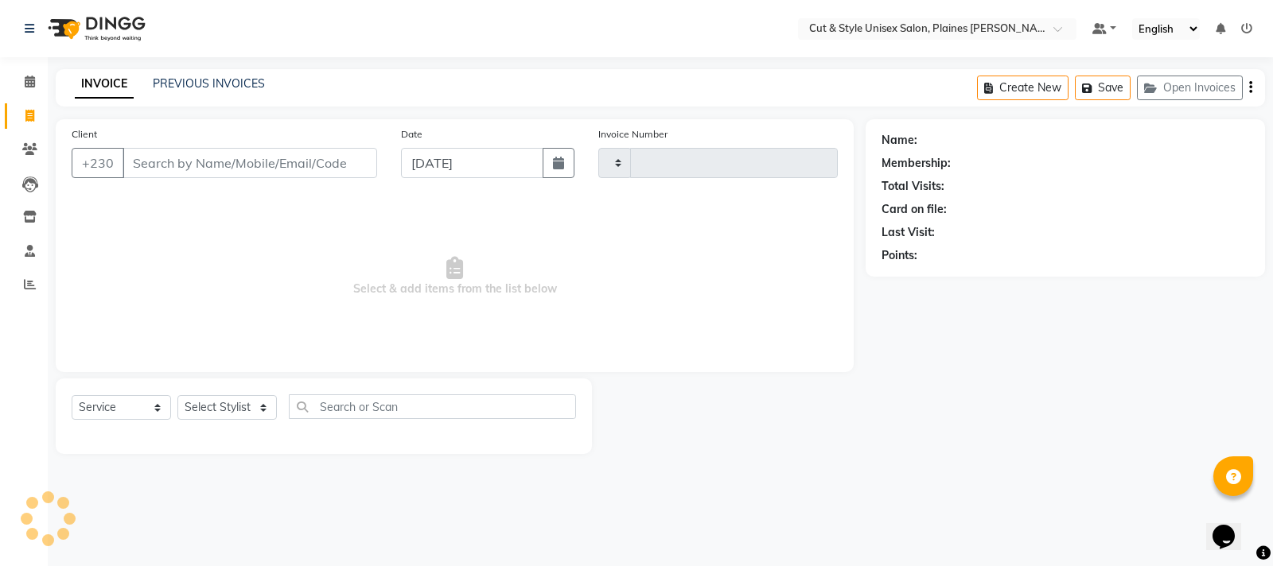
type input "3652"
select select "7731"
click at [208, 403] on select "Select Stylist" at bounding box center [226, 407] width 99 height 25
select select "68908"
click at [177, 395] on select "Select Stylist [PERSON_NAME] Manager [PERSON_NAME]" at bounding box center [226, 407] width 99 height 25
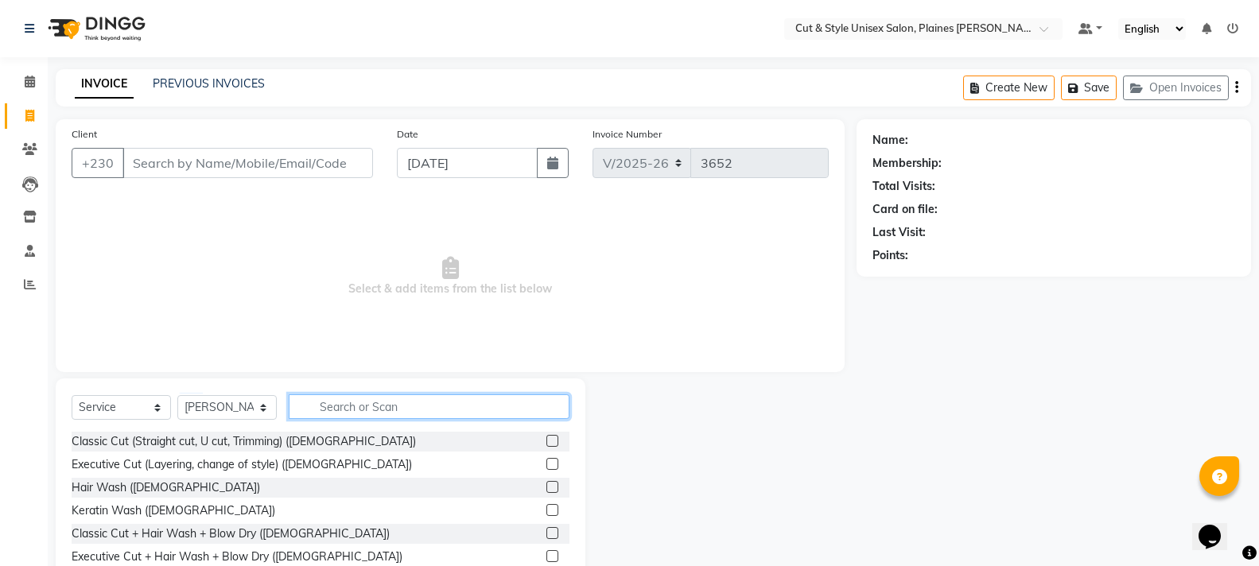
click at [332, 405] on input "text" at bounding box center [429, 407] width 281 height 25
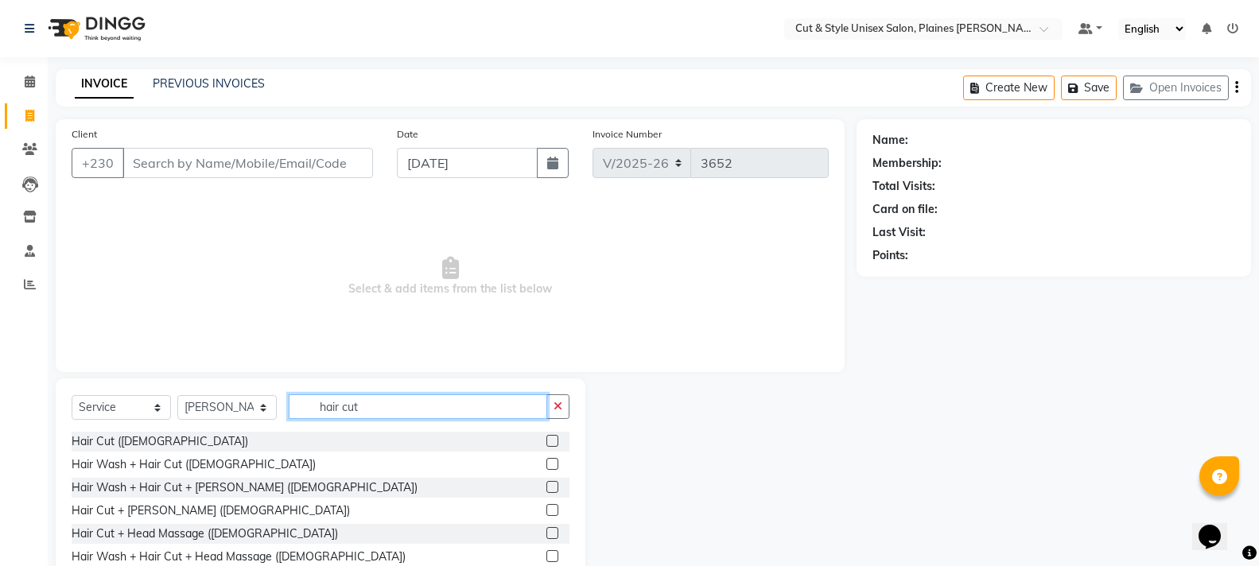
type input "hair cut"
click at [547, 439] on label at bounding box center [553, 441] width 12 height 12
click at [547, 439] on input "checkbox" at bounding box center [552, 442] width 10 height 10
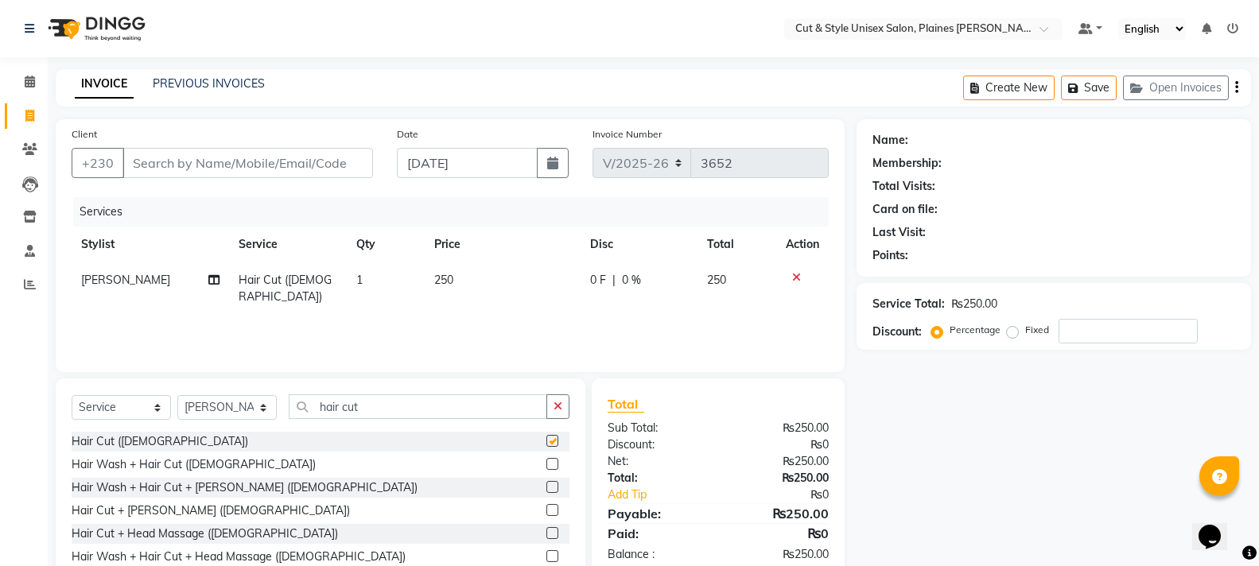
checkbox input "false"
click at [247, 165] on input "Client" at bounding box center [248, 163] width 251 height 30
type input "5"
type input "0"
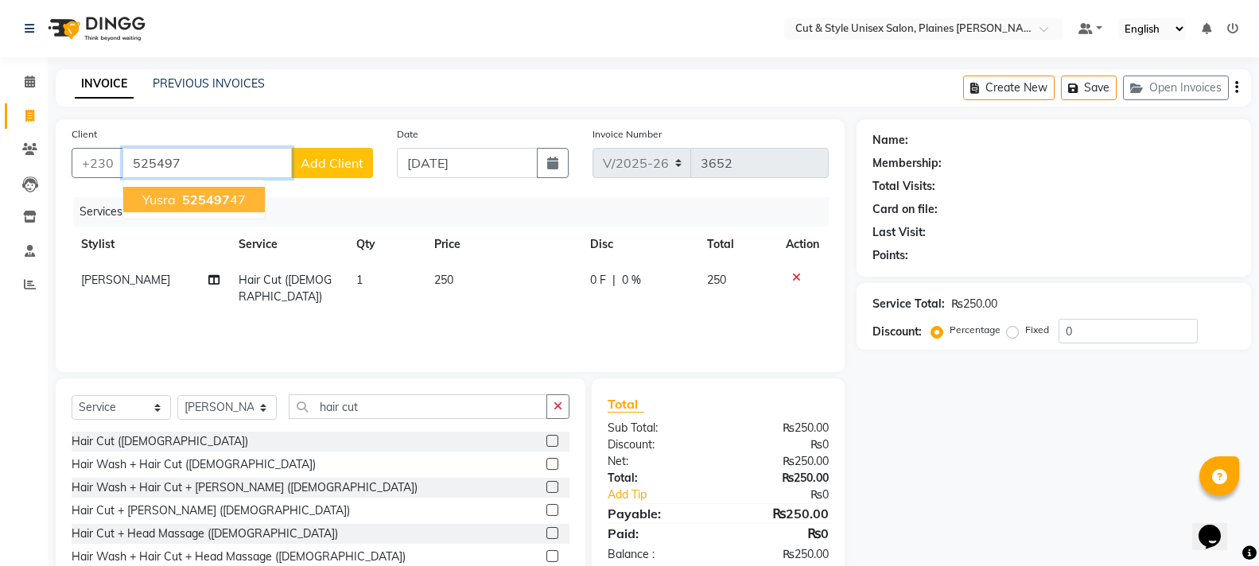
click at [231, 196] on ngb-highlight "525497 47" at bounding box center [212, 200] width 67 height 16
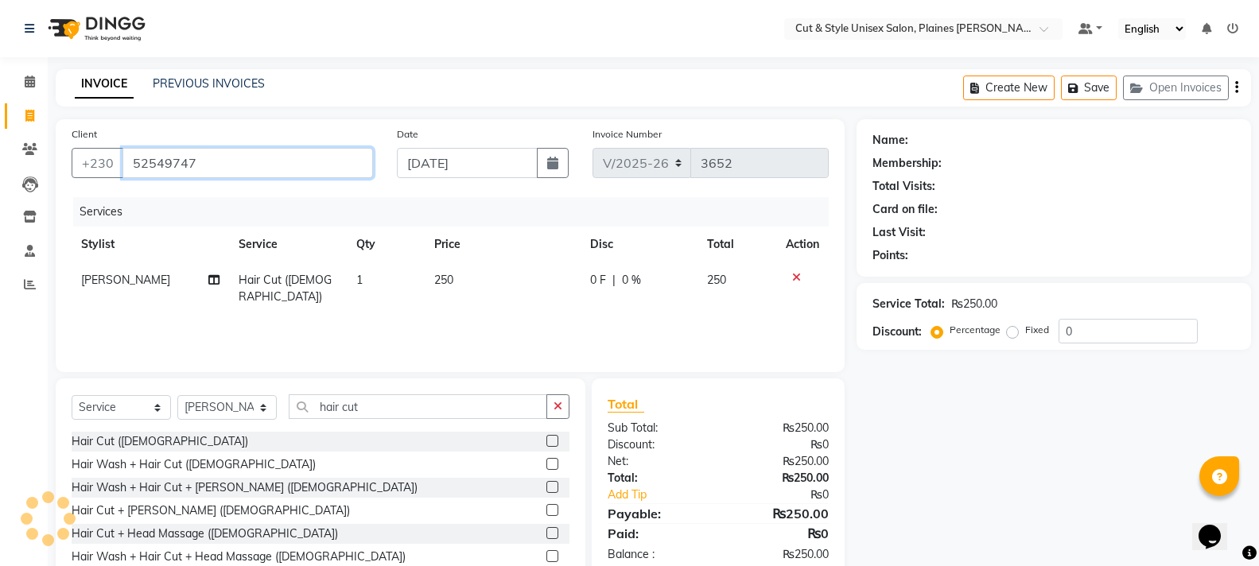
type input "52549747"
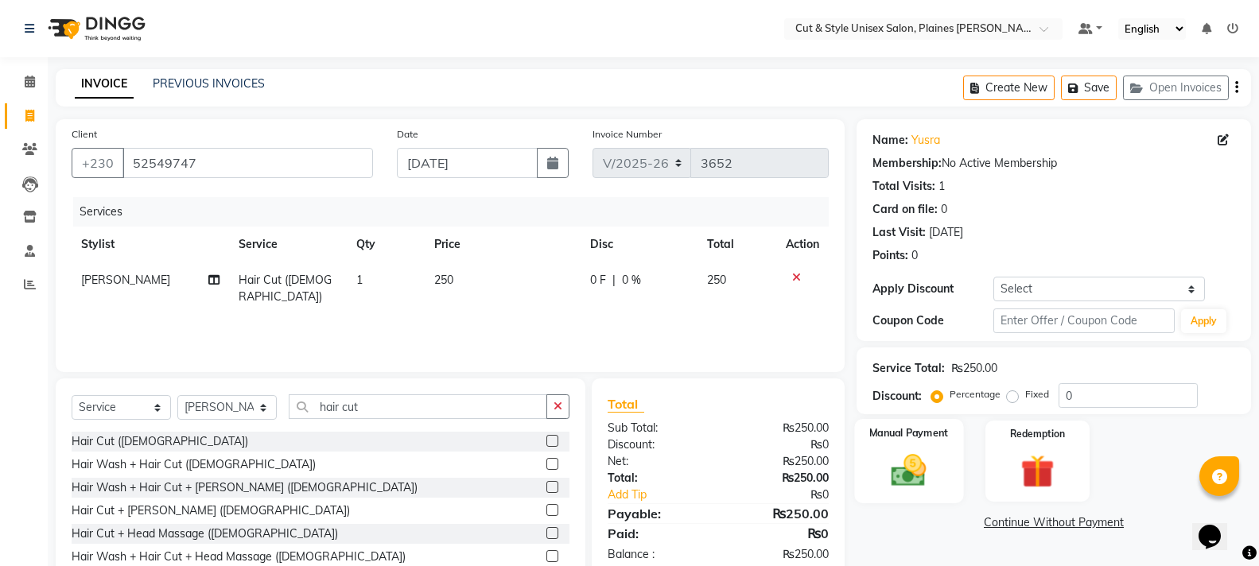
click at [916, 438] on label "Manual Payment" at bounding box center [909, 433] width 80 height 15
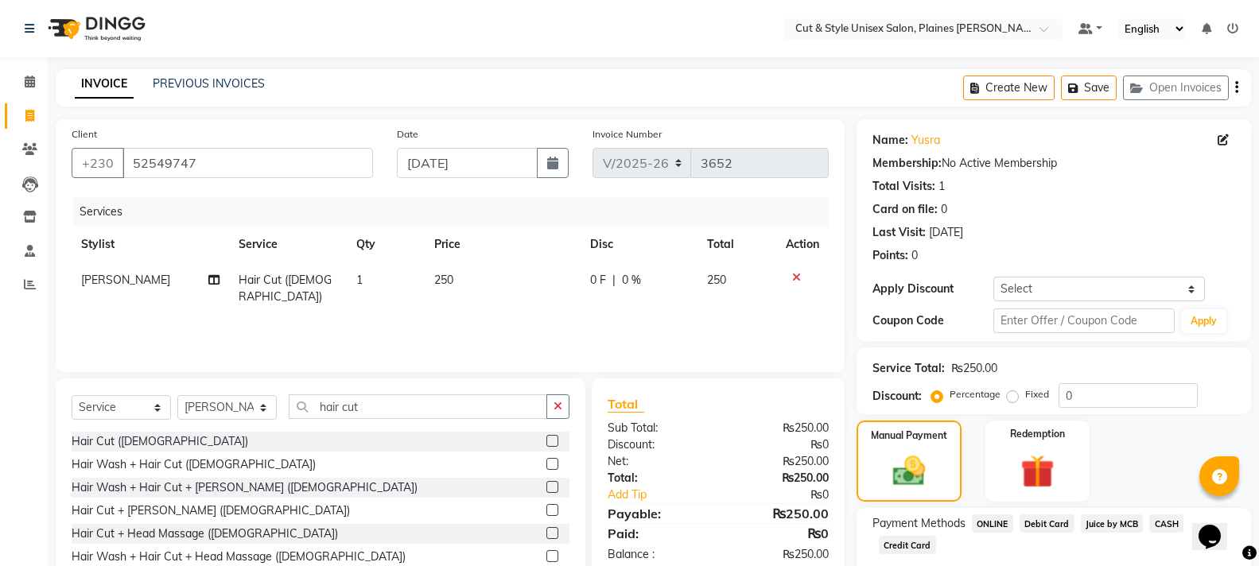
click at [1107, 520] on span "Juice by MCB" at bounding box center [1112, 524] width 63 height 18
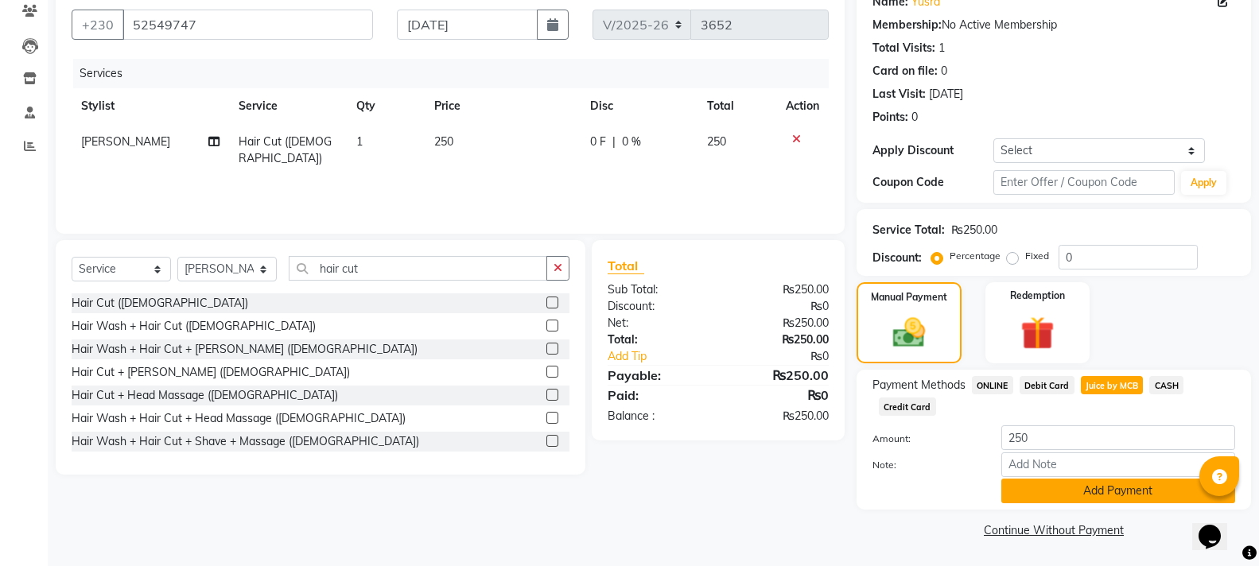
click at [1047, 495] on button "Add Payment" at bounding box center [1119, 491] width 234 height 25
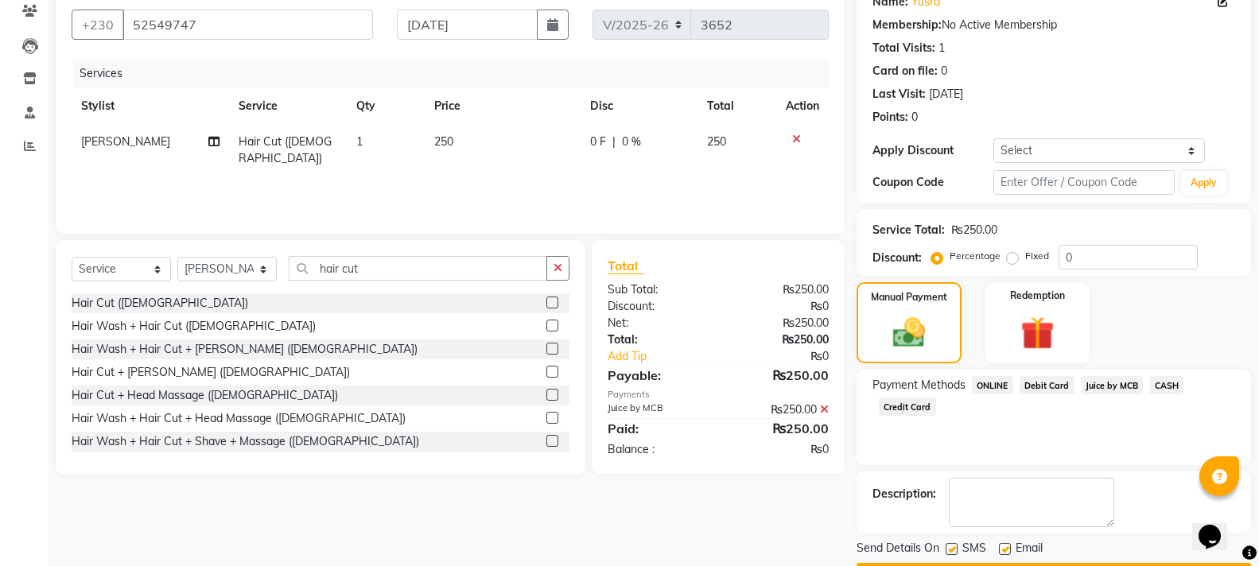
scroll to position [184, 0]
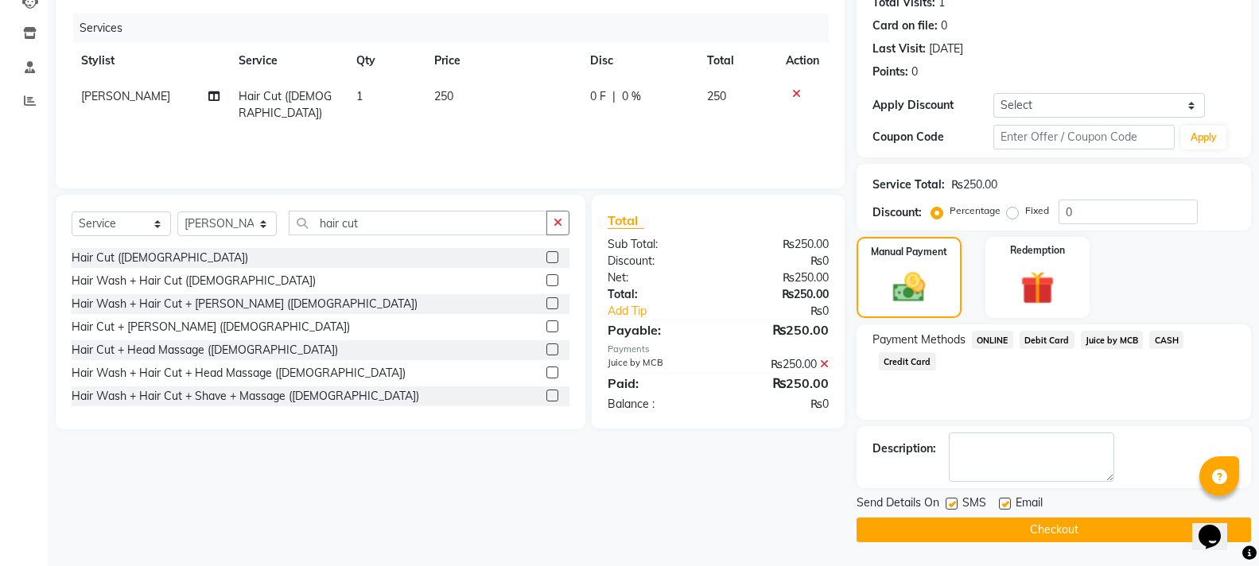
click at [985, 535] on button "Checkout" at bounding box center [1054, 530] width 395 height 25
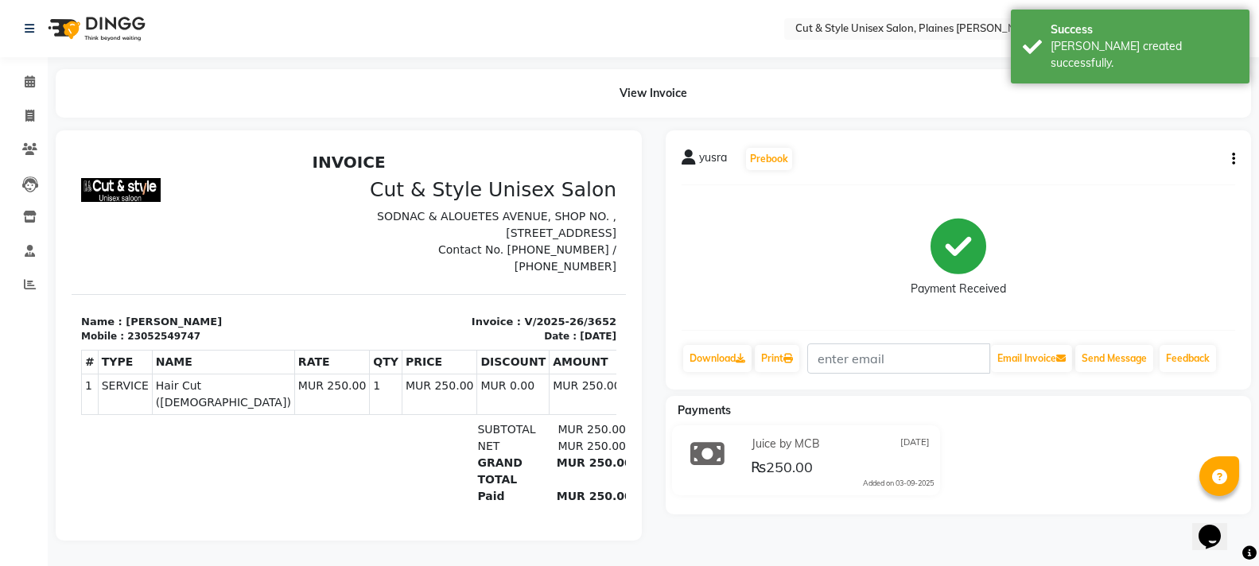
click at [98, 30] on img at bounding box center [95, 28] width 109 height 45
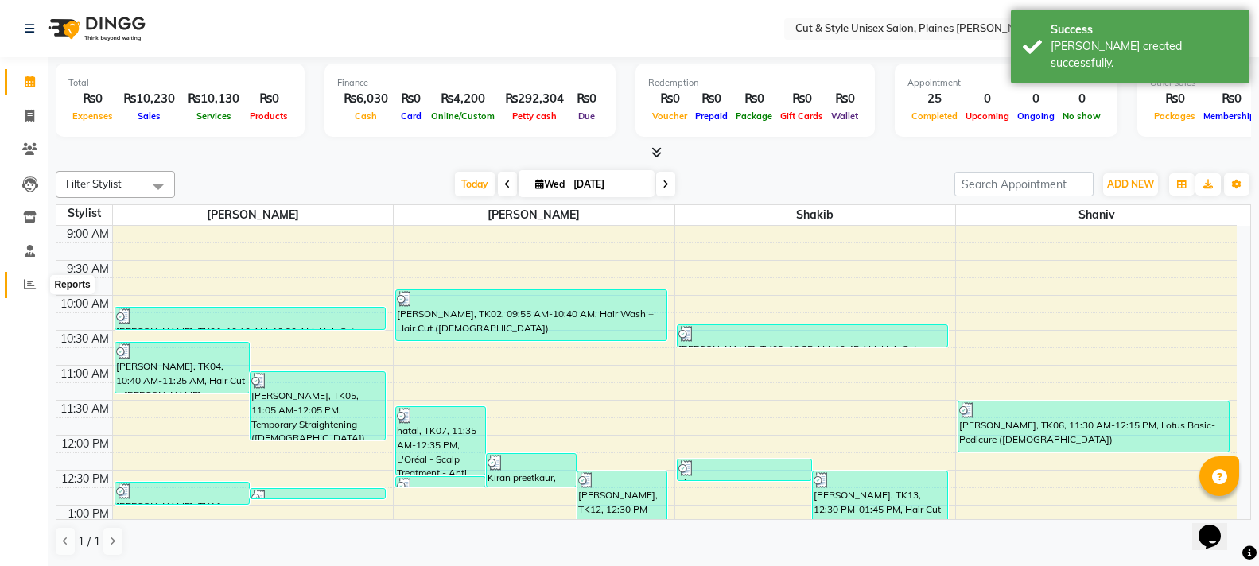
click at [33, 286] on icon at bounding box center [30, 284] width 12 height 12
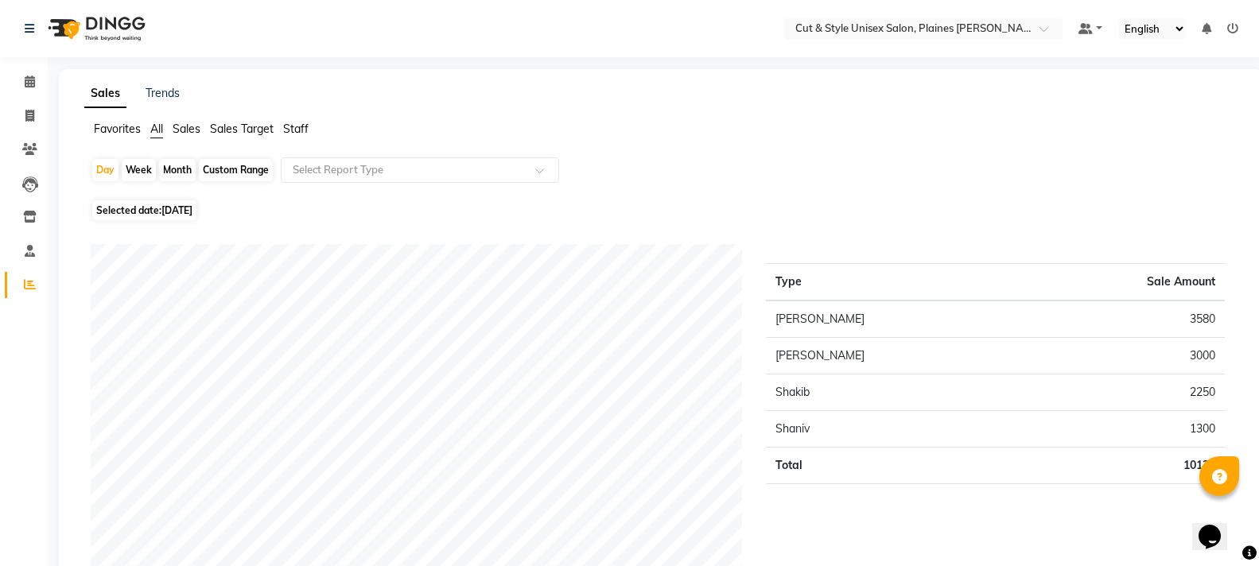
click at [121, 25] on img at bounding box center [95, 28] width 109 height 45
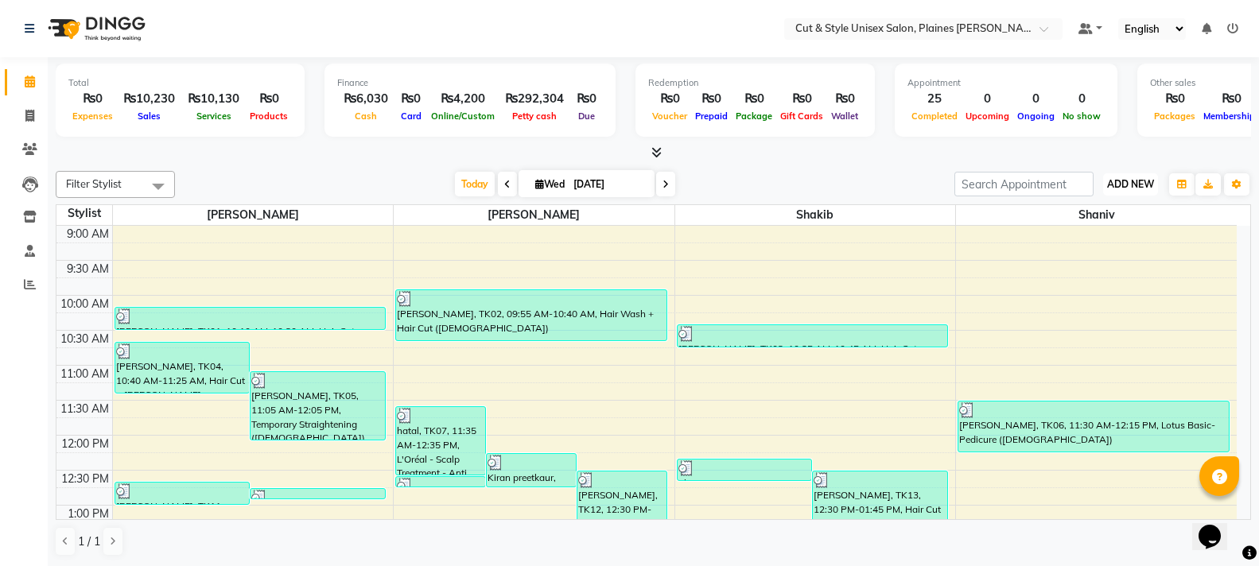
click at [1126, 177] on button "ADD NEW Toggle Dropdown" at bounding box center [1130, 184] width 55 height 22
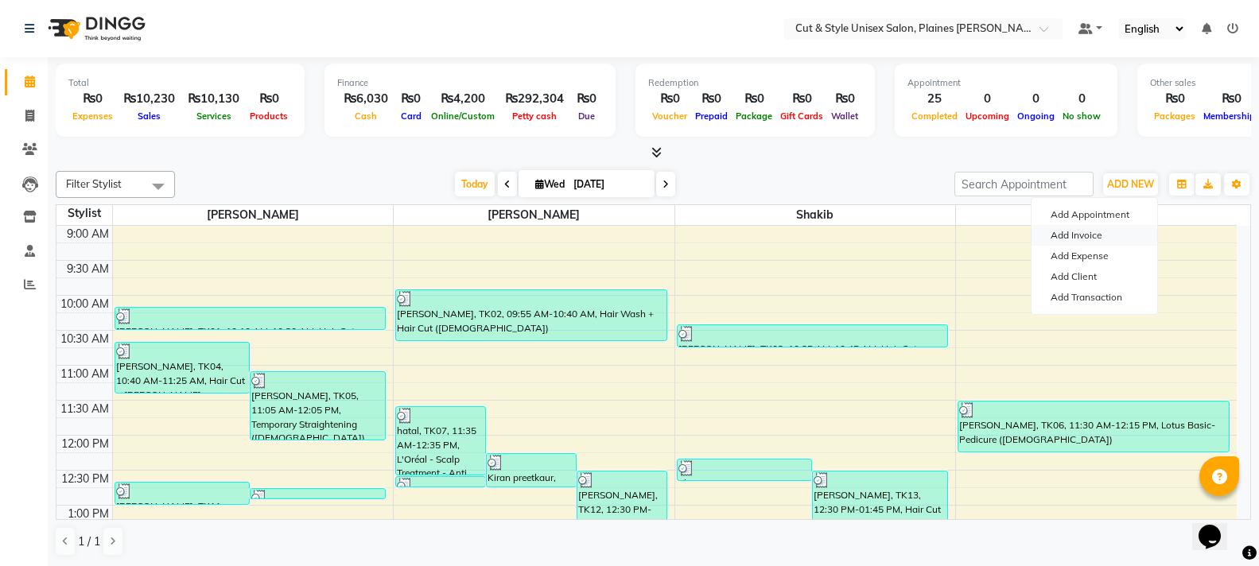
click at [1094, 235] on link "Add Invoice" at bounding box center [1095, 235] width 126 height 21
select select "service"
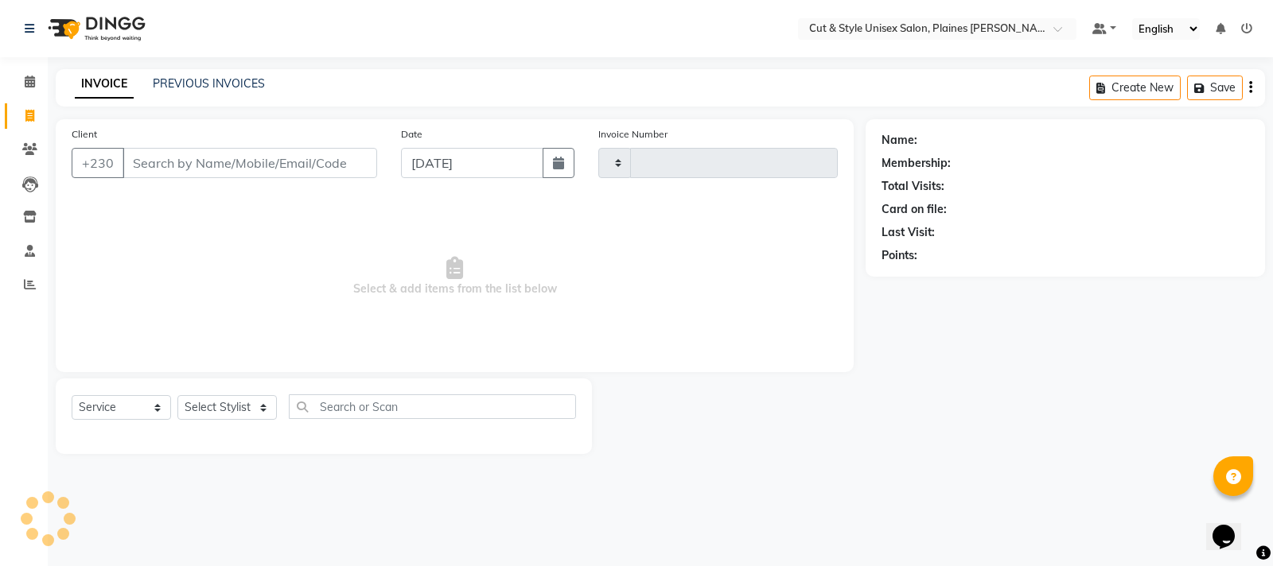
type input "3653"
select select "7731"
click at [228, 165] on input "Client" at bounding box center [250, 163] width 255 height 30
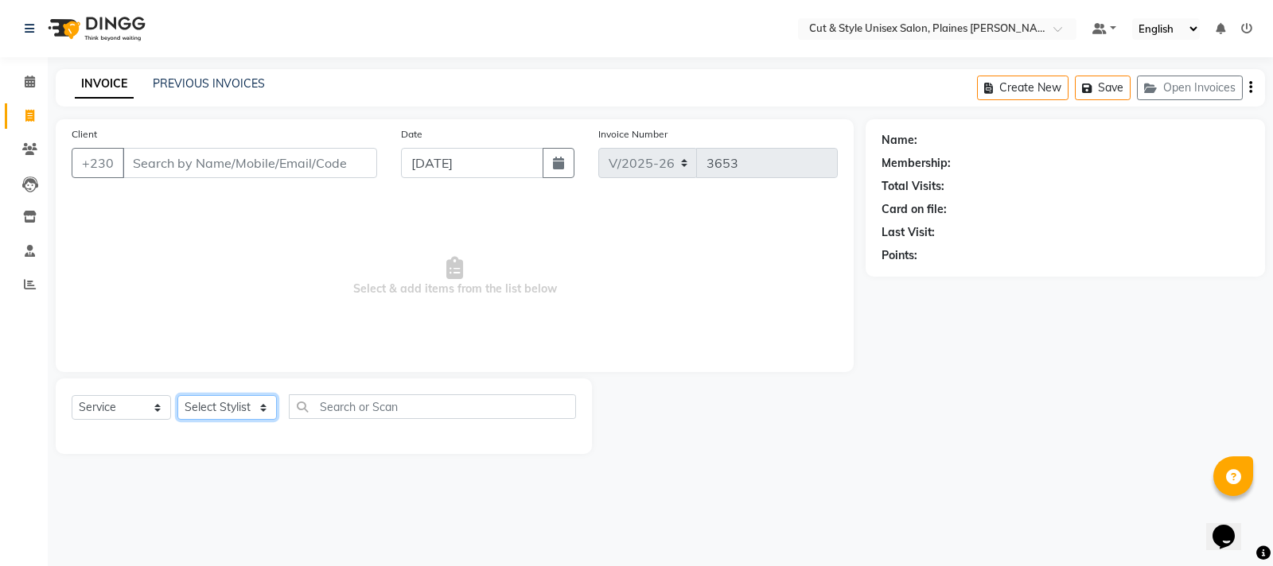
click at [218, 399] on select "Select Stylist" at bounding box center [226, 407] width 99 height 25
select select "68909"
click at [177, 395] on select "Select Stylist [PERSON_NAME] Manager [PERSON_NAME]" at bounding box center [226, 407] width 99 height 25
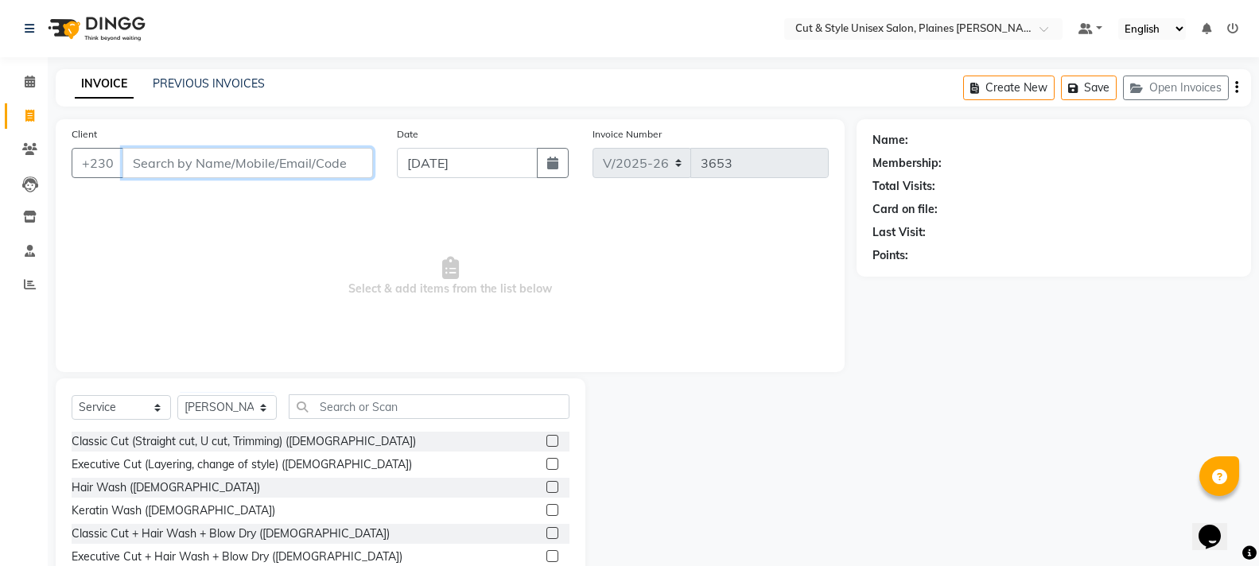
click at [215, 165] on input "Client" at bounding box center [248, 163] width 251 height 30
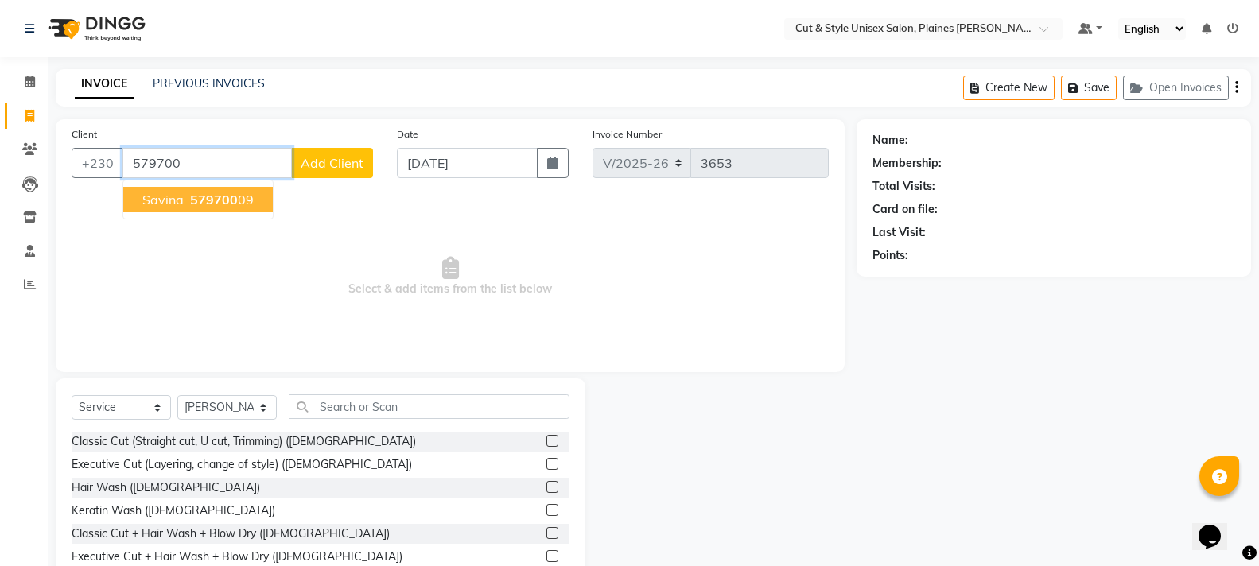
click at [230, 196] on span "579700" at bounding box center [214, 200] width 48 height 16
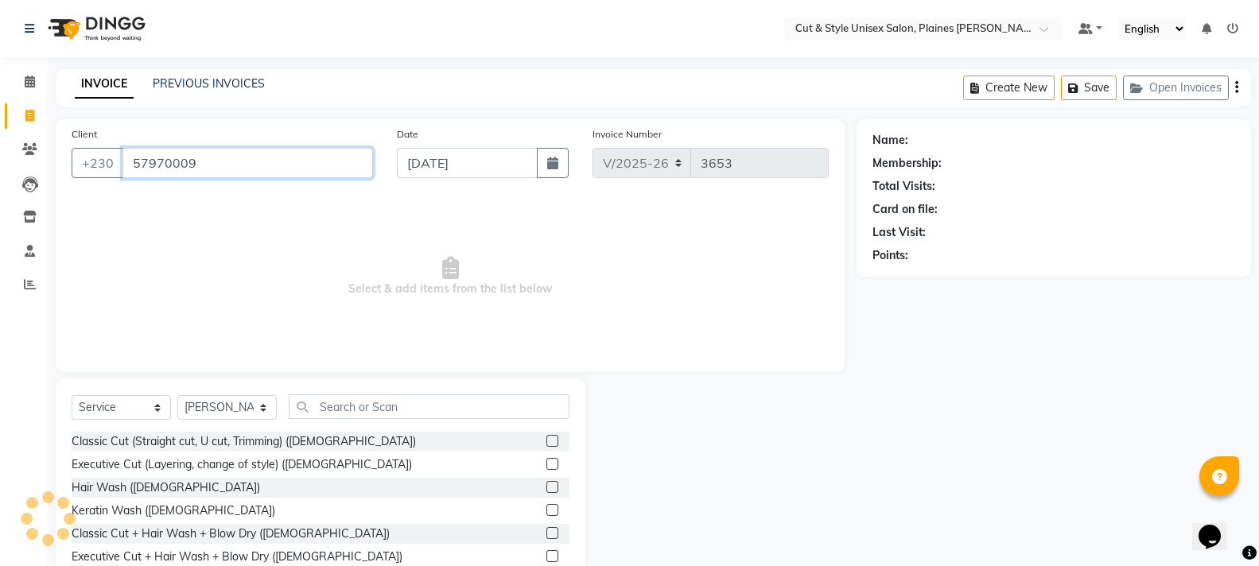
type input "57970009"
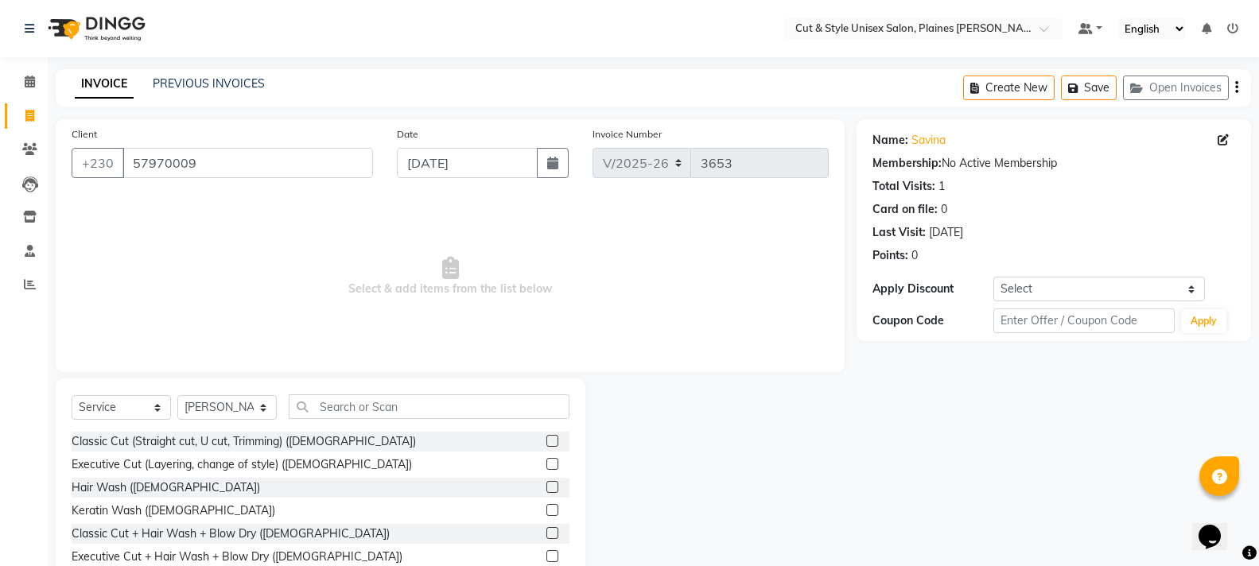
click at [547, 465] on label at bounding box center [553, 464] width 12 height 12
click at [547, 465] on input "checkbox" at bounding box center [552, 465] width 10 height 10
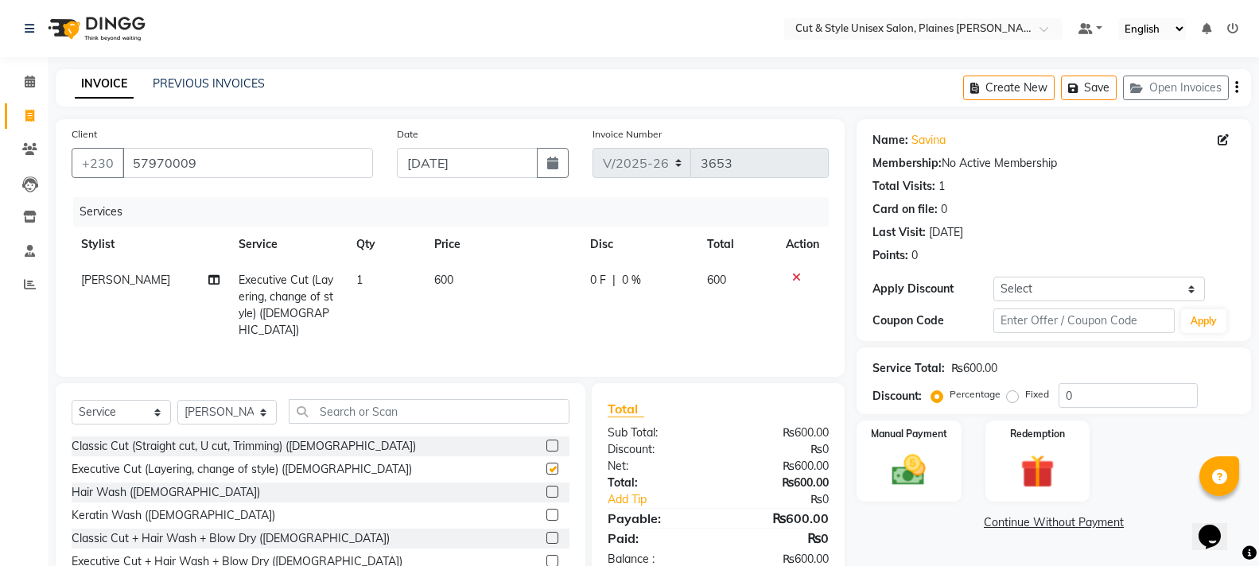
checkbox input "false"
click at [941, 466] on div "Manual Payment" at bounding box center [908, 461] width 109 height 85
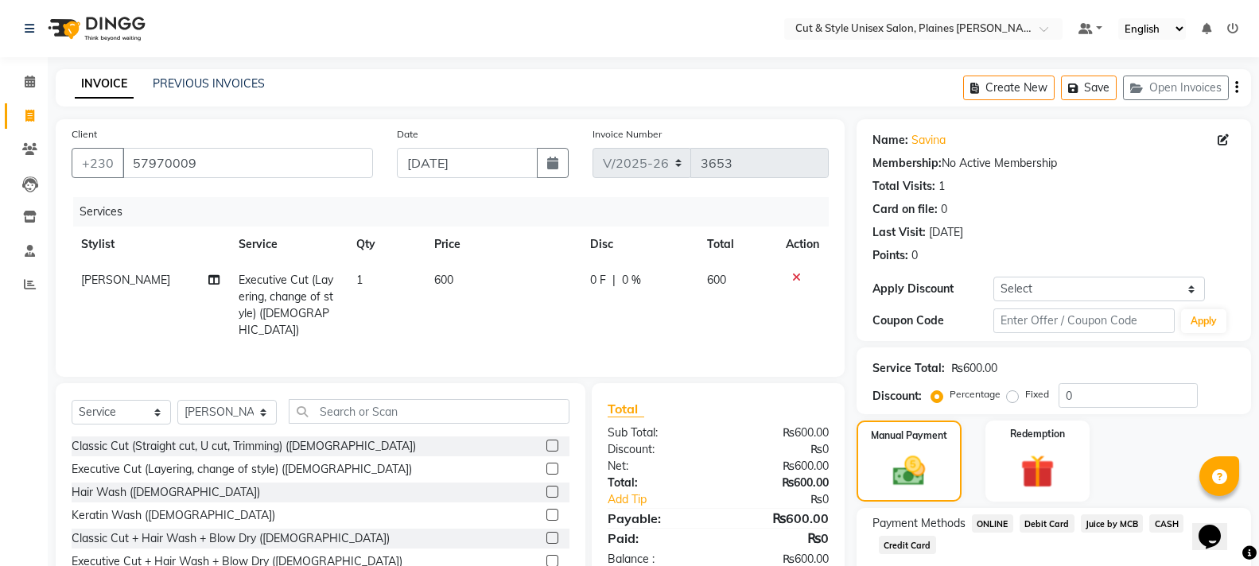
click at [1157, 522] on span "CASH" at bounding box center [1167, 524] width 34 height 18
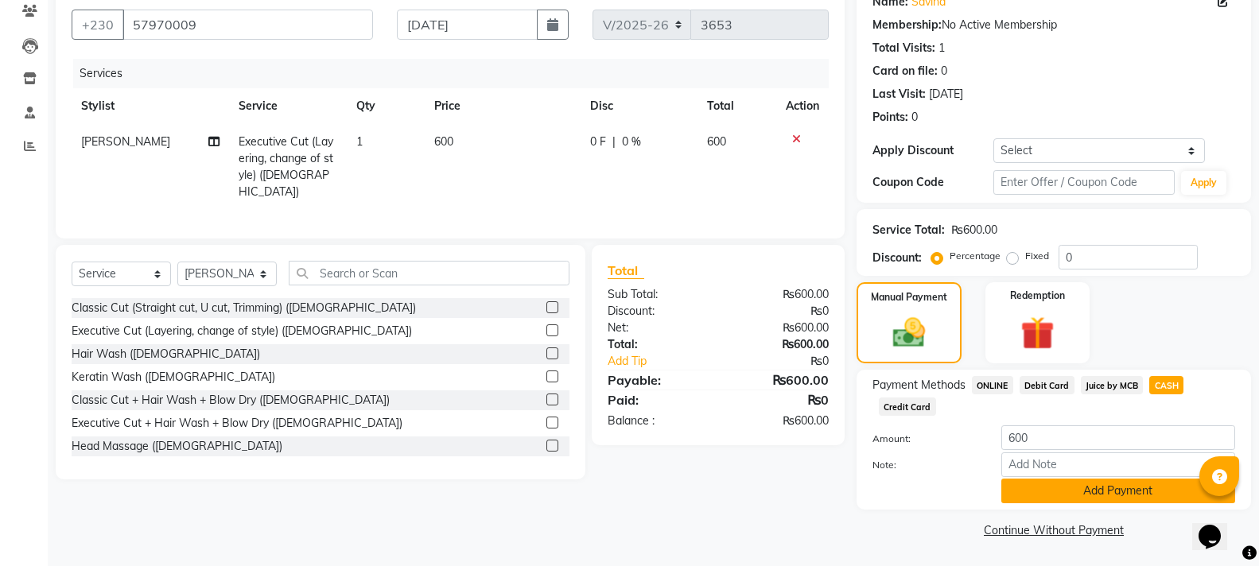
click at [1109, 495] on button "Add Payment" at bounding box center [1119, 491] width 234 height 25
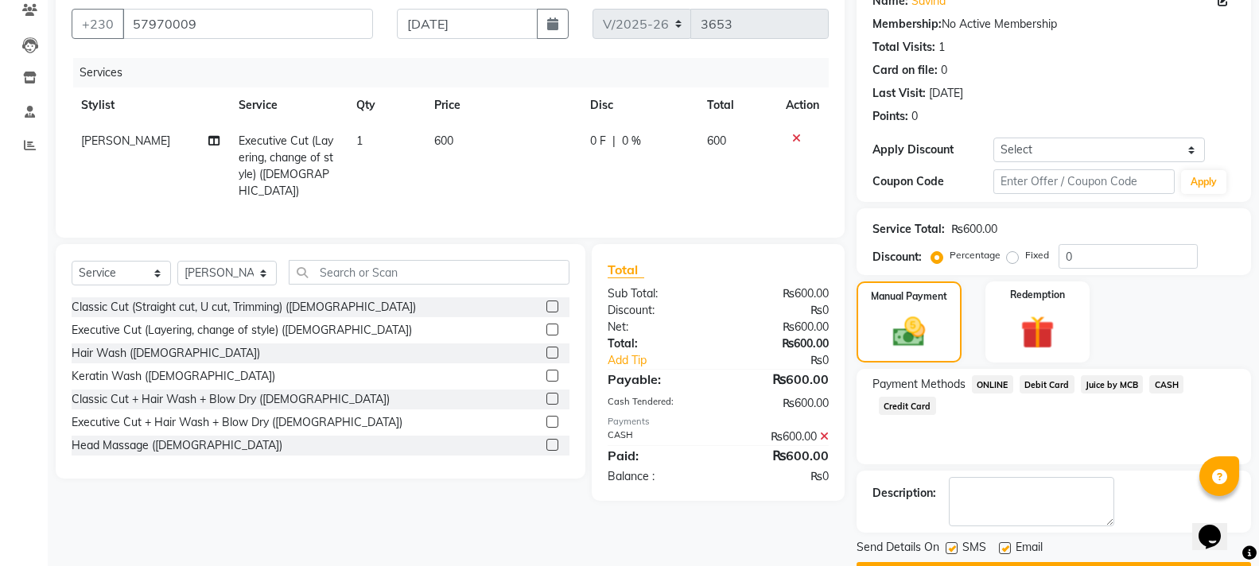
scroll to position [184, 0]
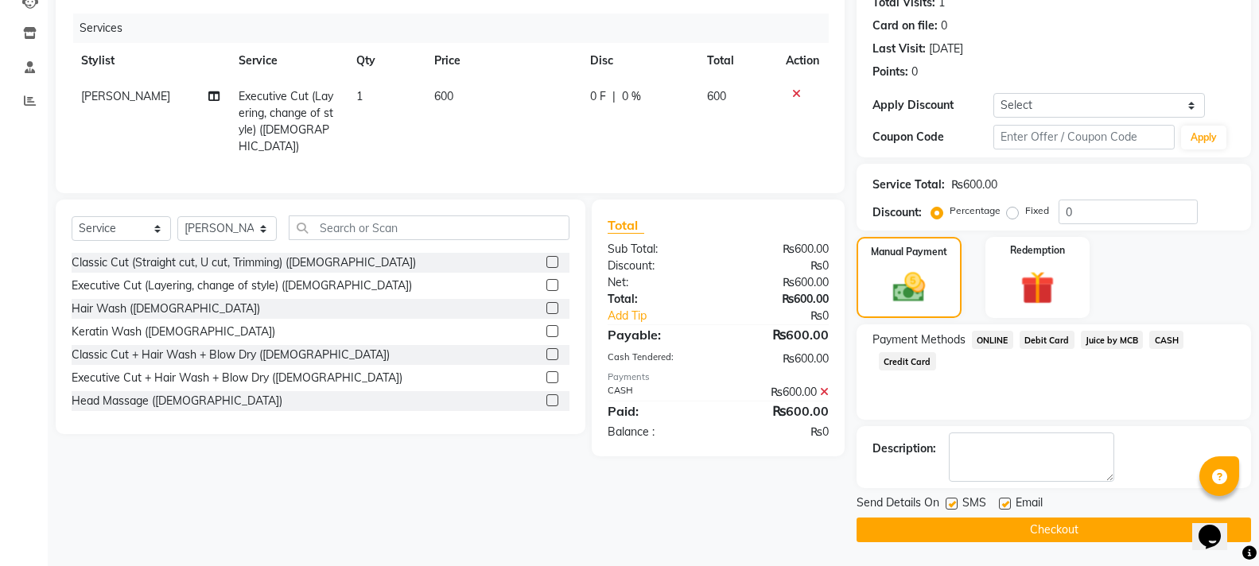
click at [998, 531] on button "Checkout" at bounding box center [1054, 530] width 395 height 25
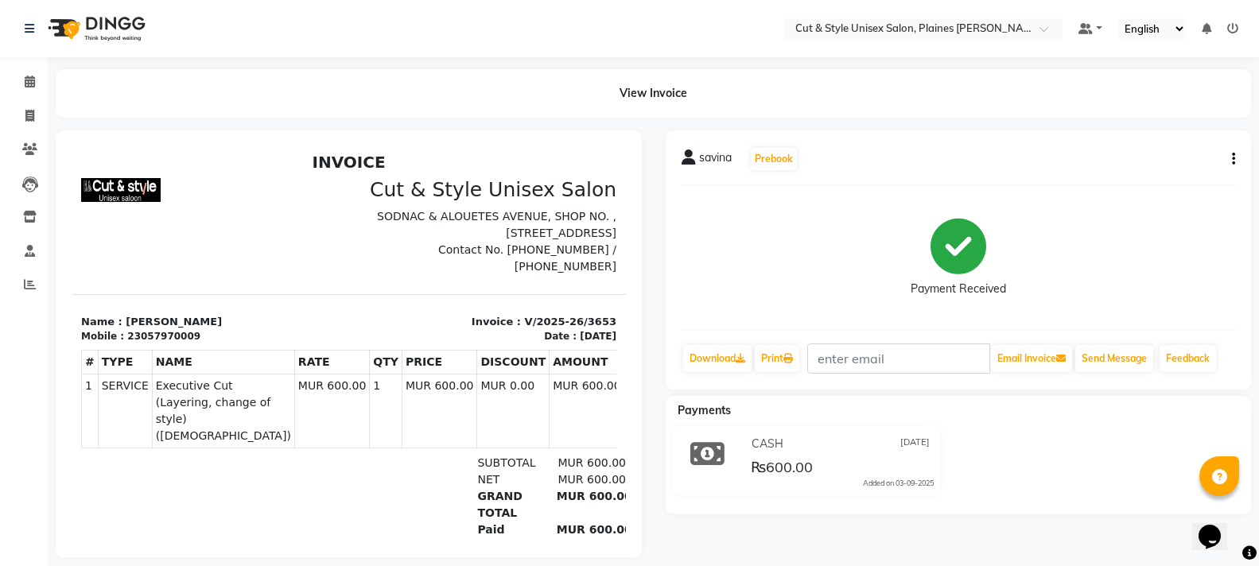
click at [114, 22] on img at bounding box center [95, 28] width 109 height 45
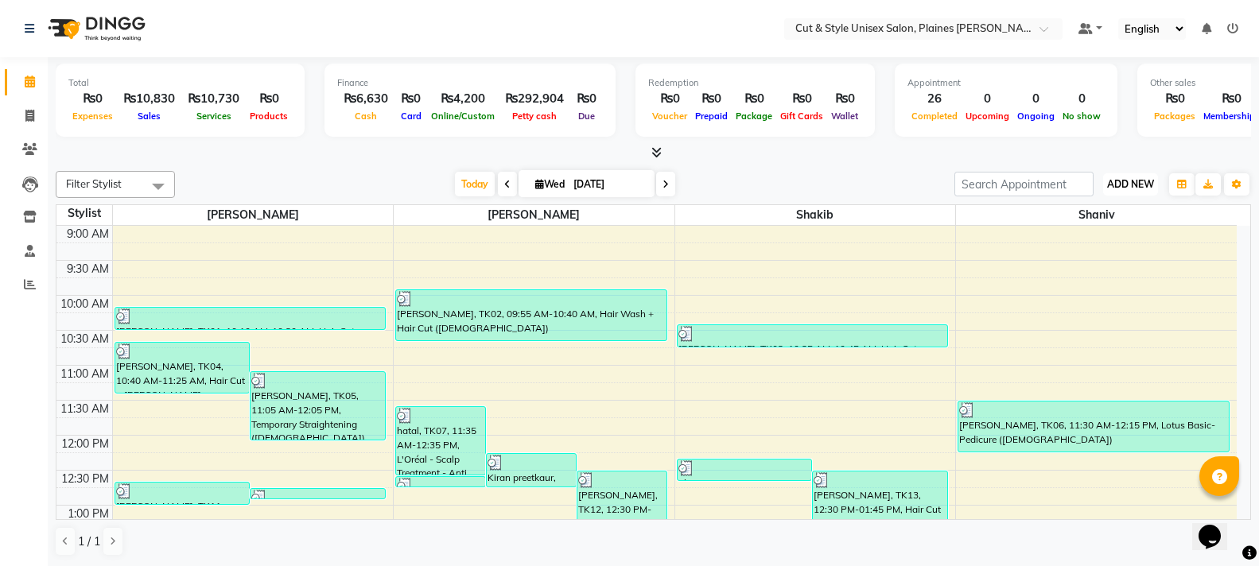
click at [1120, 179] on span "ADD NEW" at bounding box center [1130, 184] width 47 height 12
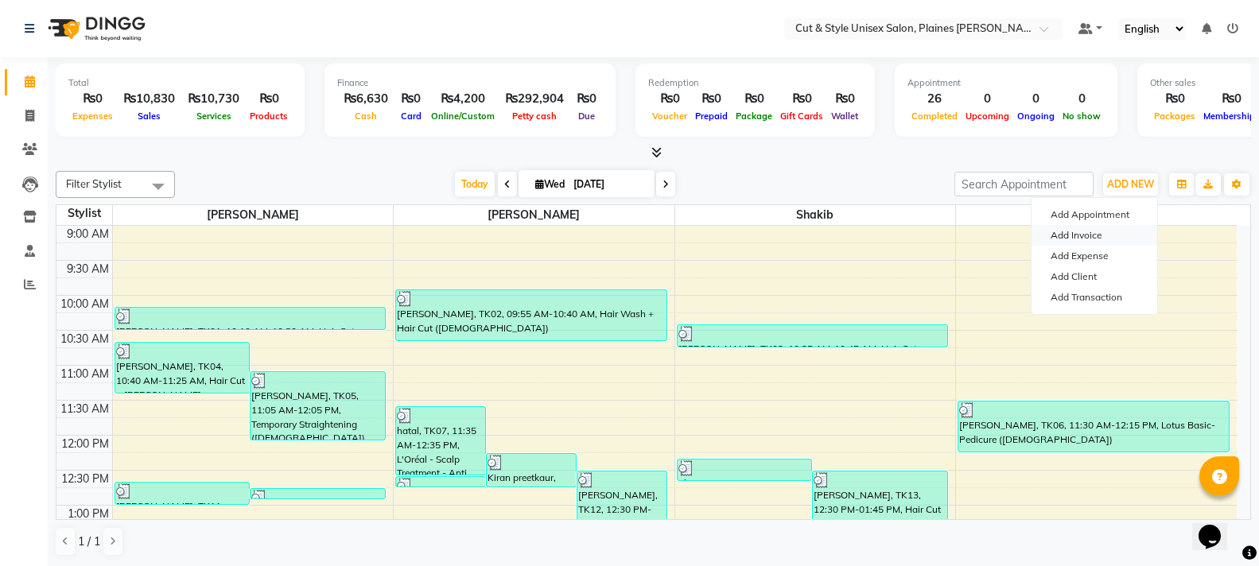
click at [1087, 235] on link "Add Invoice" at bounding box center [1095, 235] width 126 height 21
select select "service"
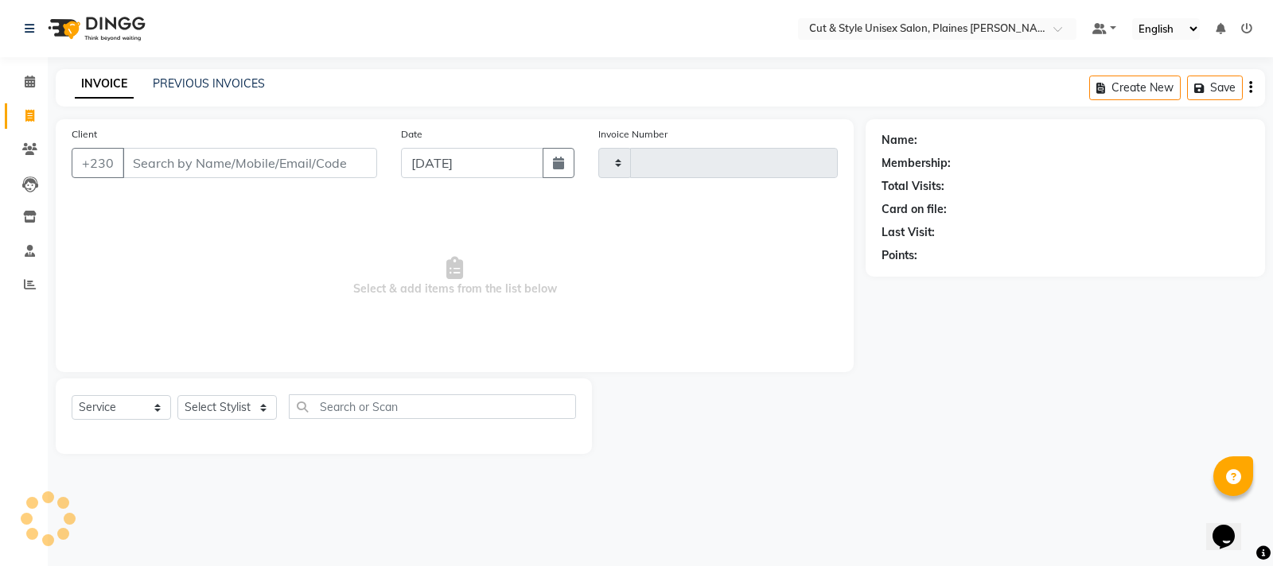
type input "3654"
select select "7731"
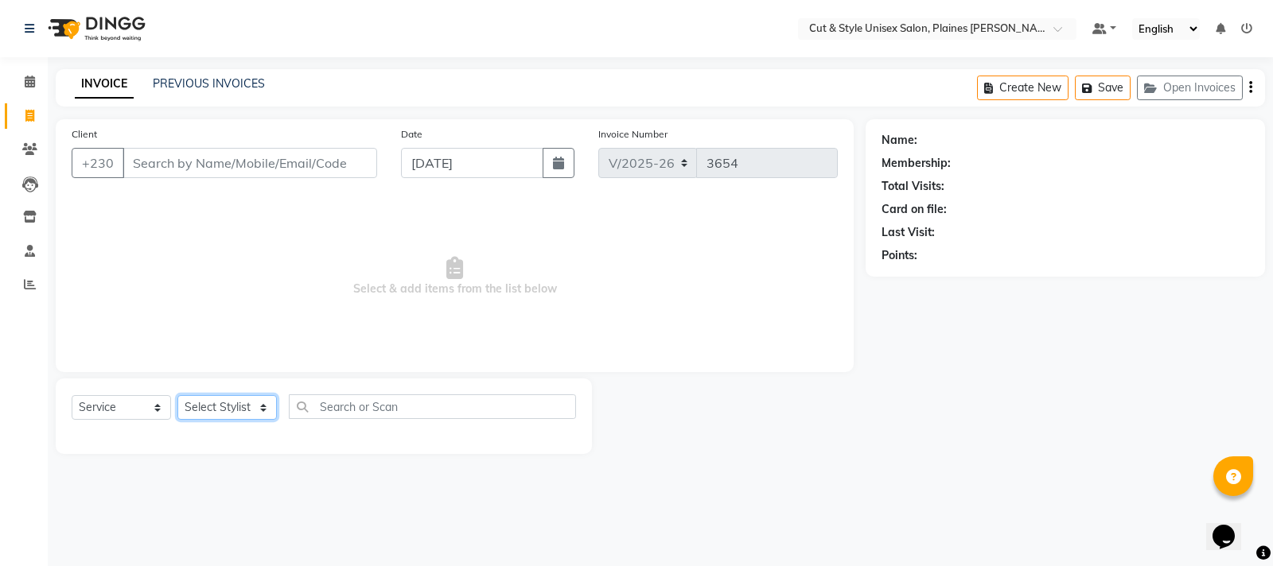
click at [208, 405] on select "Select Stylist" at bounding box center [226, 407] width 99 height 25
select select "68910"
click at [177, 395] on select "Select Stylist [PERSON_NAME] Manager [PERSON_NAME]" at bounding box center [226, 407] width 99 height 25
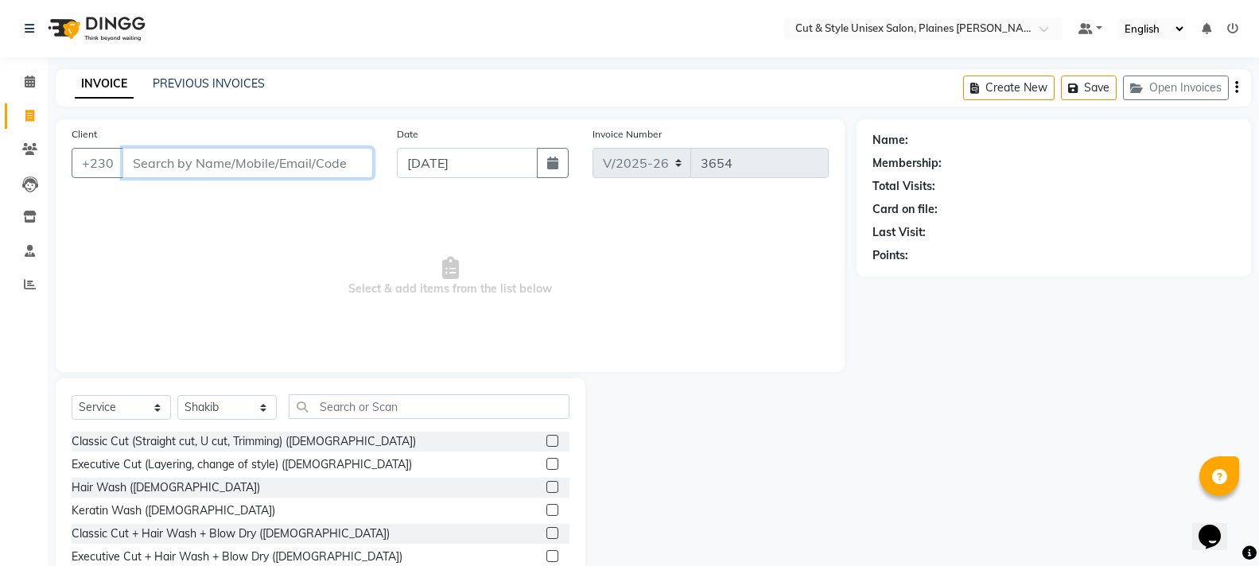
click at [177, 161] on input "Client" at bounding box center [248, 163] width 251 height 30
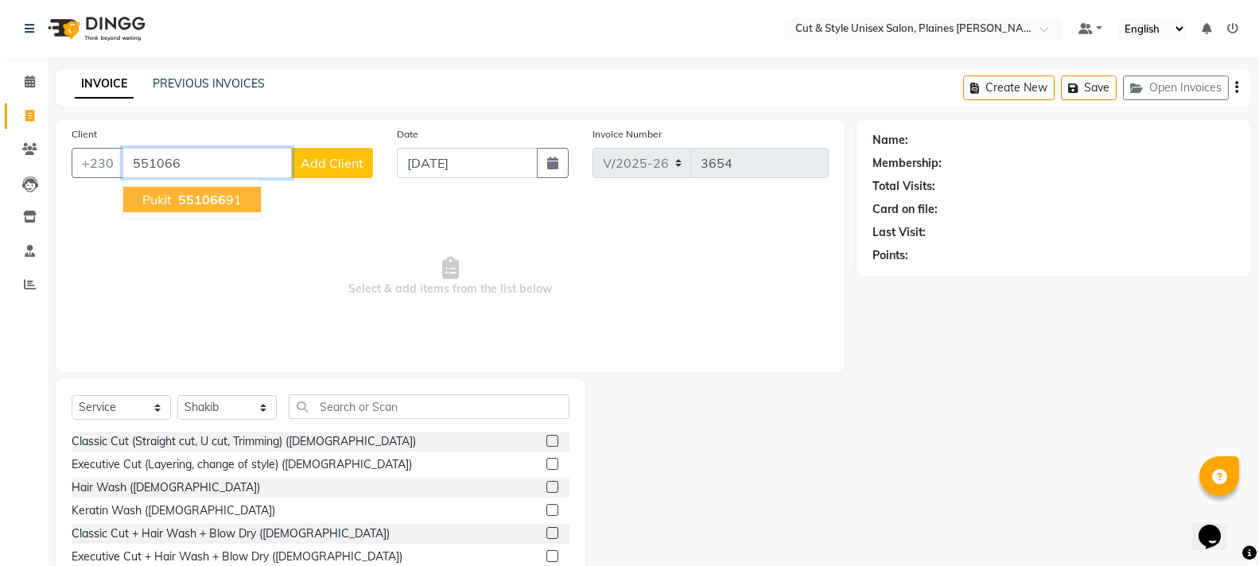
click at [213, 191] on button "Pukit 551066 91" at bounding box center [192, 199] width 138 height 25
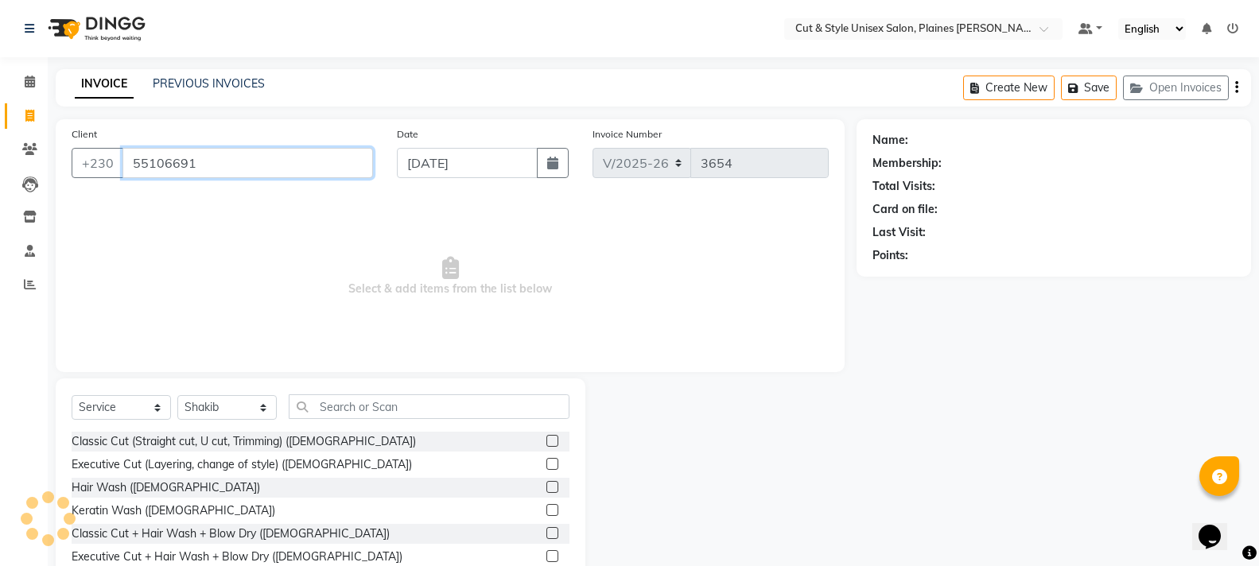
type input "55106691"
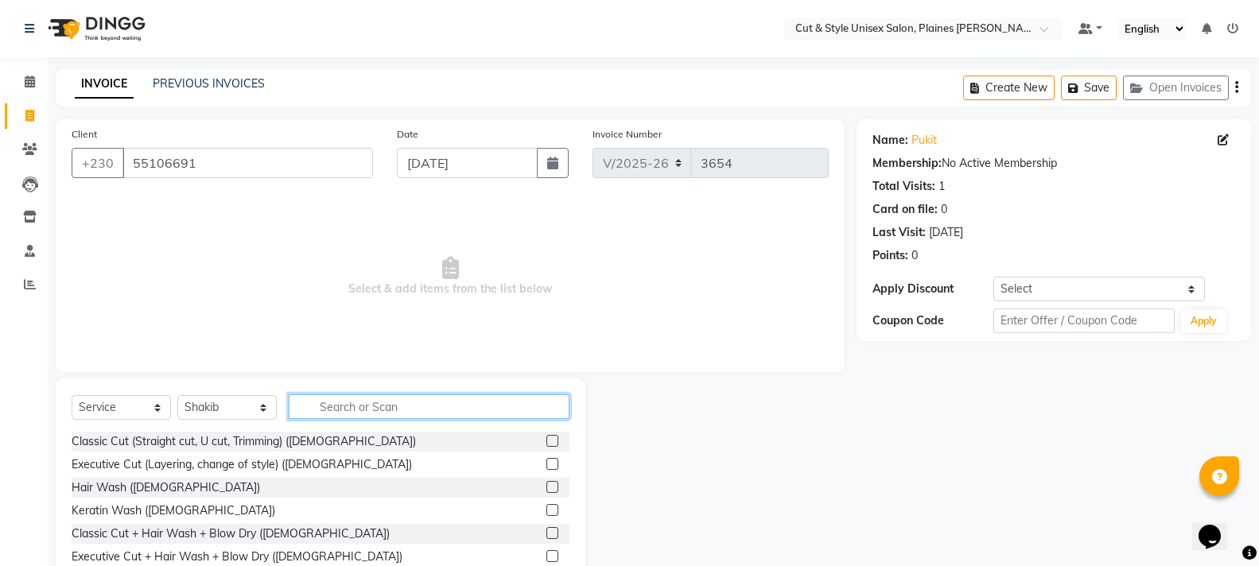
click at [384, 410] on input "text" at bounding box center [429, 407] width 281 height 25
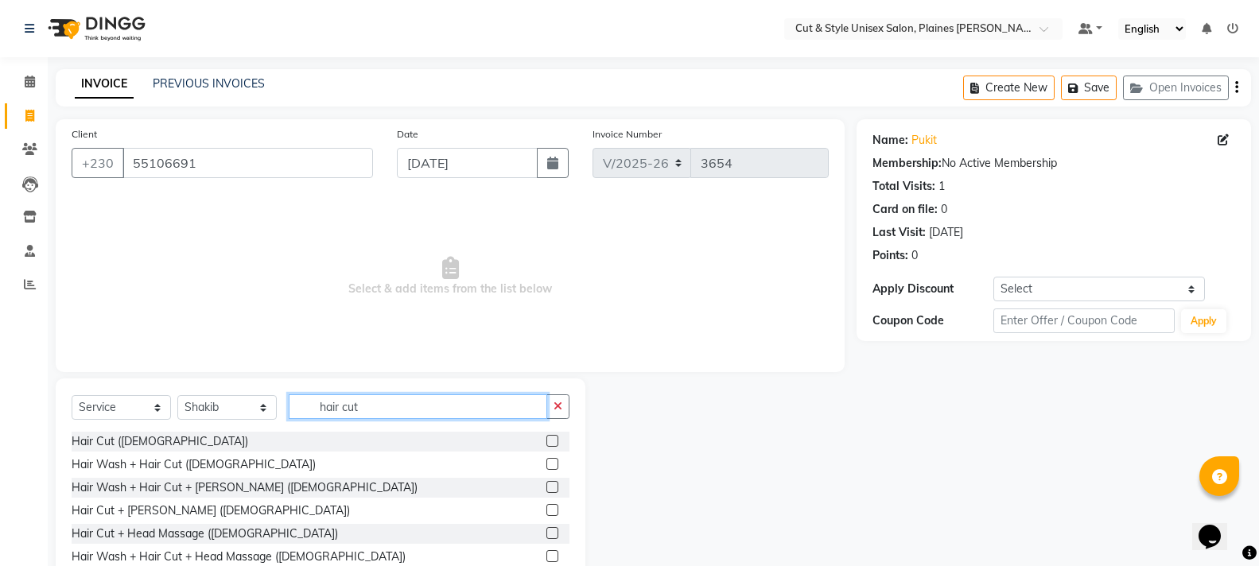
type input "hair cut"
click at [547, 512] on label at bounding box center [553, 510] width 12 height 12
click at [547, 512] on input "checkbox" at bounding box center [552, 511] width 10 height 10
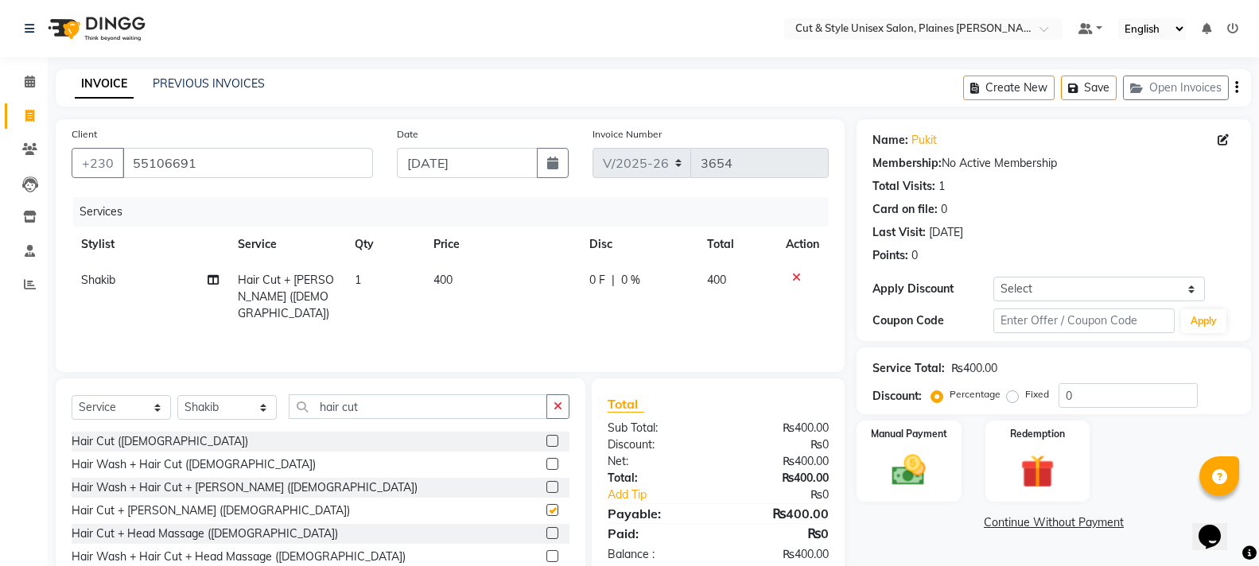
checkbox input "false"
click at [930, 463] on img at bounding box center [909, 470] width 56 height 41
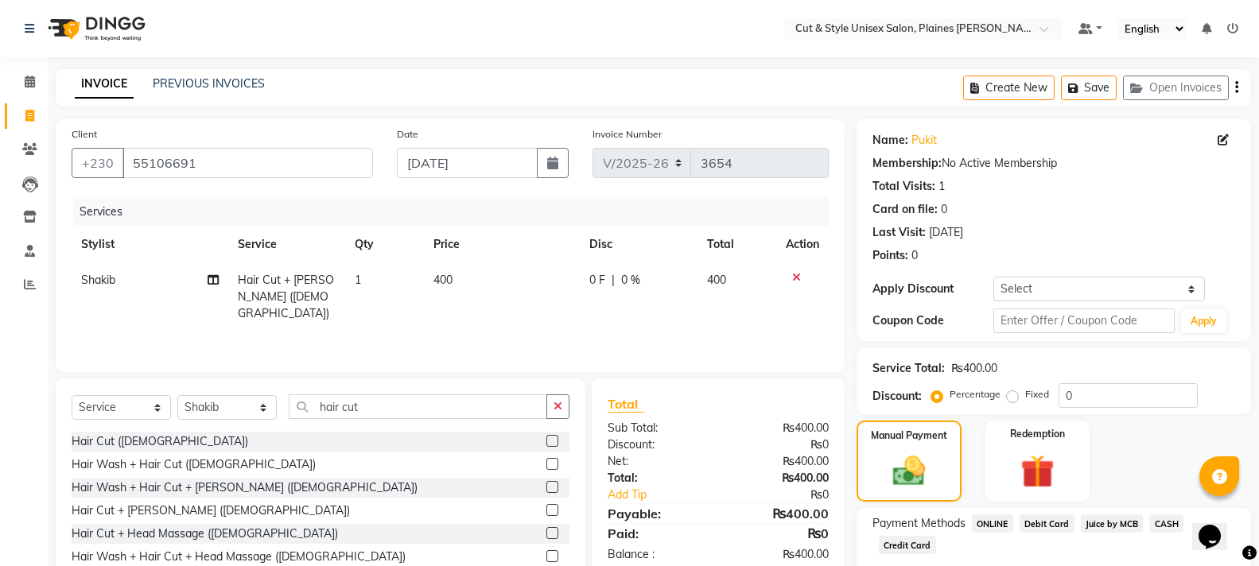
click at [1164, 522] on span "CASH" at bounding box center [1167, 524] width 34 height 18
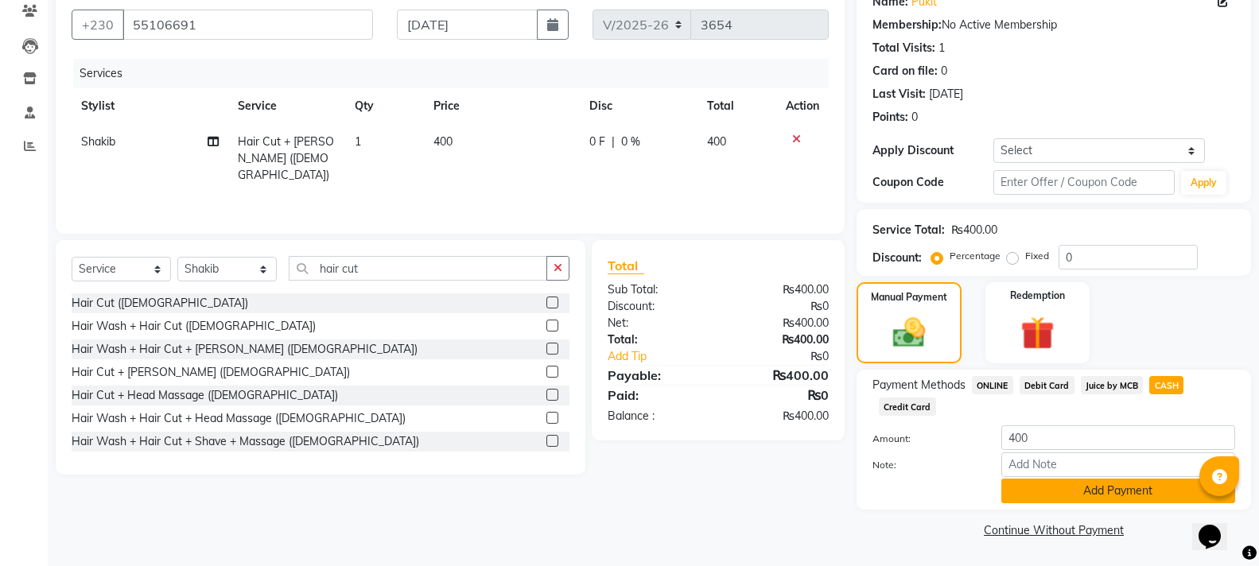
click at [1103, 488] on button "Add Payment" at bounding box center [1119, 491] width 234 height 25
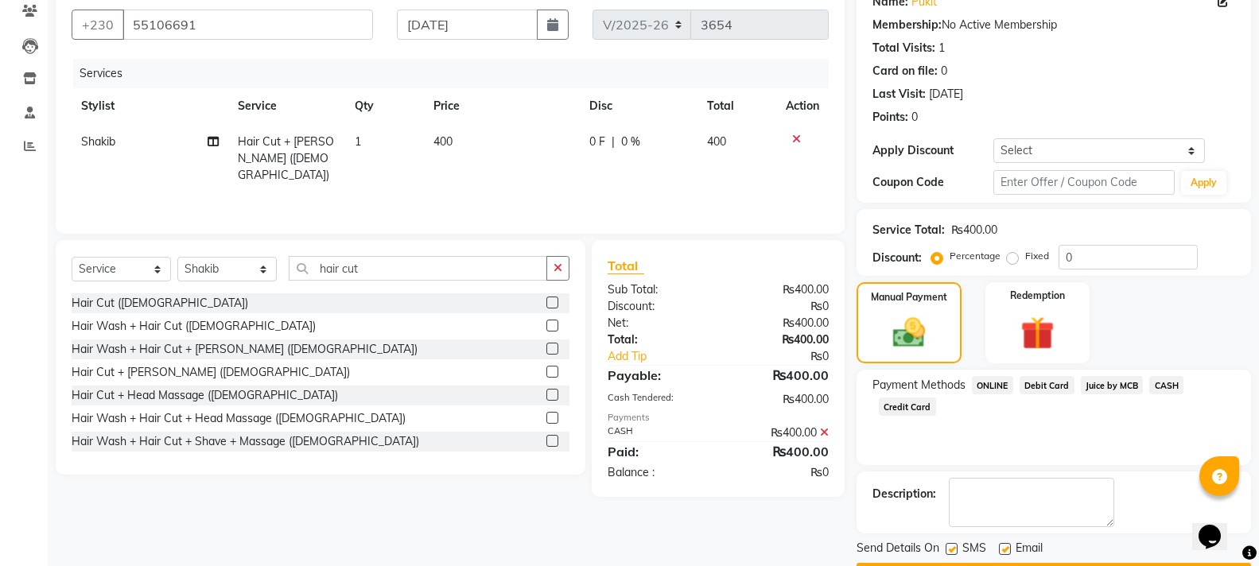
scroll to position [184, 0]
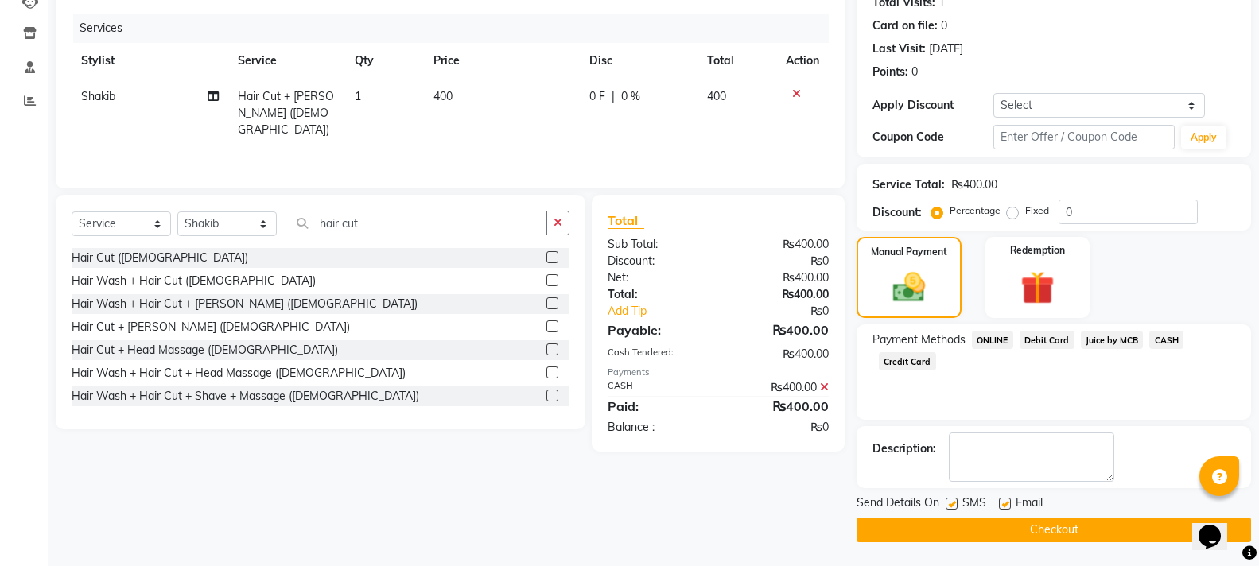
click at [1065, 531] on button "Checkout" at bounding box center [1054, 530] width 395 height 25
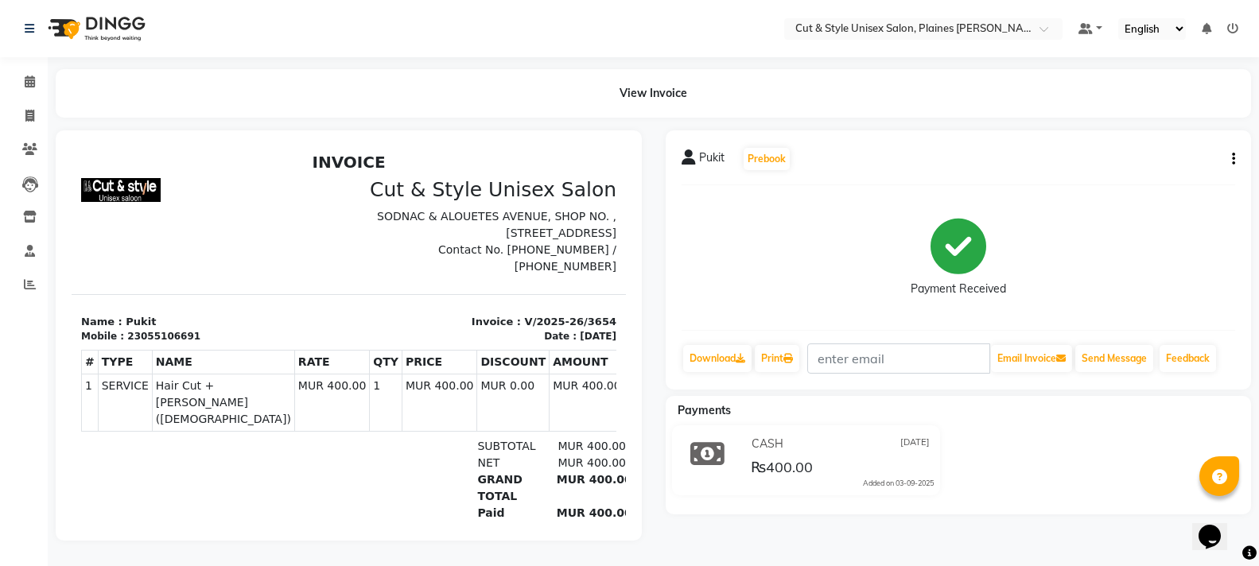
click at [110, 27] on img at bounding box center [95, 28] width 109 height 45
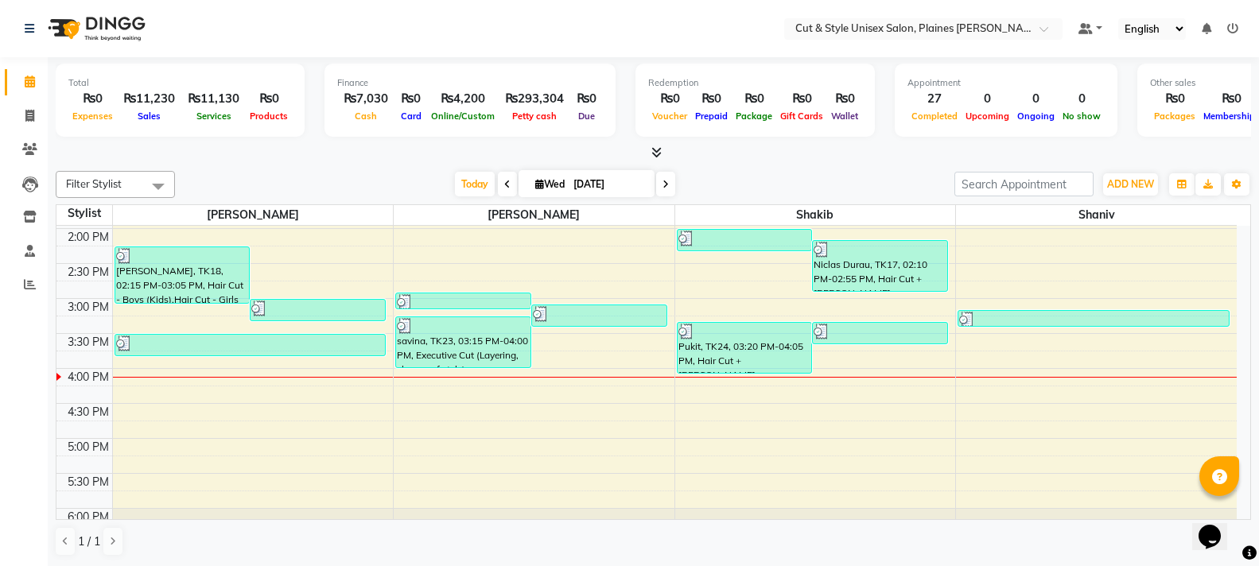
scroll to position [398, 0]
